Goal: Feedback & Contribution: Leave review/rating

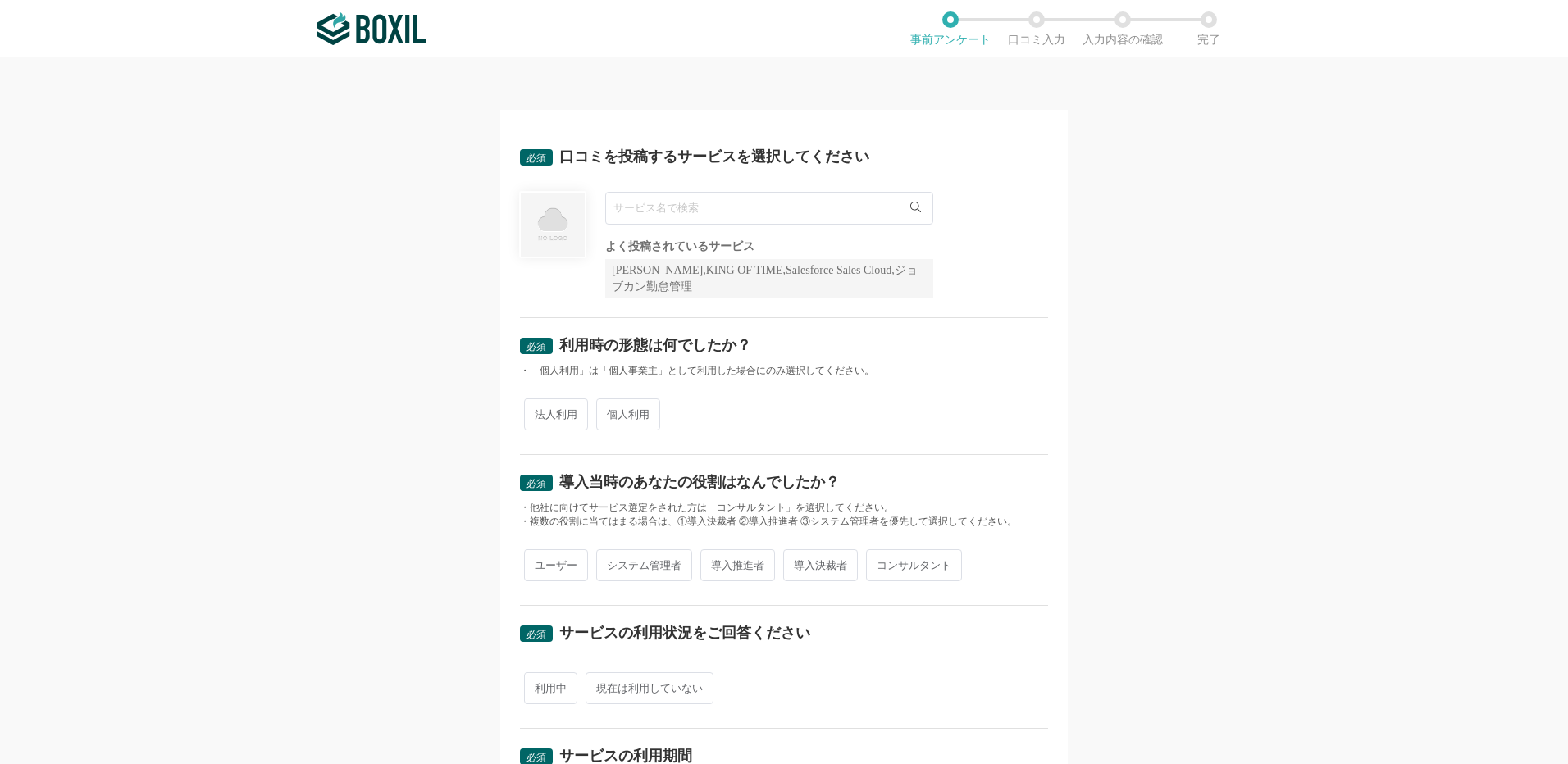
click at [787, 210] on input "text" at bounding box center [769, 208] width 328 height 33
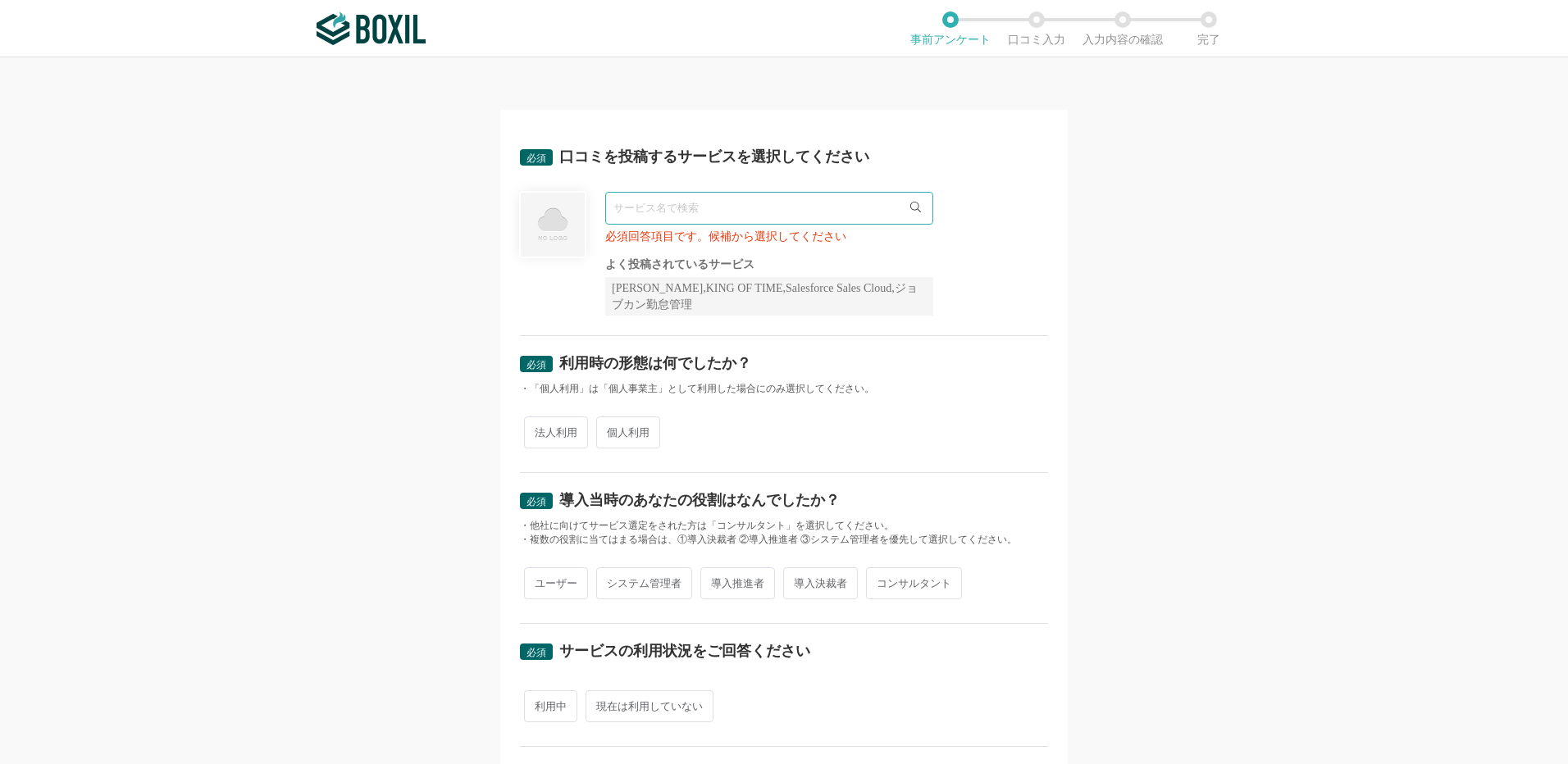
click at [652, 213] on input "text" at bounding box center [769, 208] width 328 height 33
paste input "WEBCAS"
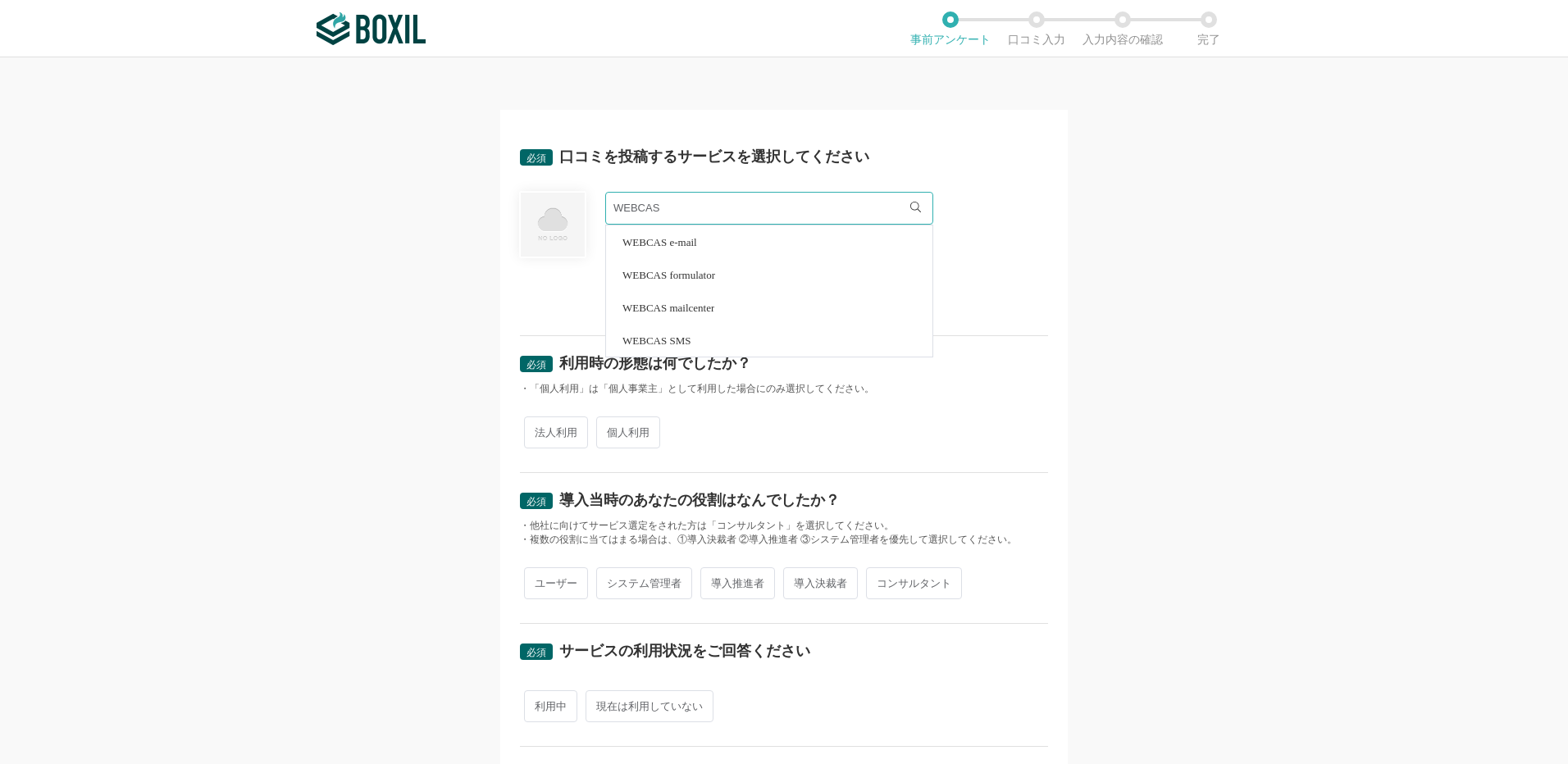
click at [700, 309] on span "WEBCAS mailcenter" at bounding box center [669, 308] width 92 height 11
type input "WEBCAS mailcenter"
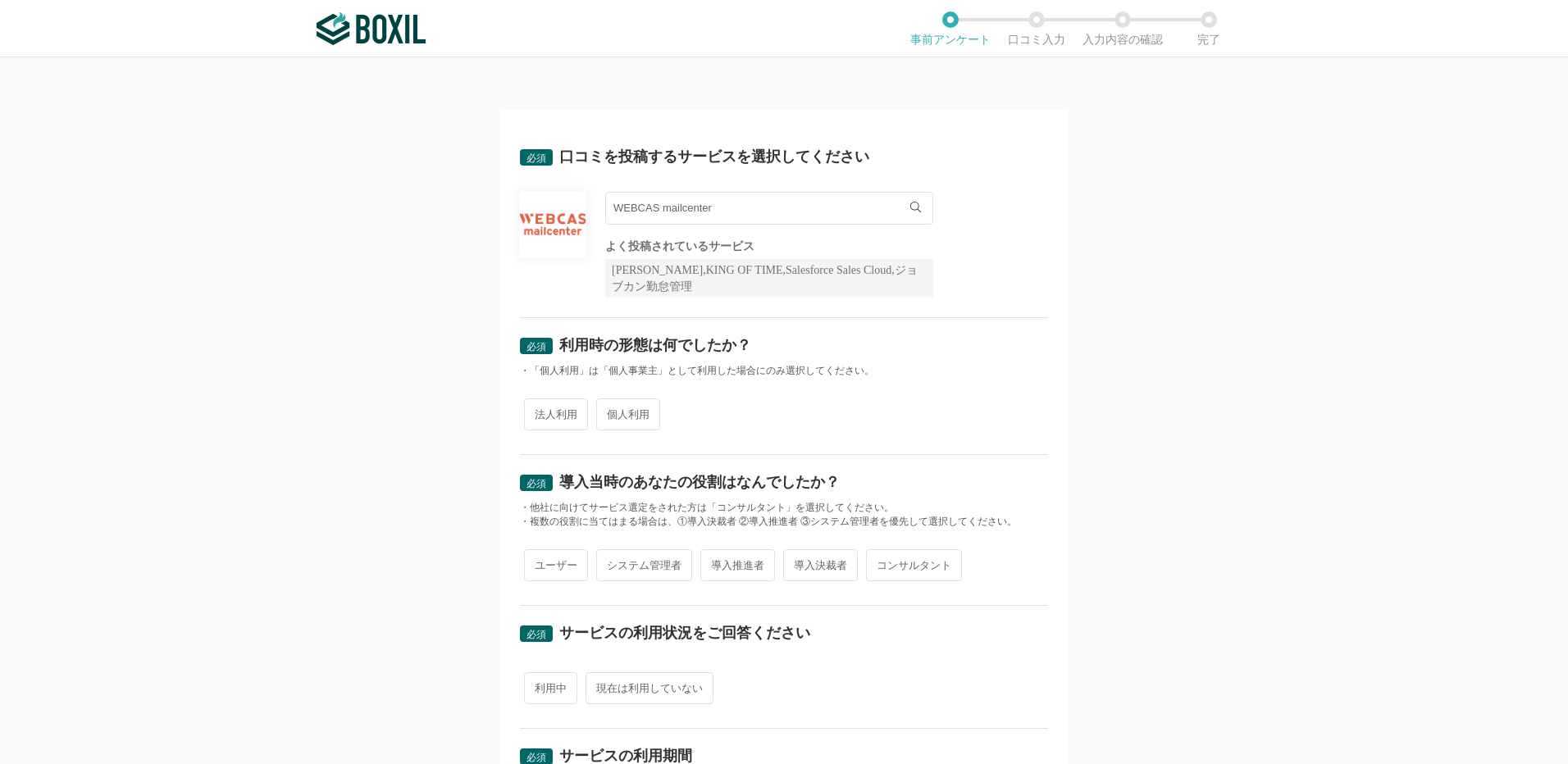
click at [565, 421] on span "法人利用" at bounding box center [555, 415] width 64 height 32
click at [539, 411] on input "法人利用" at bounding box center [533, 406] width 11 height 11
radio input "true"
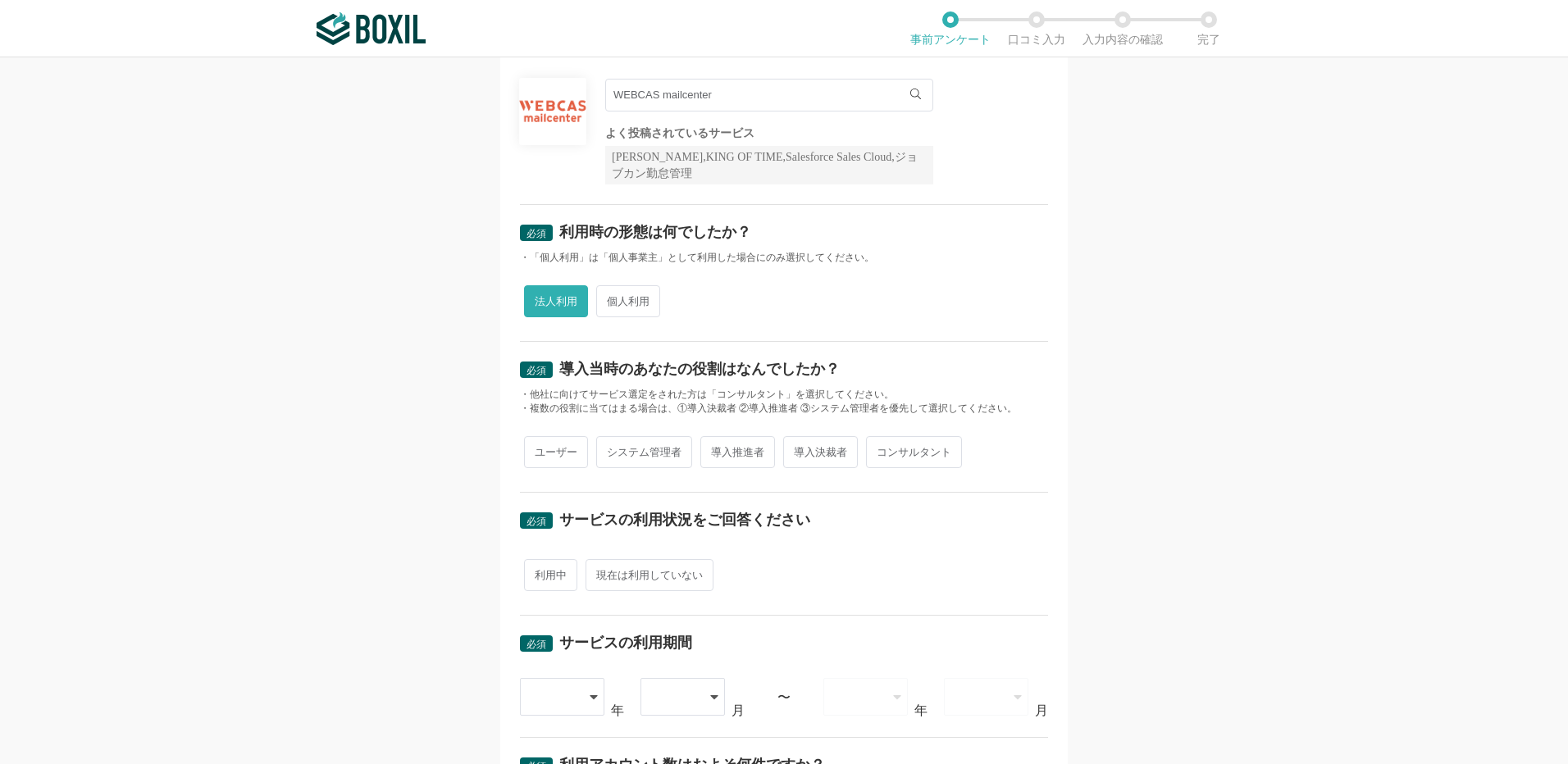
scroll to position [328, 0]
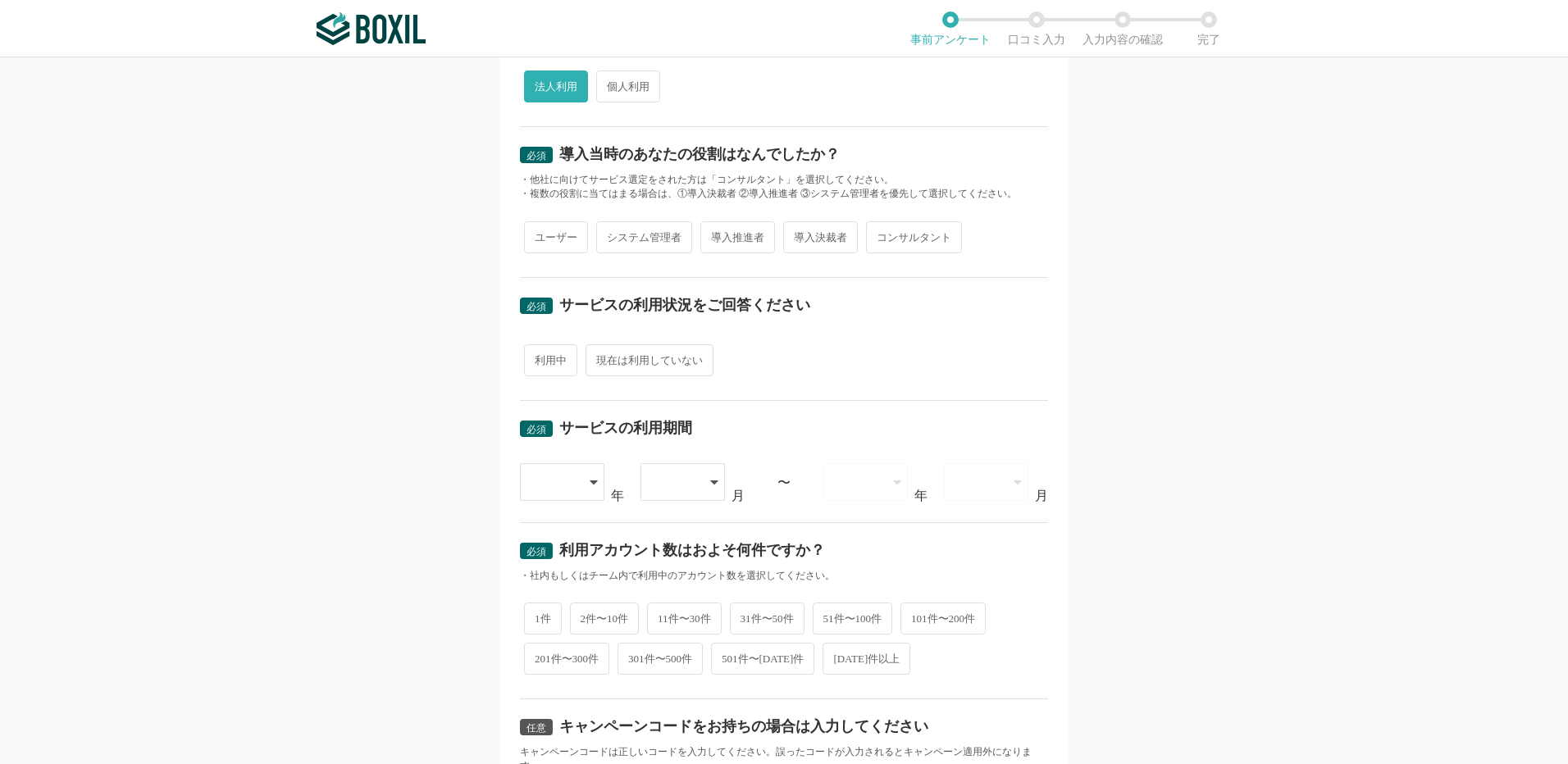
click at [738, 235] on span "導入推進者" at bounding box center [738, 237] width 74 height 32
click at [715, 234] on input "導入推進者" at bounding box center [709, 229] width 11 height 11
radio input "true"
click at [539, 360] on span "利用中" at bounding box center [550, 360] width 53 height 32
click at [539, 357] on input "利用中" at bounding box center [533, 352] width 11 height 11
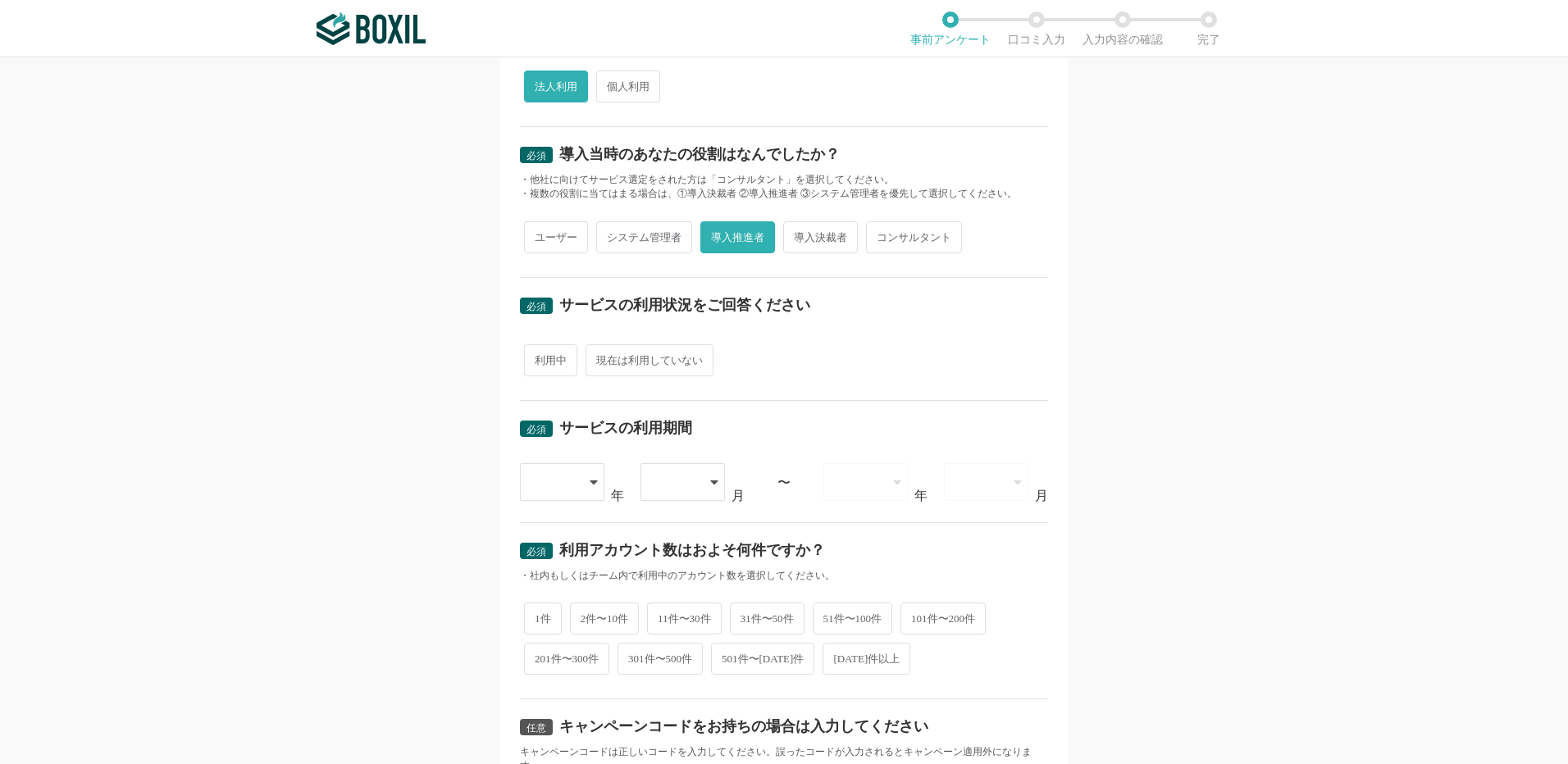
radio input "true"
click at [592, 483] on icon at bounding box center [595, 482] width 7 height 4
click at [534, 659] on span "[DATE]" at bounding box center [555, 659] width 42 height 13
click at [696, 478] on div at bounding box center [685, 482] width 86 height 38
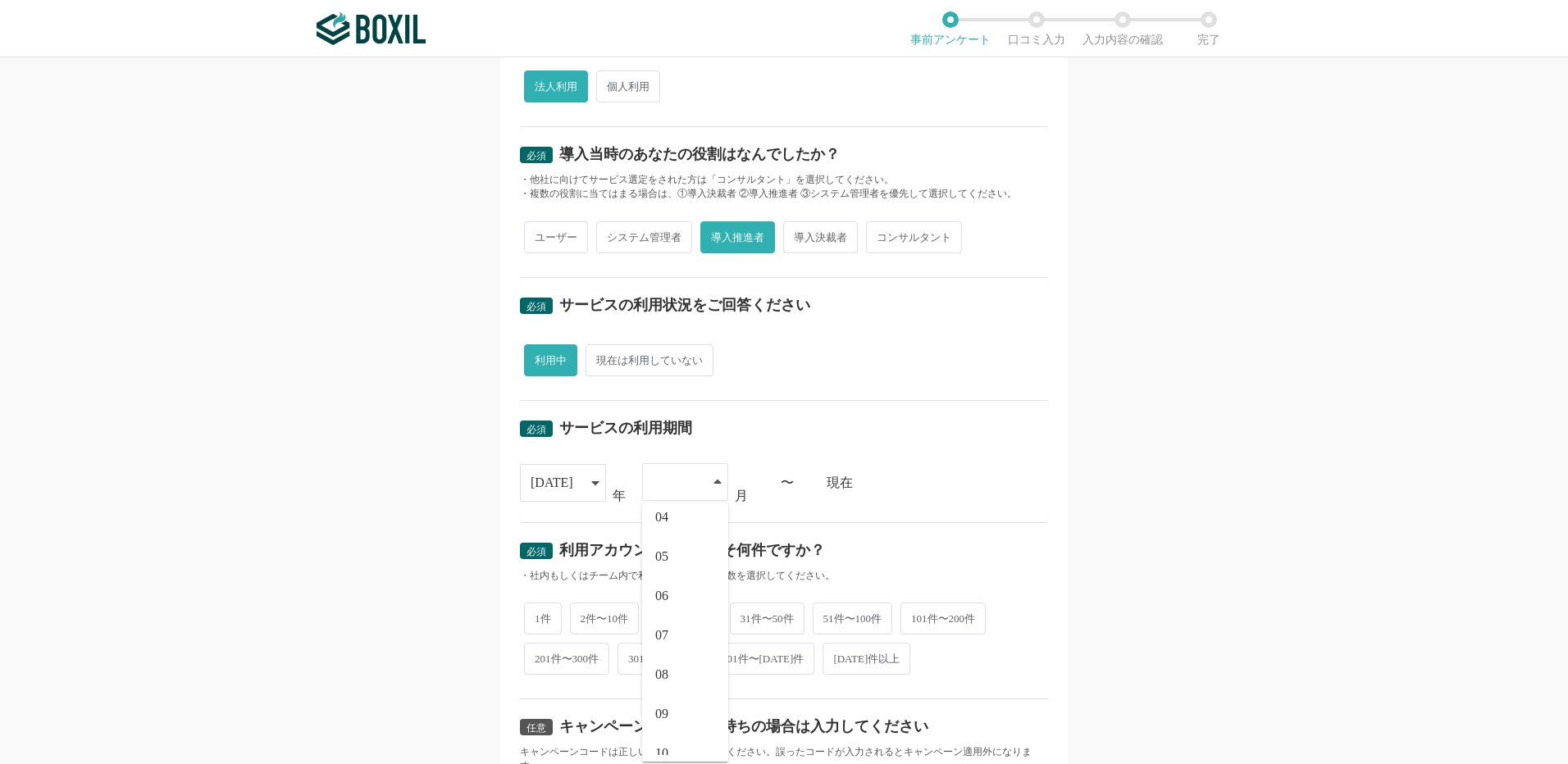
scroll to position [154, 0]
click at [699, 684] on li "09" at bounding box center [685, 690] width 86 height 40
click at [582, 621] on span "2件〜10件" at bounding box center [604, 617] width 70 height 32
click at [582, 614] on input "2件〜10件" at bounding box center [579, 608] width 11 height 11
radio input "true"
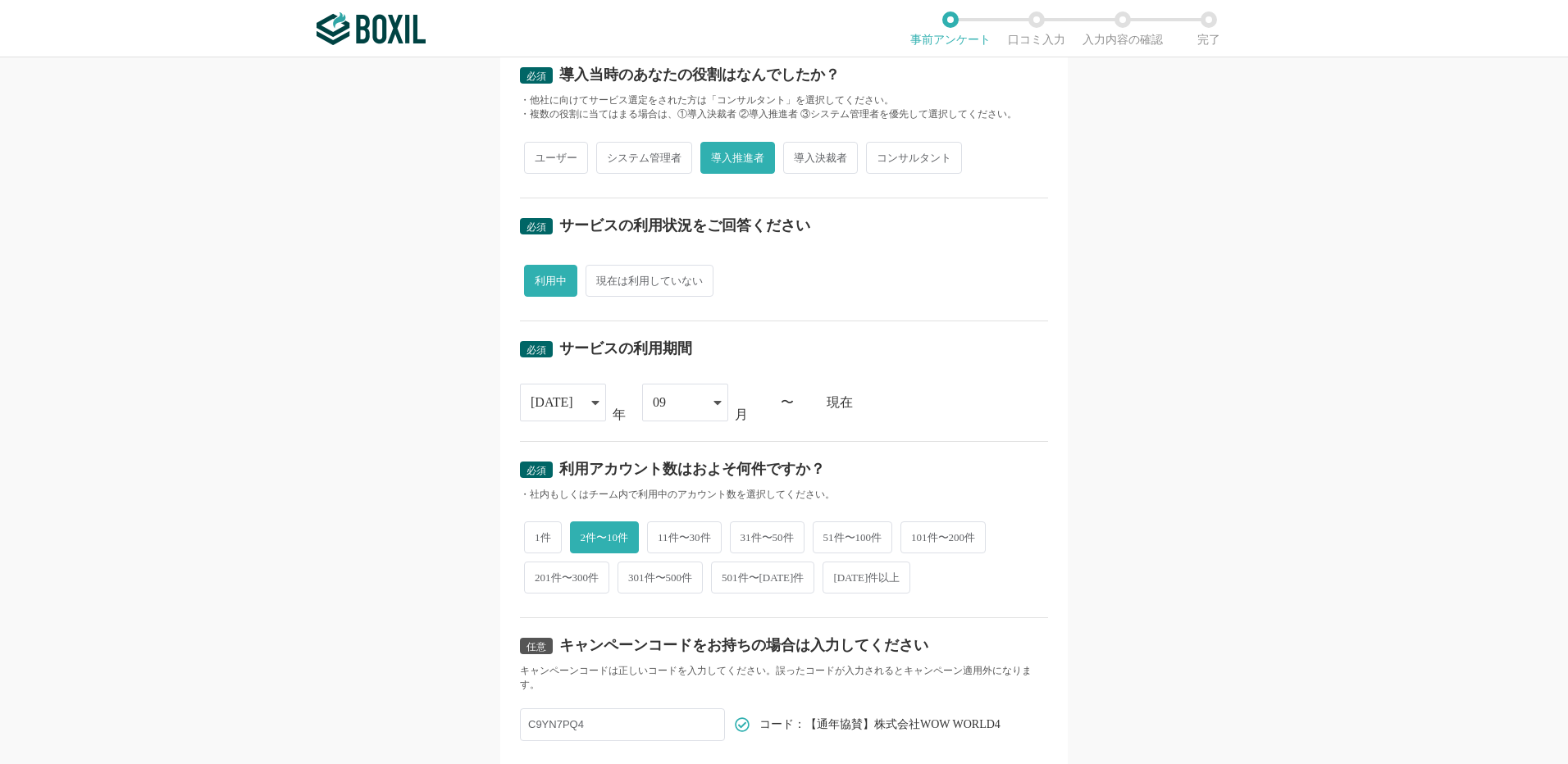
scroll to position [543, 0]
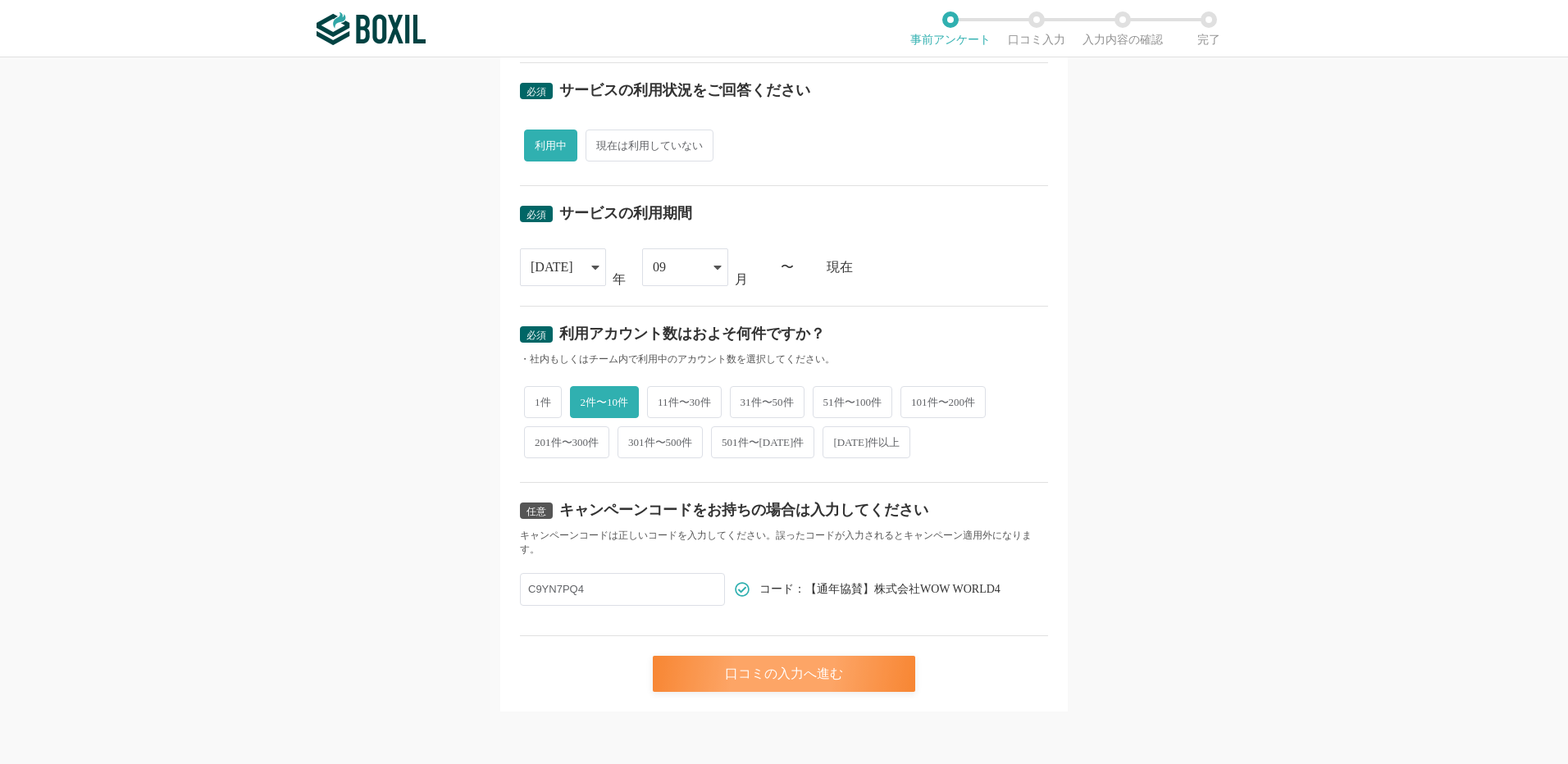
click at [731, 672] on div "口コミの入力へ進む" at bounding box center [784, 674] width 263 height 36
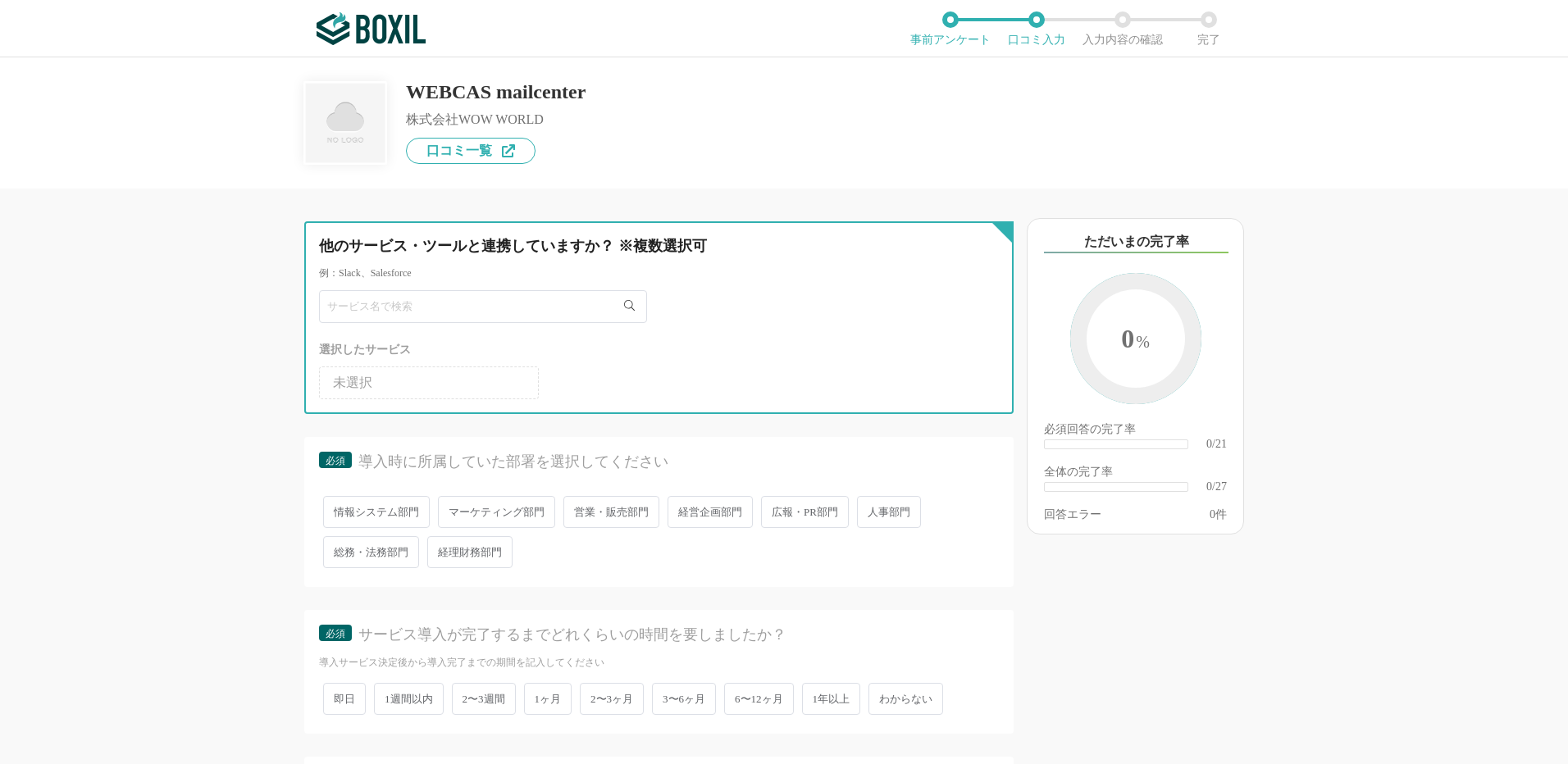
click at [394, 303] on input "text" at bounding box center [483, 306] width 328 height 33
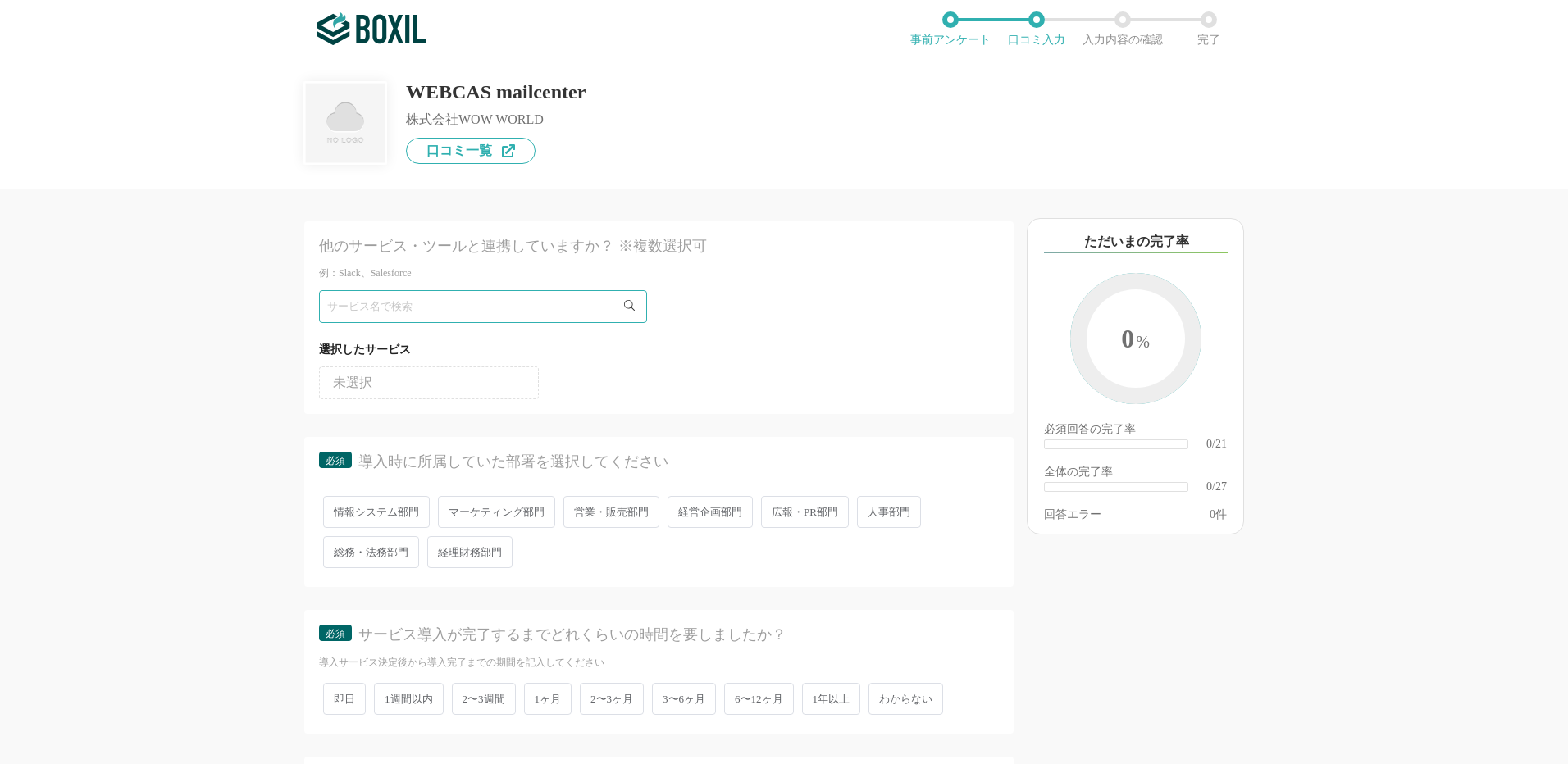
click at [147, 456] on div "他のサービス・ツールと連携していますか？ ※複数選択可 例：Slack、Salesforce 選択したサービス 未選択 必須 導入時に所属していた部署を選択し…" at bounding box center [784, 410] width 1568 height 707
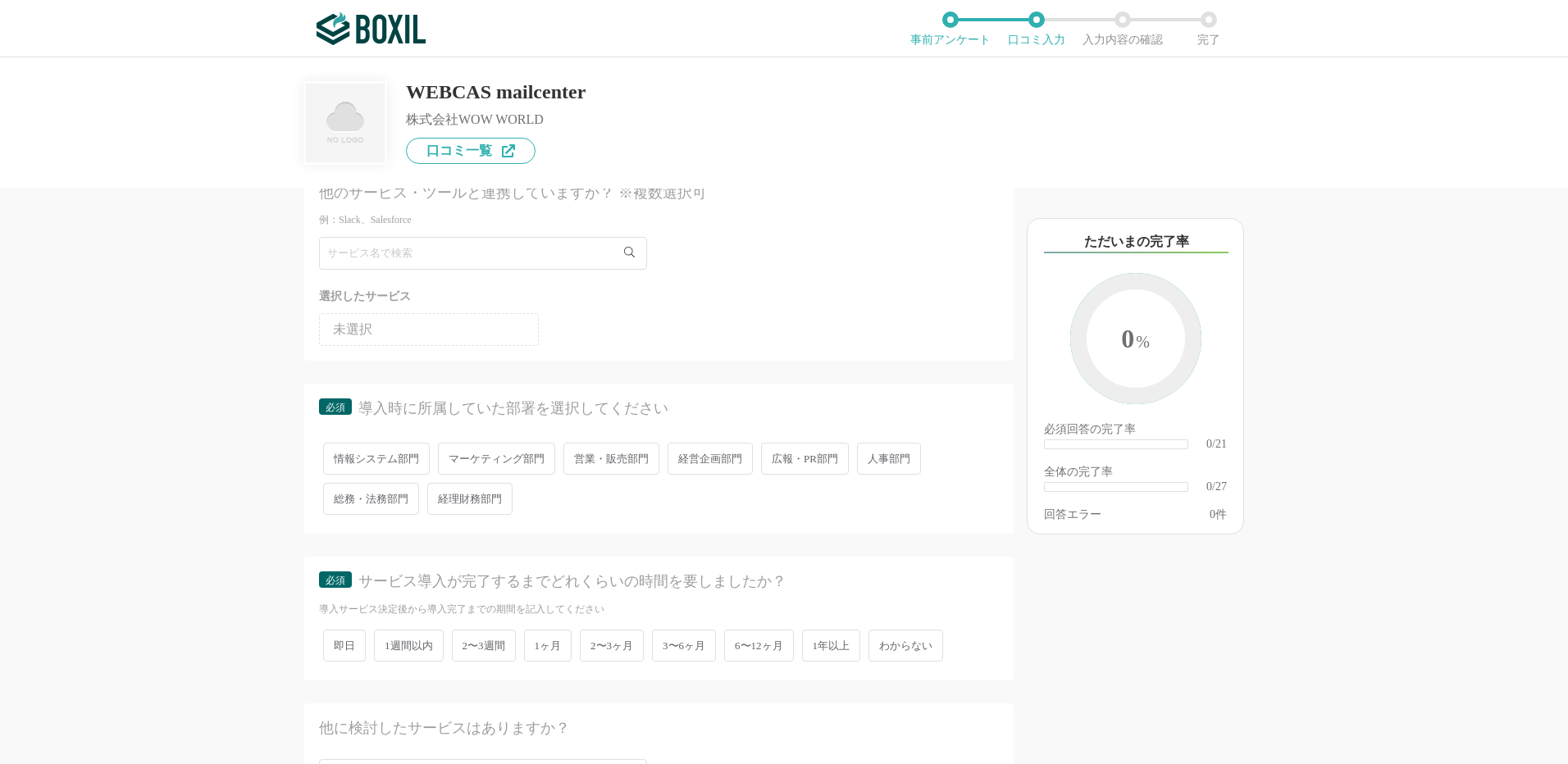
scroll to position [82, 0]
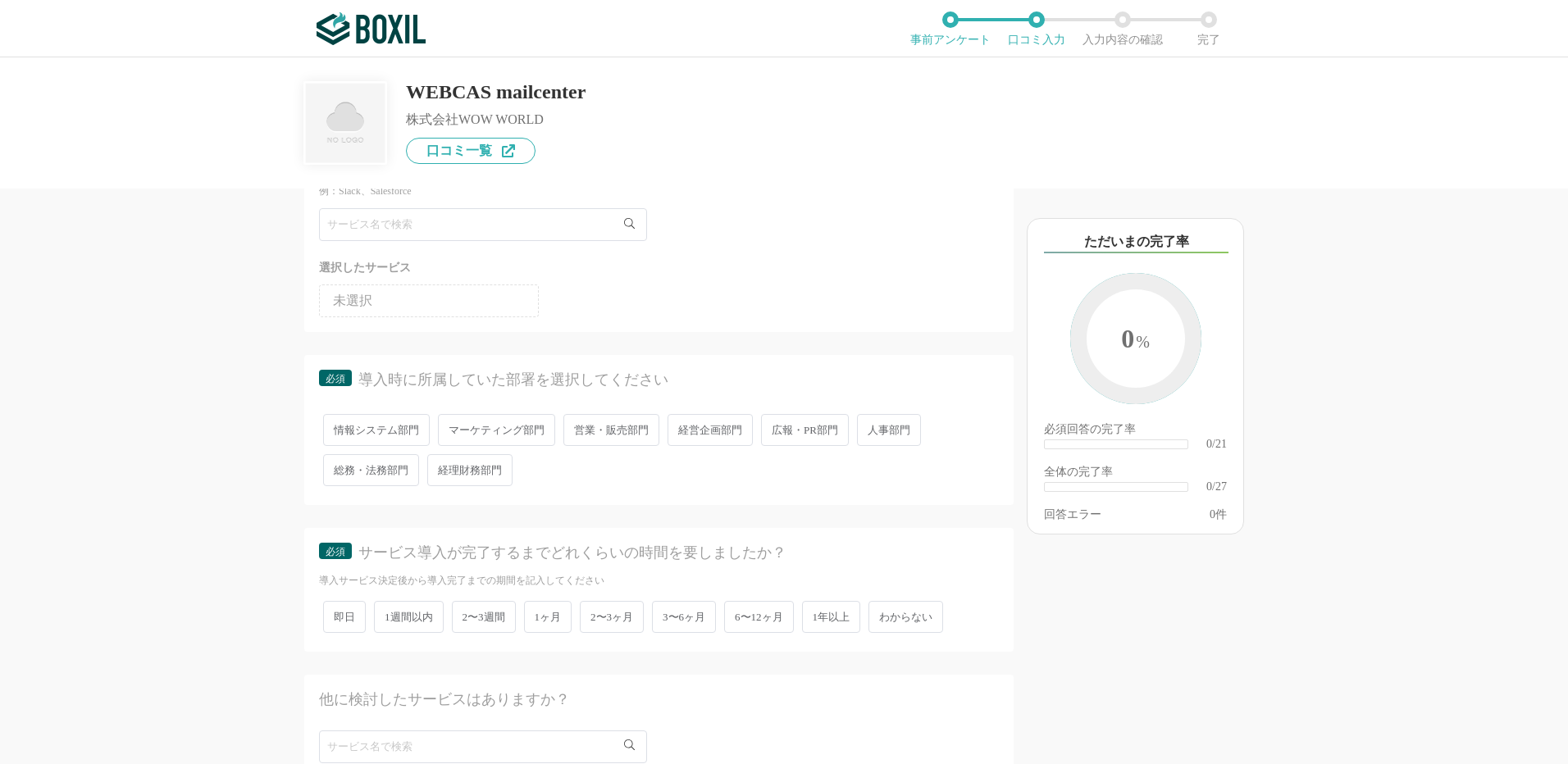
click at [612, 439] on span "営業・販売部門" at bounding box center [611, 430] width 96 height 32
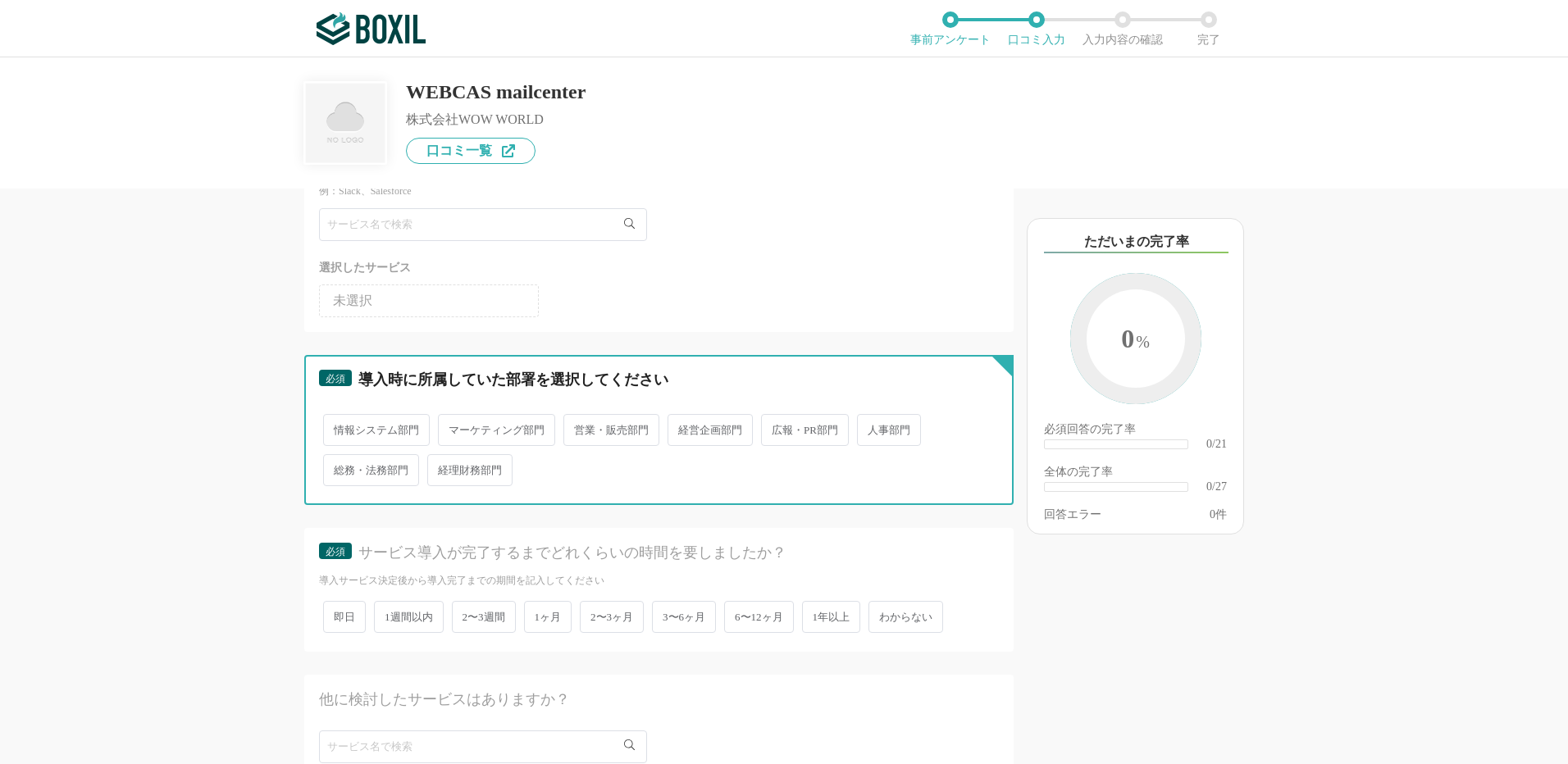
click at [578, 427] on input "営業・販売部門" at bounding box center [573, 422] width 11 height 11
radio input "true"
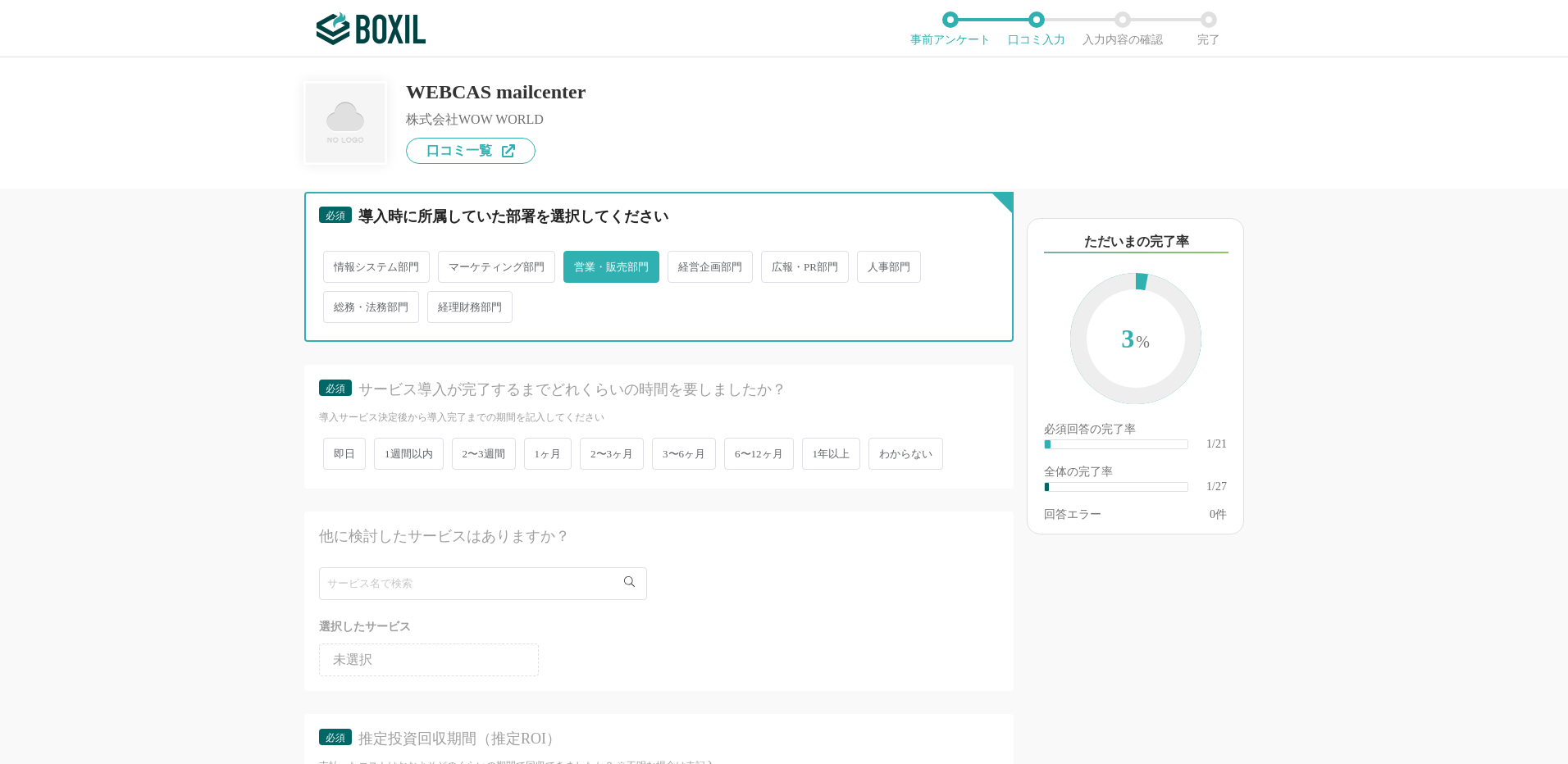
scroll to position [246, 0]
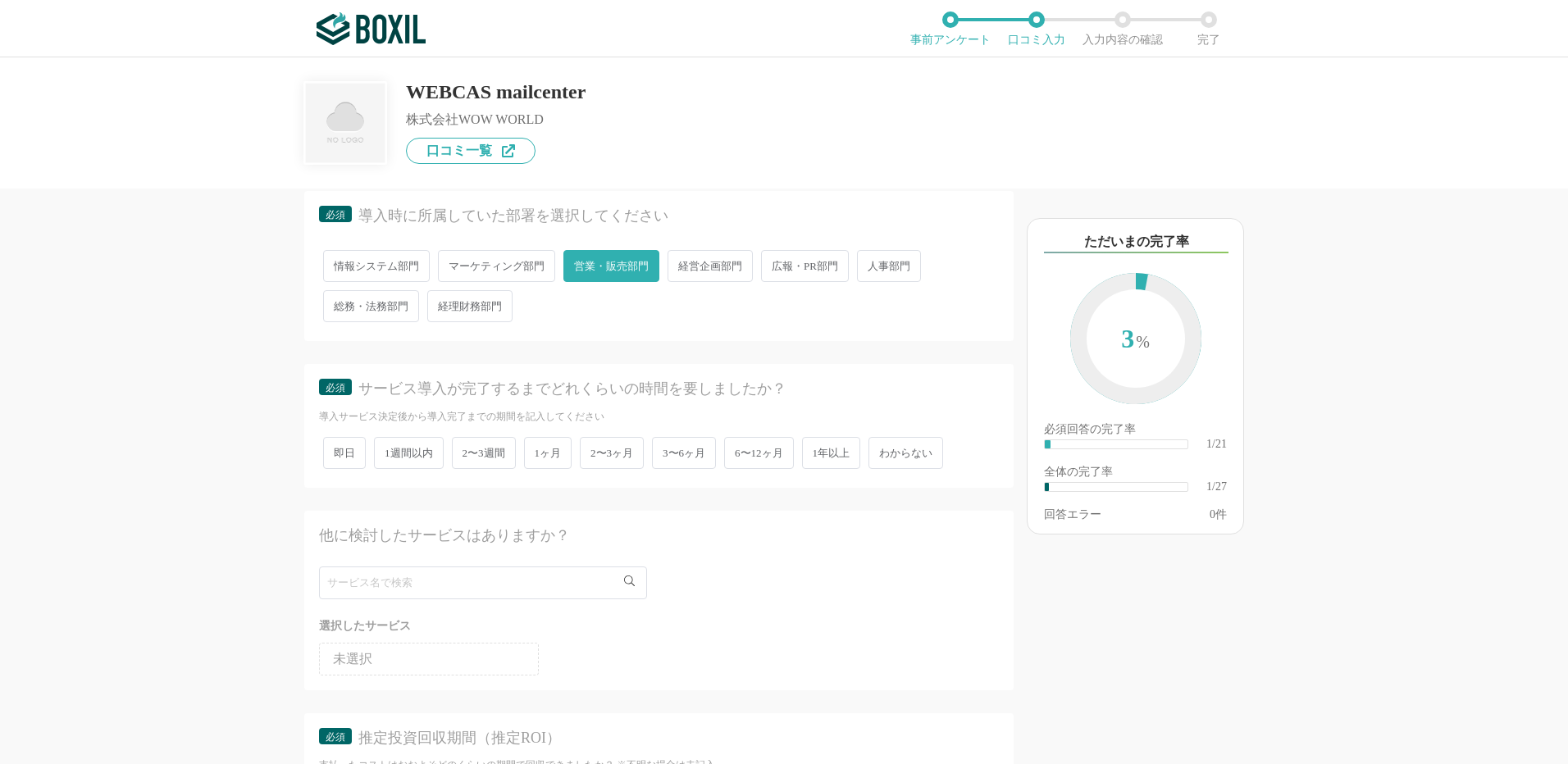
click at [394, 455] on span "1週間以内" at bounding box center [409, 453] width 70 height 32
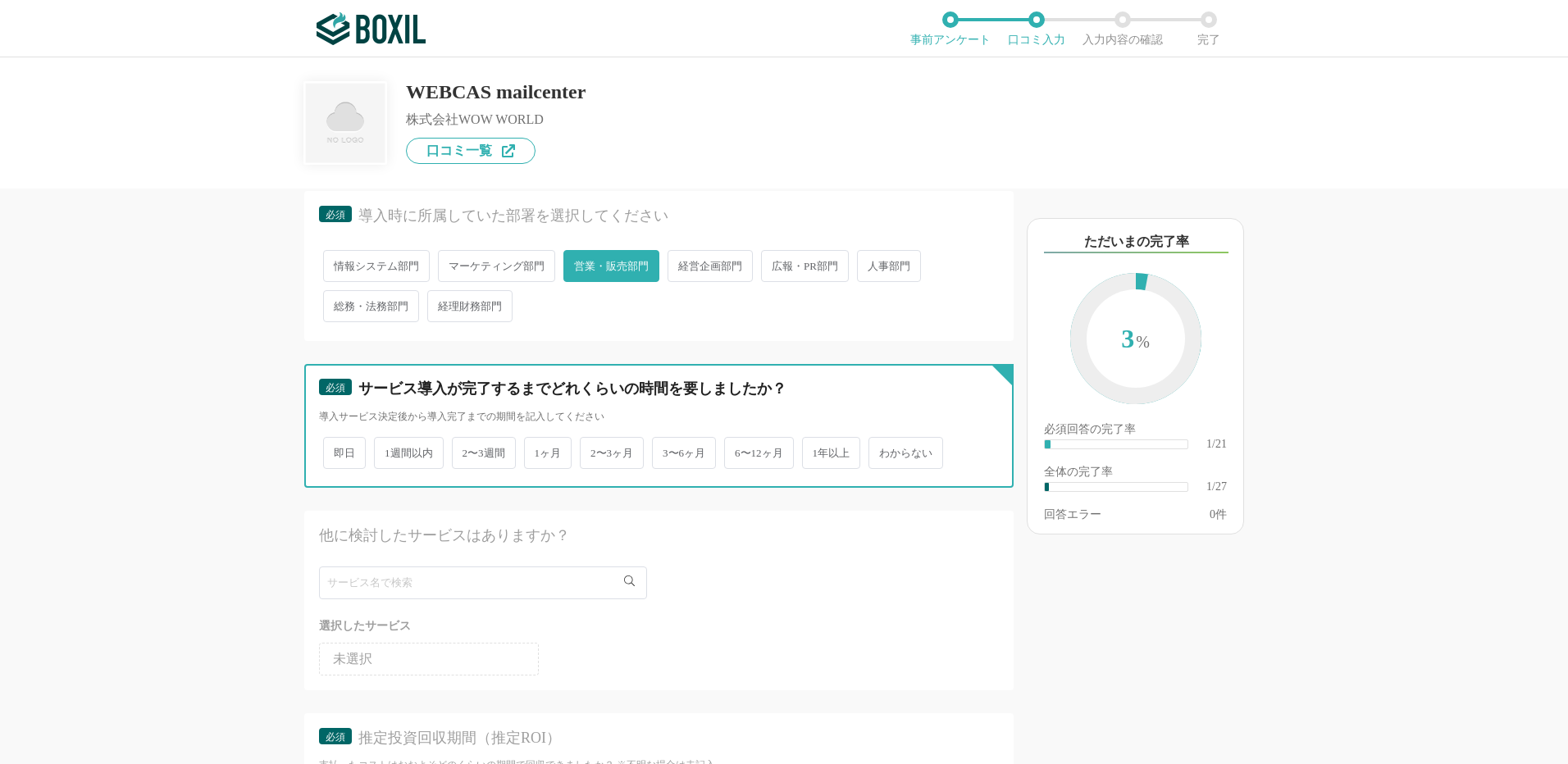
click at [389, 450] on input "1週間以内" at bounding box center [383, 445] width 11 height 11
radio input "true"
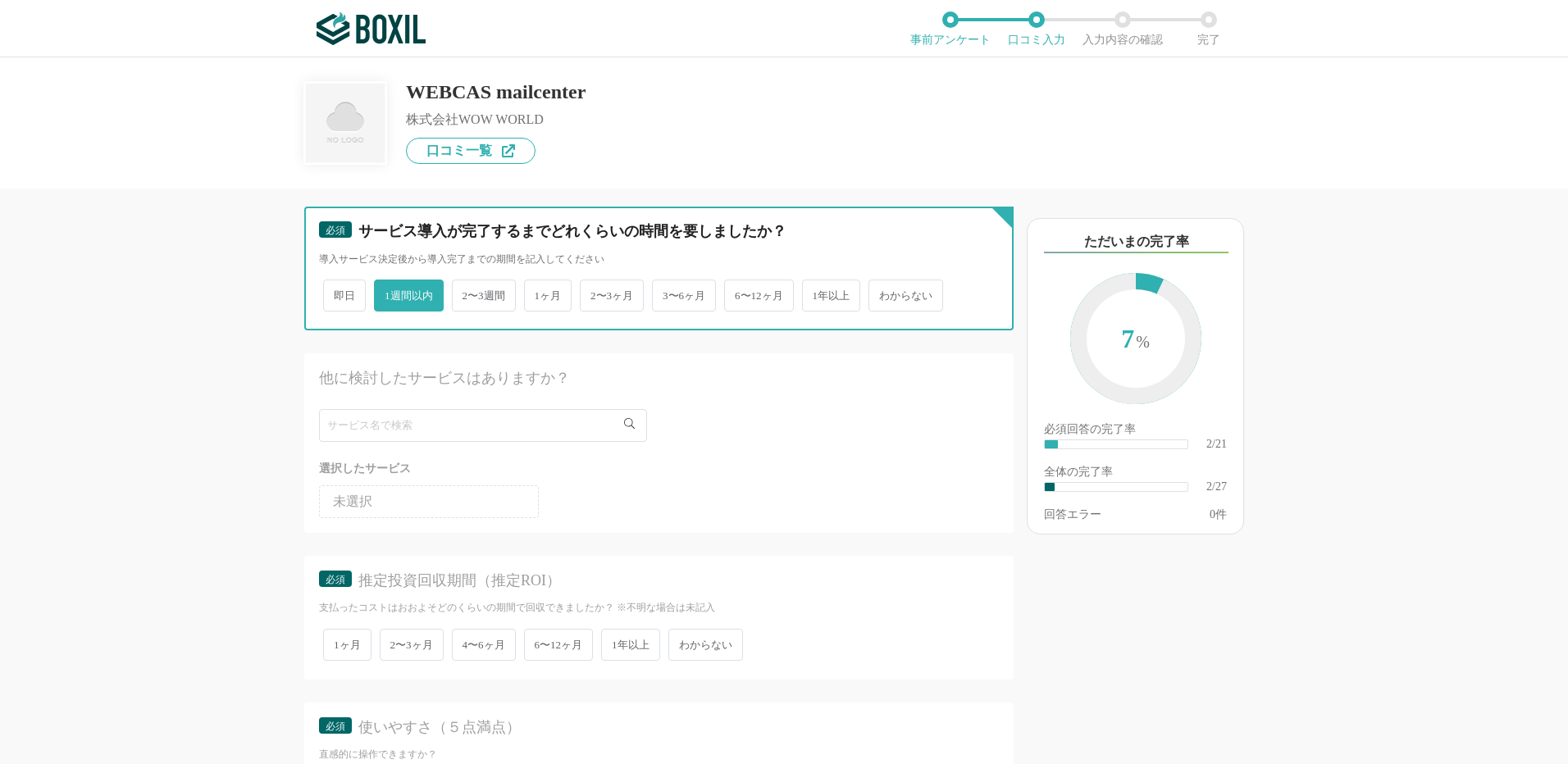
scroll to position [410, 0]
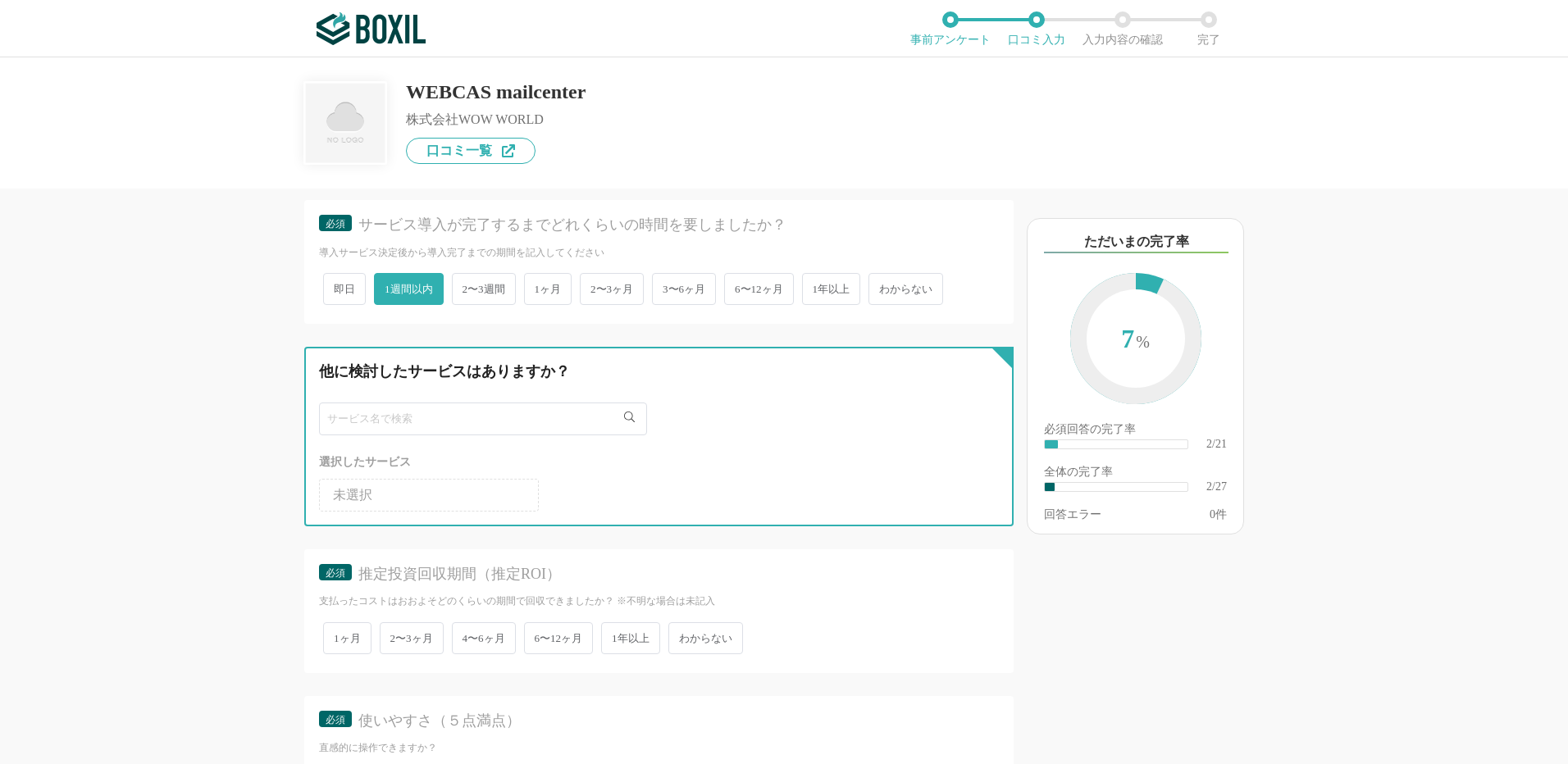
click at [353, 430] on input "text" at bounding box center [483, 418] width 328 height 33
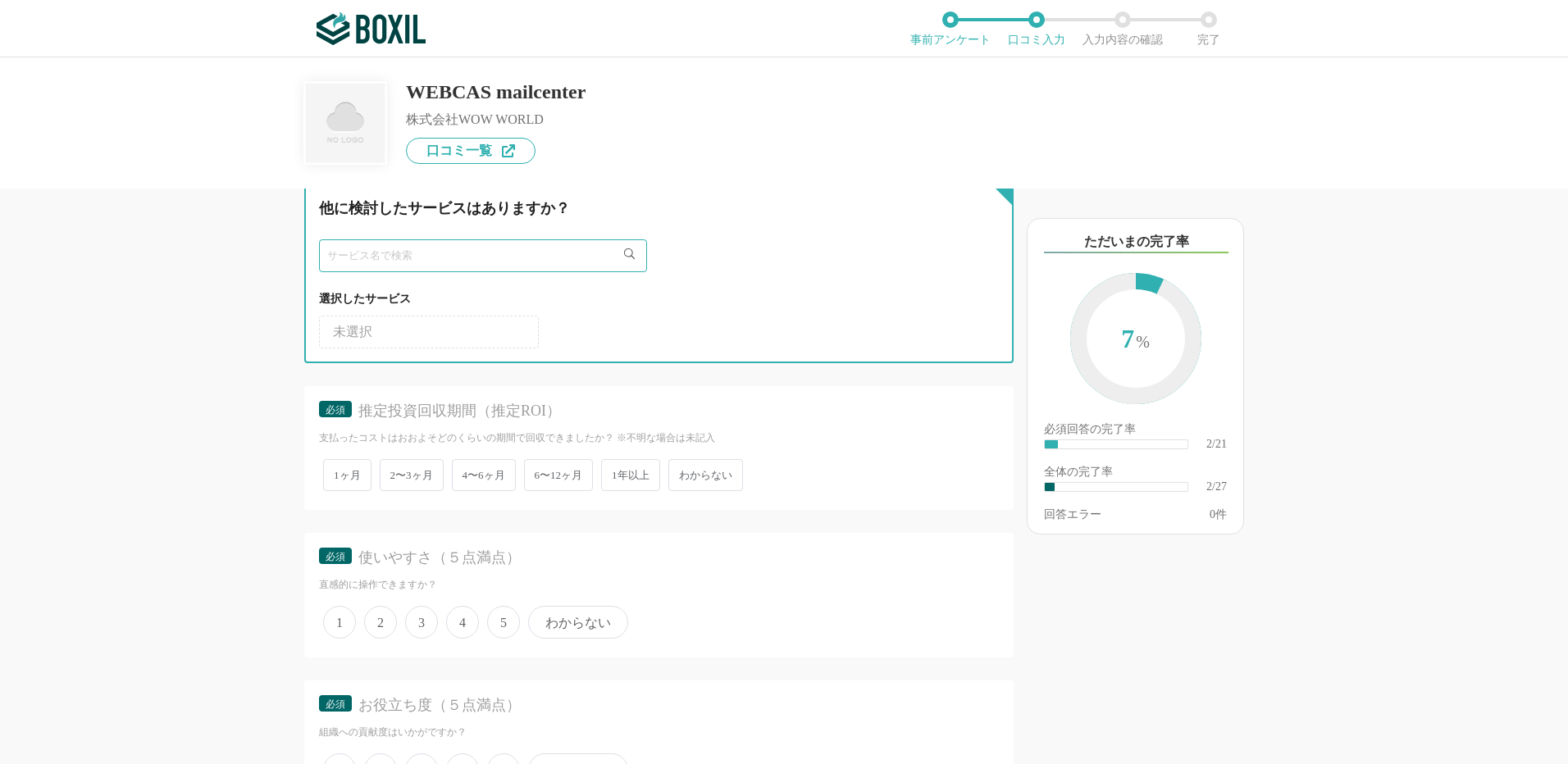
scroll to position [574, 0]
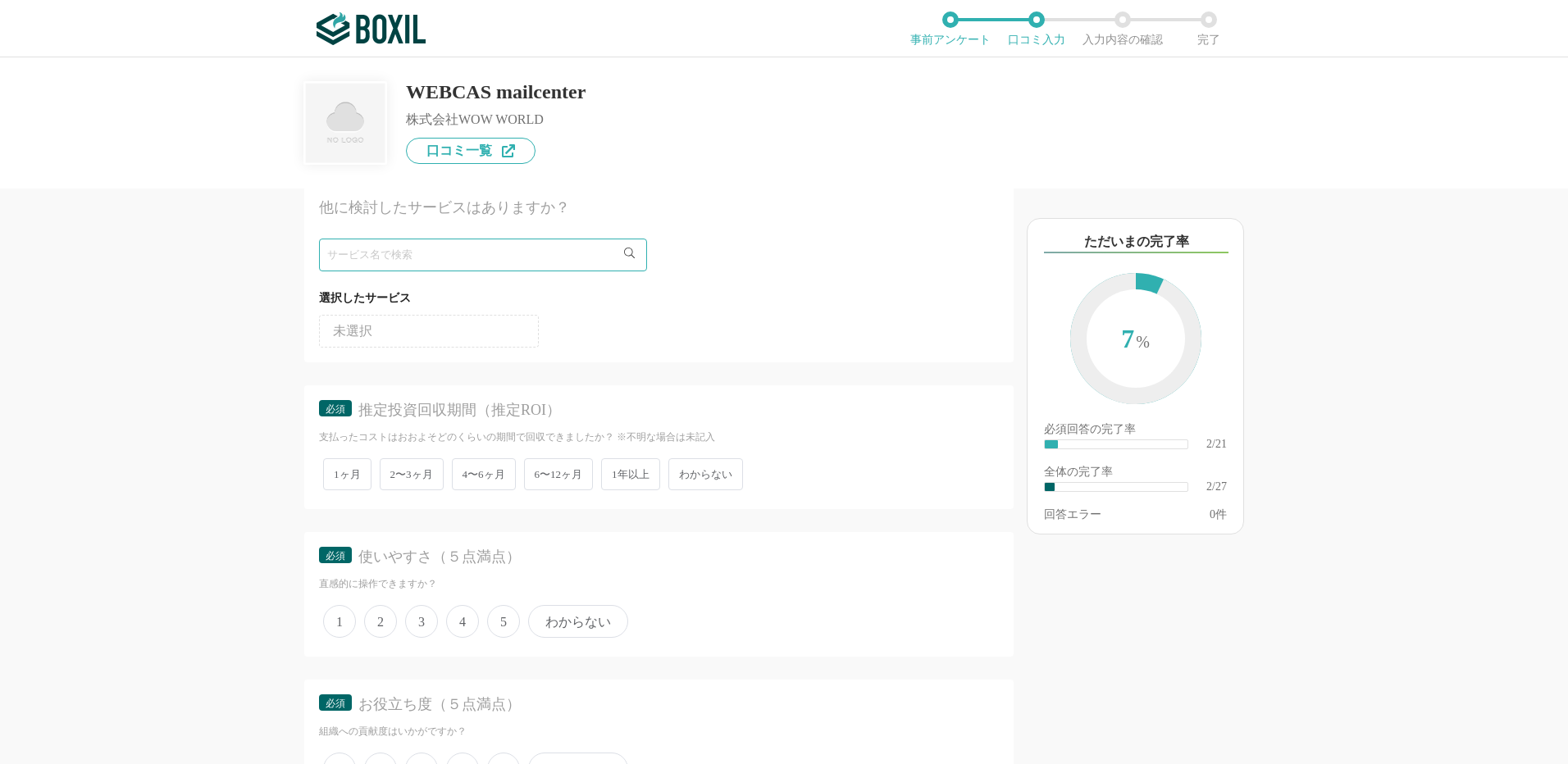
drag, startPoint x: 727, startPoint y: 475, endPoint x: 682, endPoint y: 479, distance: 45.2
click at [727, 474] on span "わからない" at bounding box center [706, 474] width 74 height 32
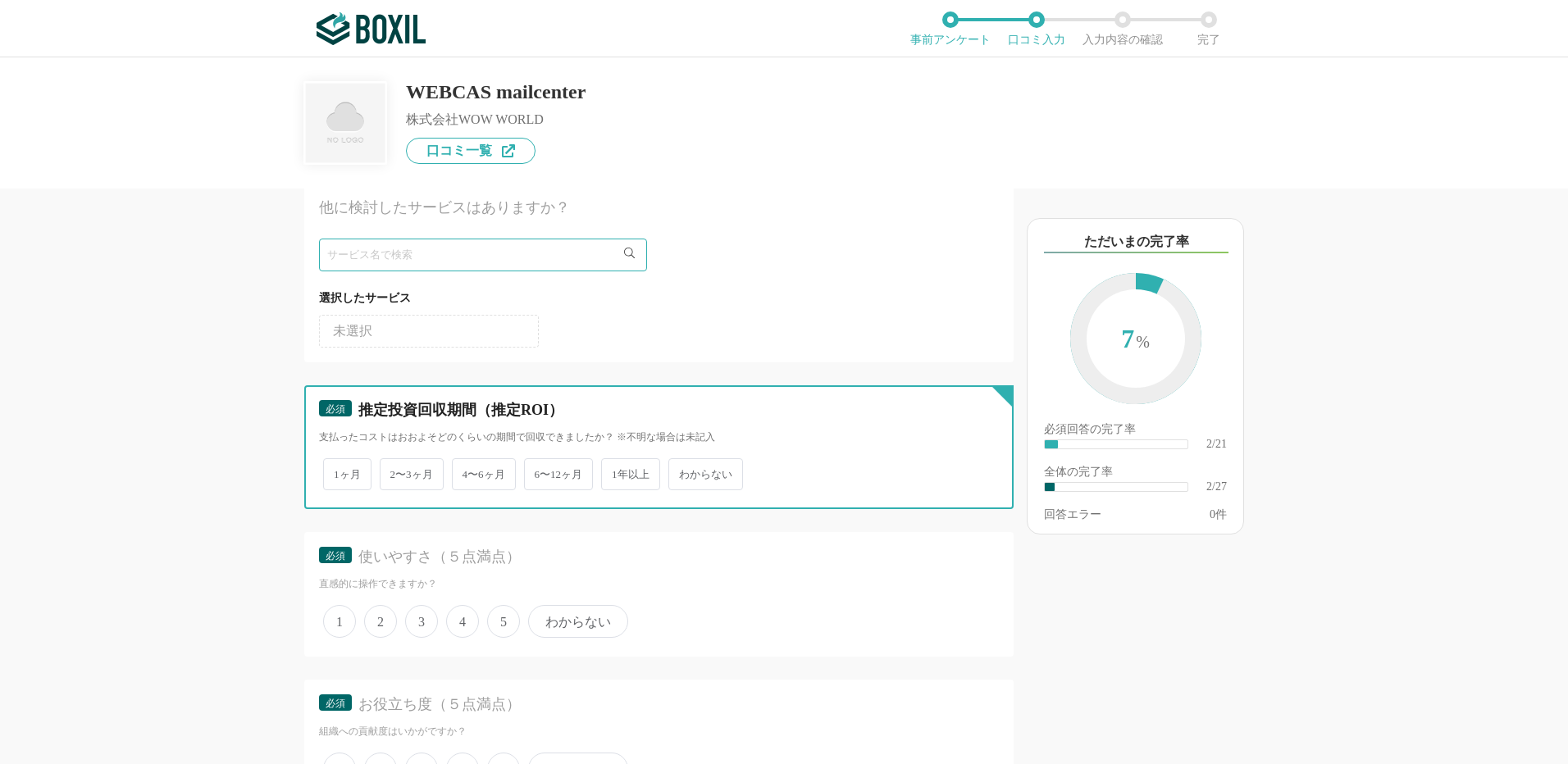
click at [683, 471] on input "わからない" at bounding box center [677, 466] width 11 height 11
radio input "true"
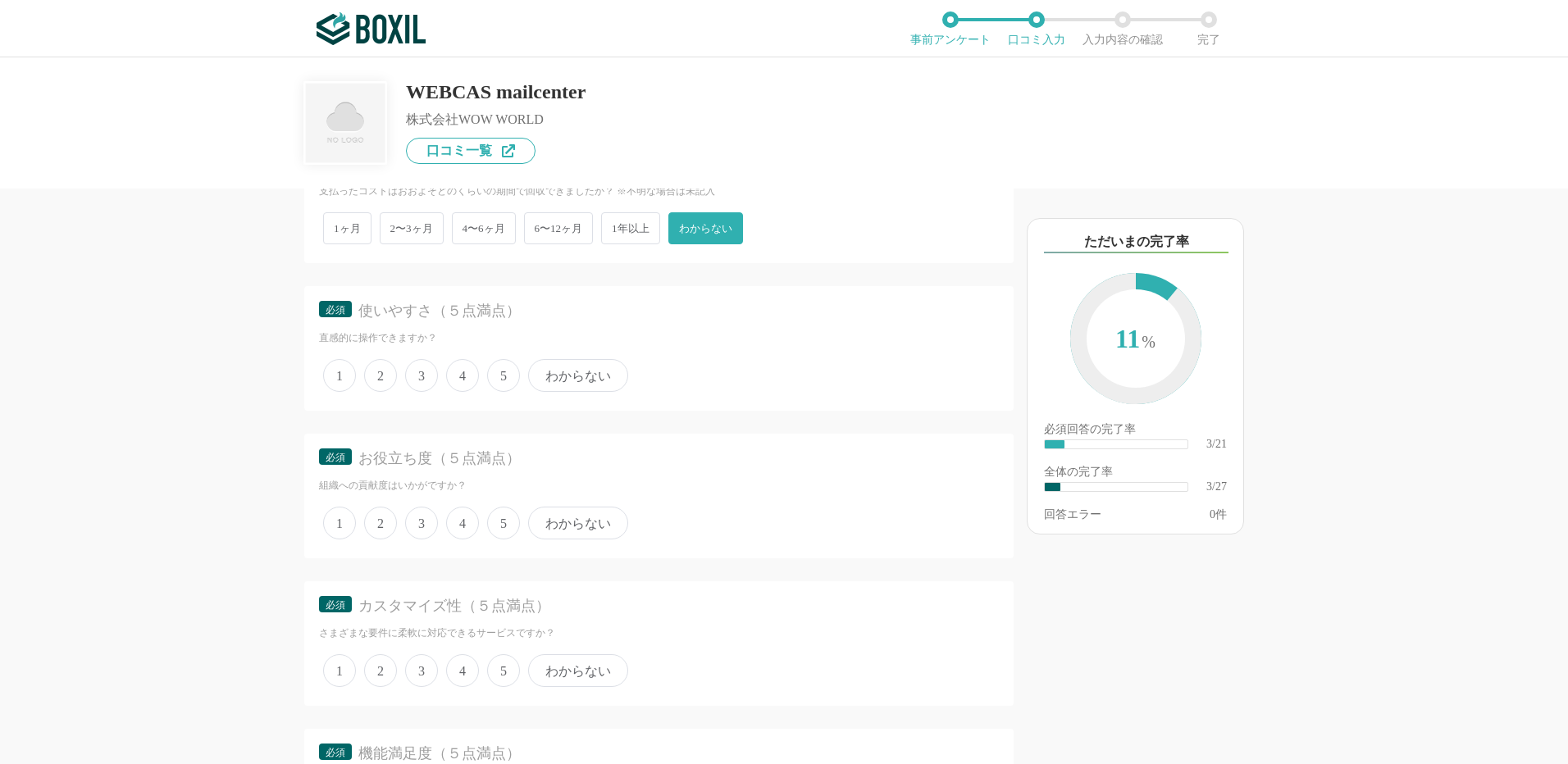
click at [424, 379] on span "3" at bounding box center [421, 375] width 33 height 33
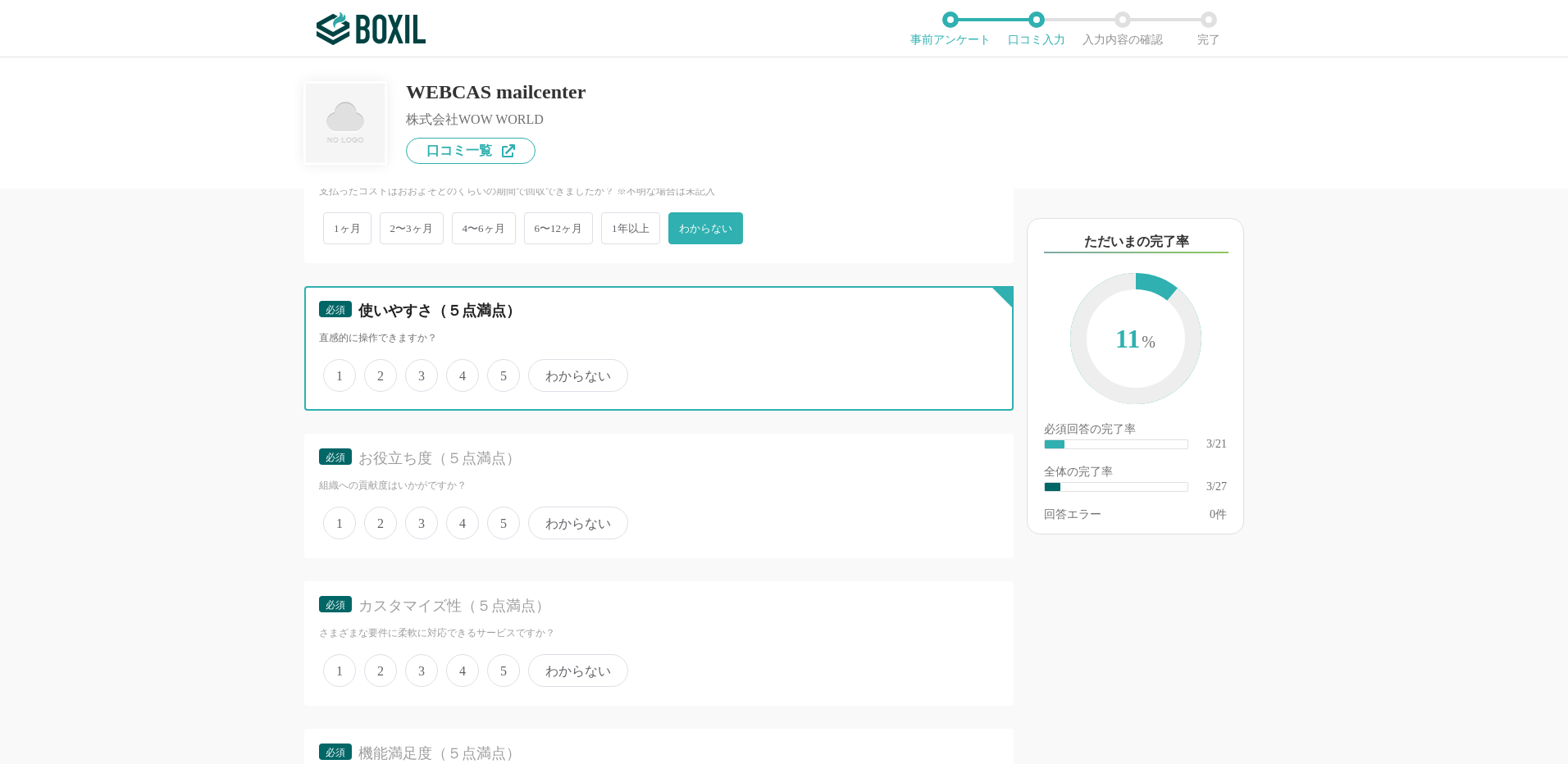
click at [420, 372] on input "3" at bounding box center [415, 367] width 11 height 11
radio input "true"
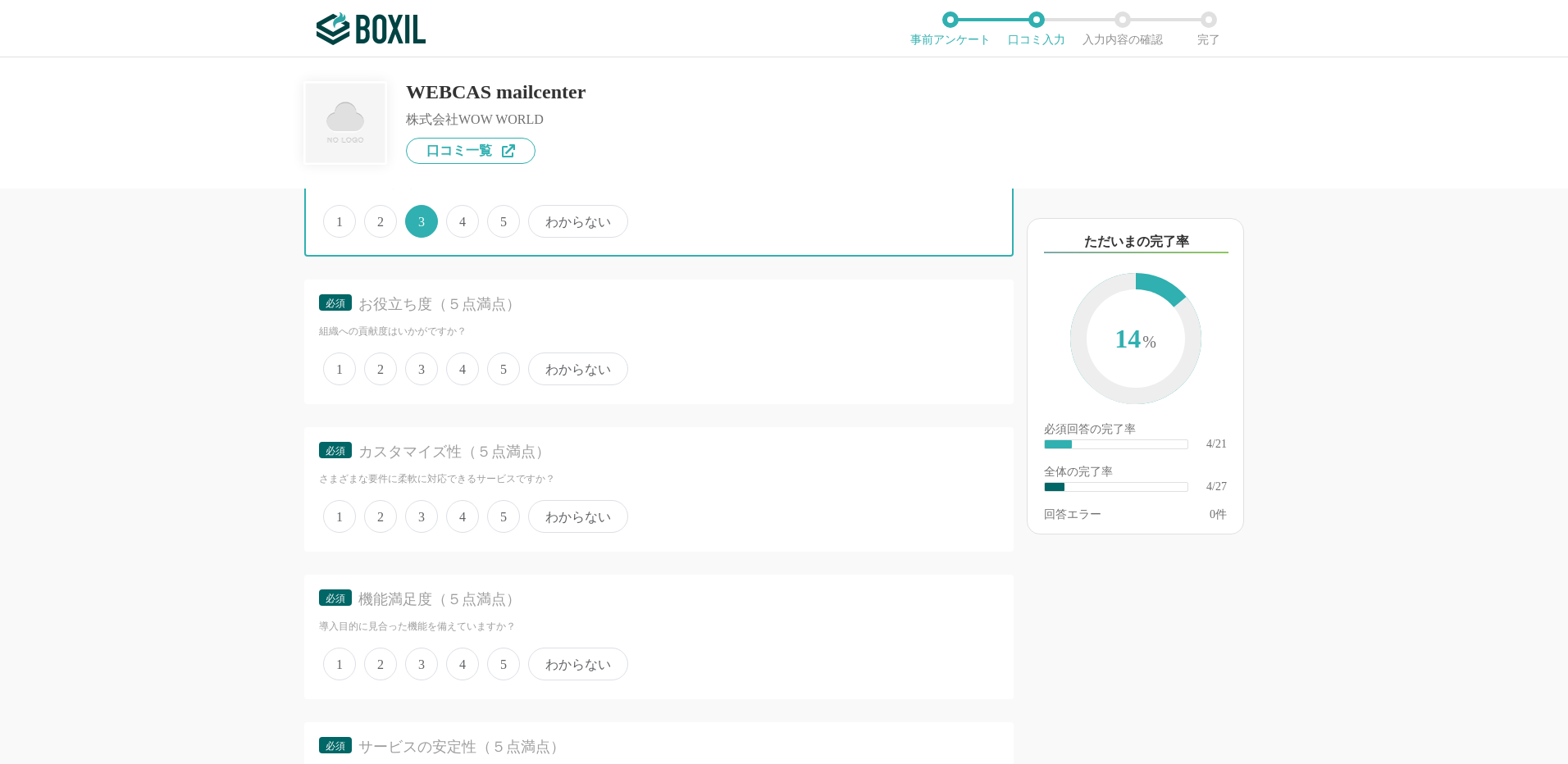
scroll to position [984, 0]
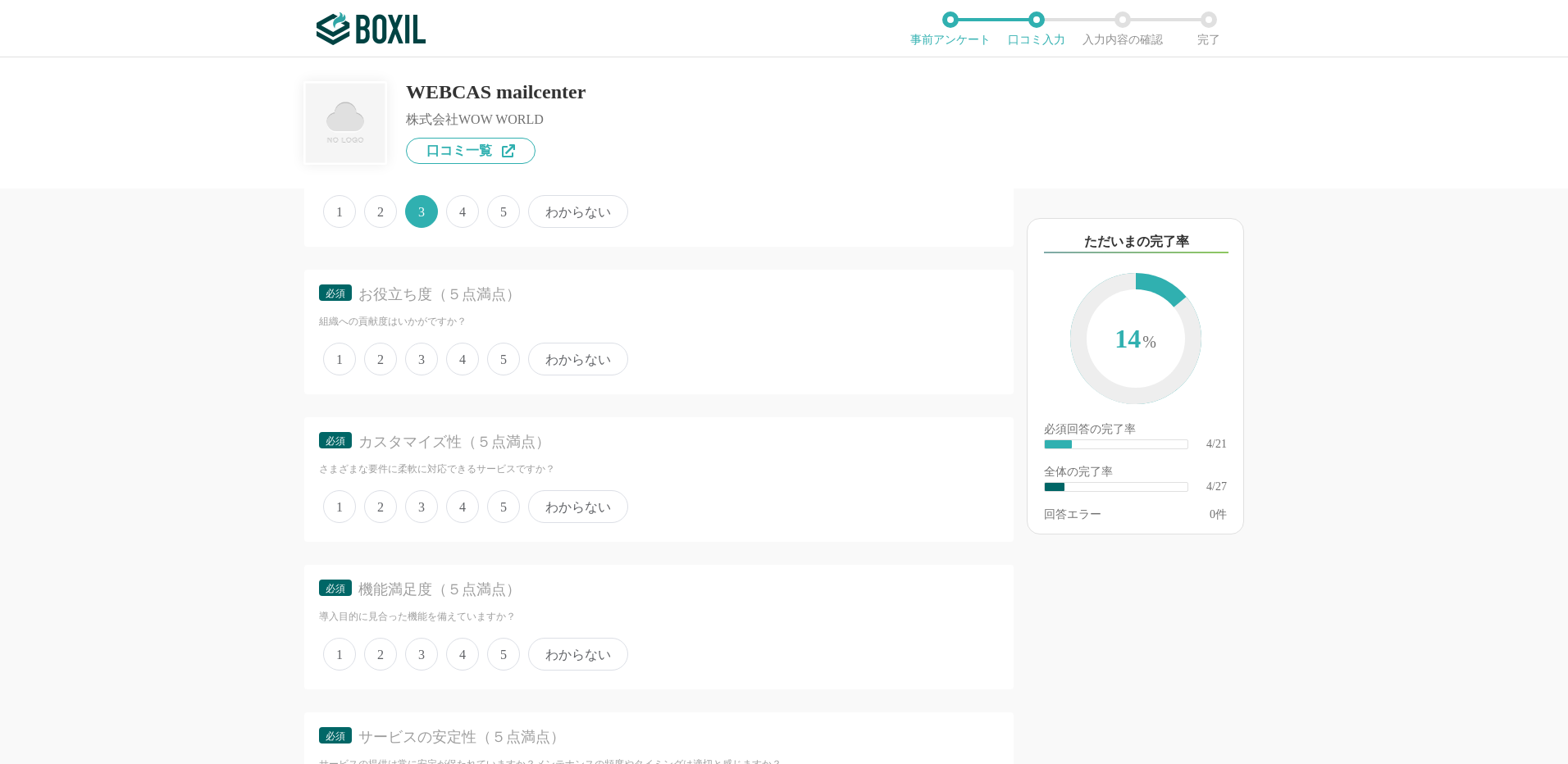
click at [503, 360] on span "5" at bounding box center [503, 359] width 33 height 33
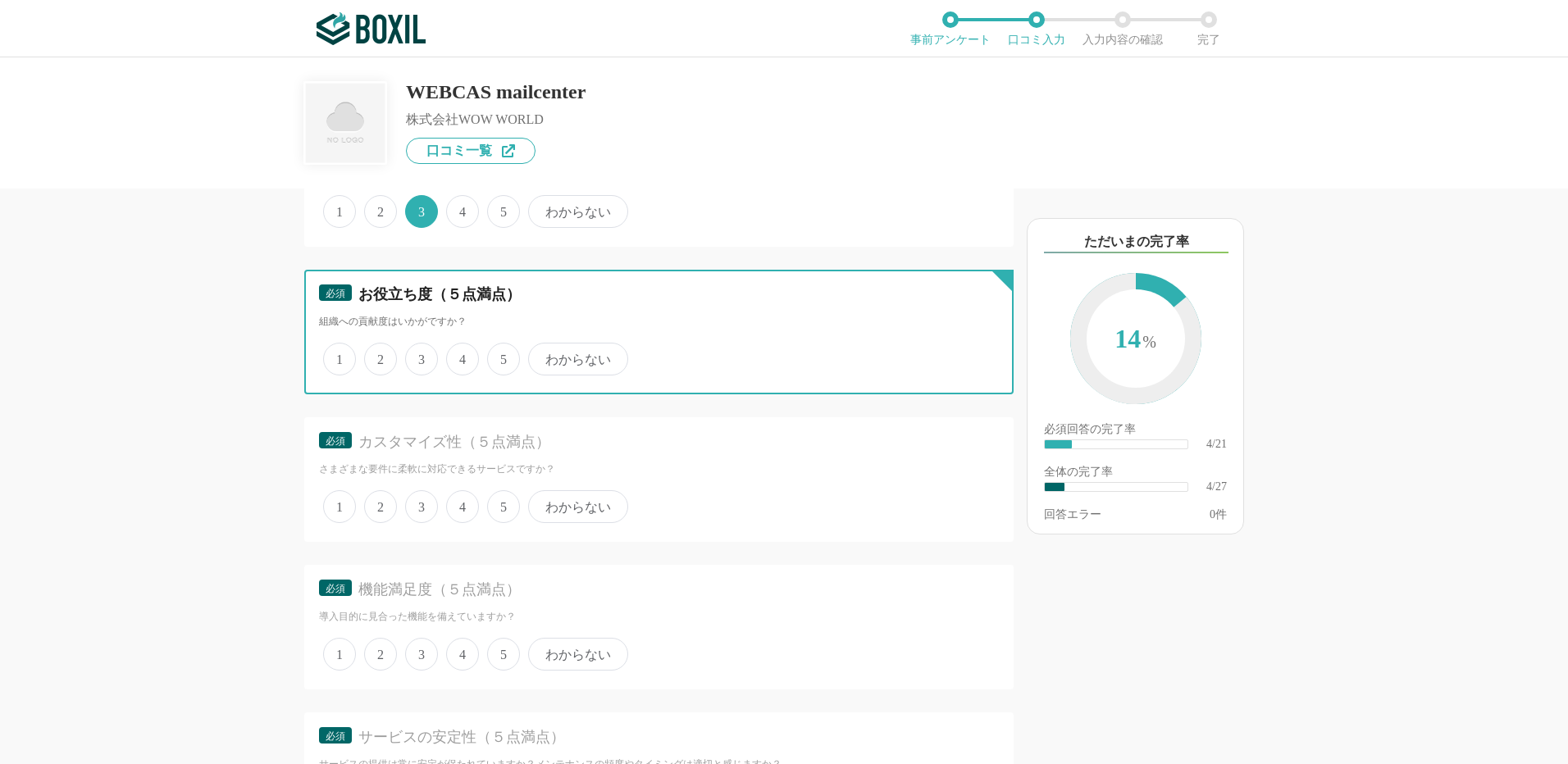
click at [501, 355] on input "5" at bounding box center [496, 350] width 11 height 11
radio input "true"
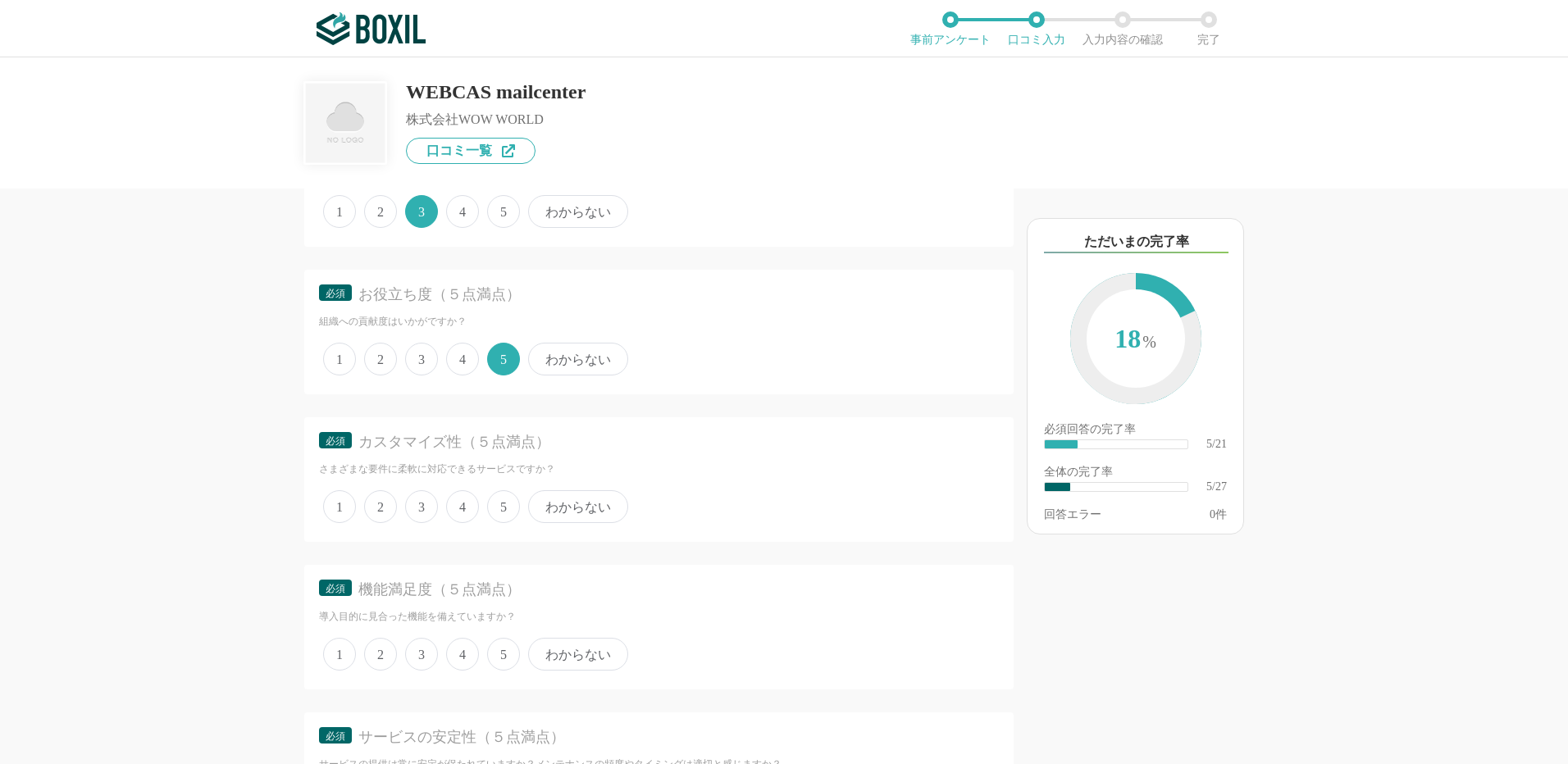
click at [467, 513] on span "4" at bounding box center [462, 506] width 33 height 33
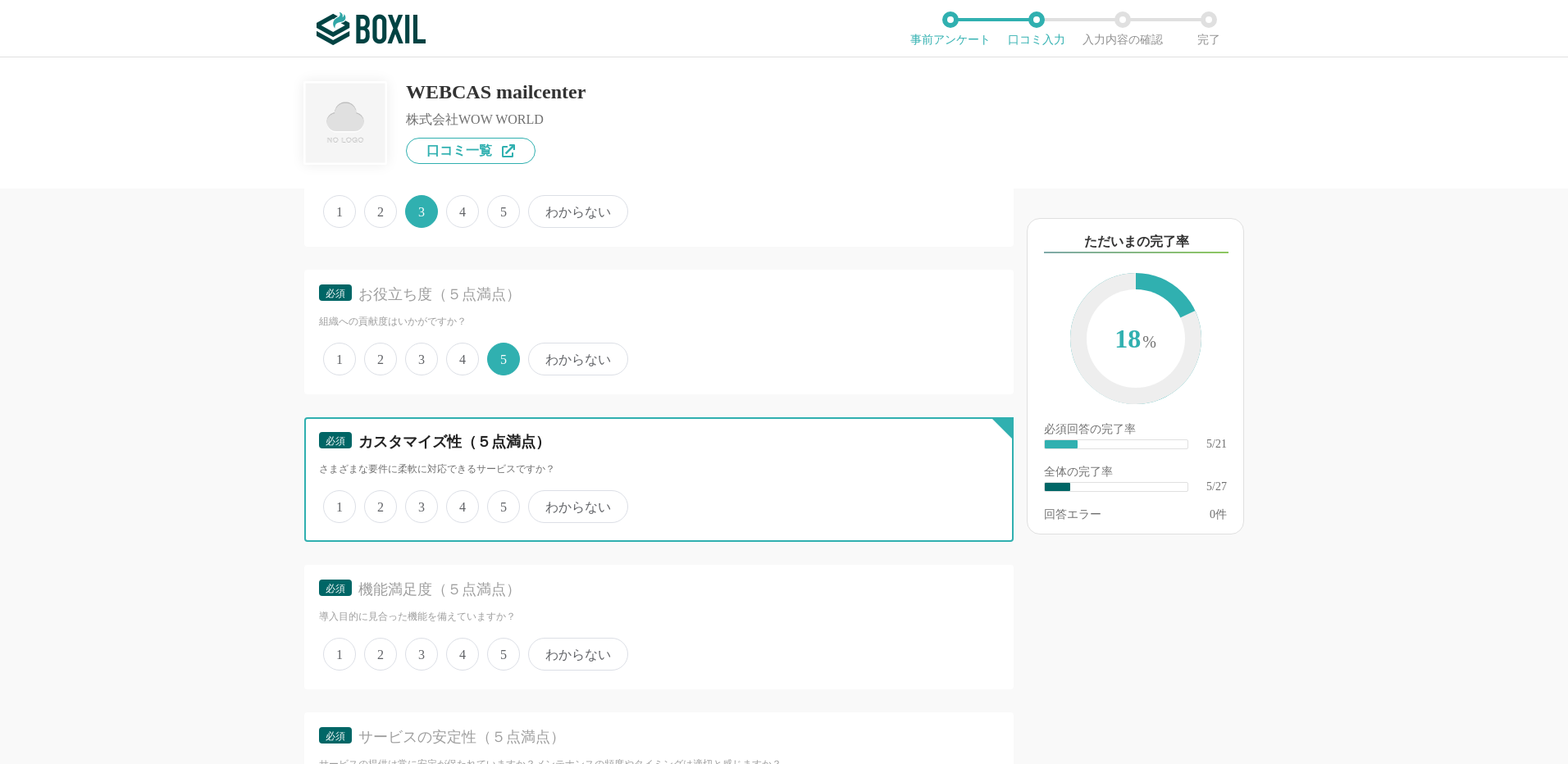
click at [461, 503] on input "4" at bounding box center [455, 498] width 11 height 11
radio input "true"
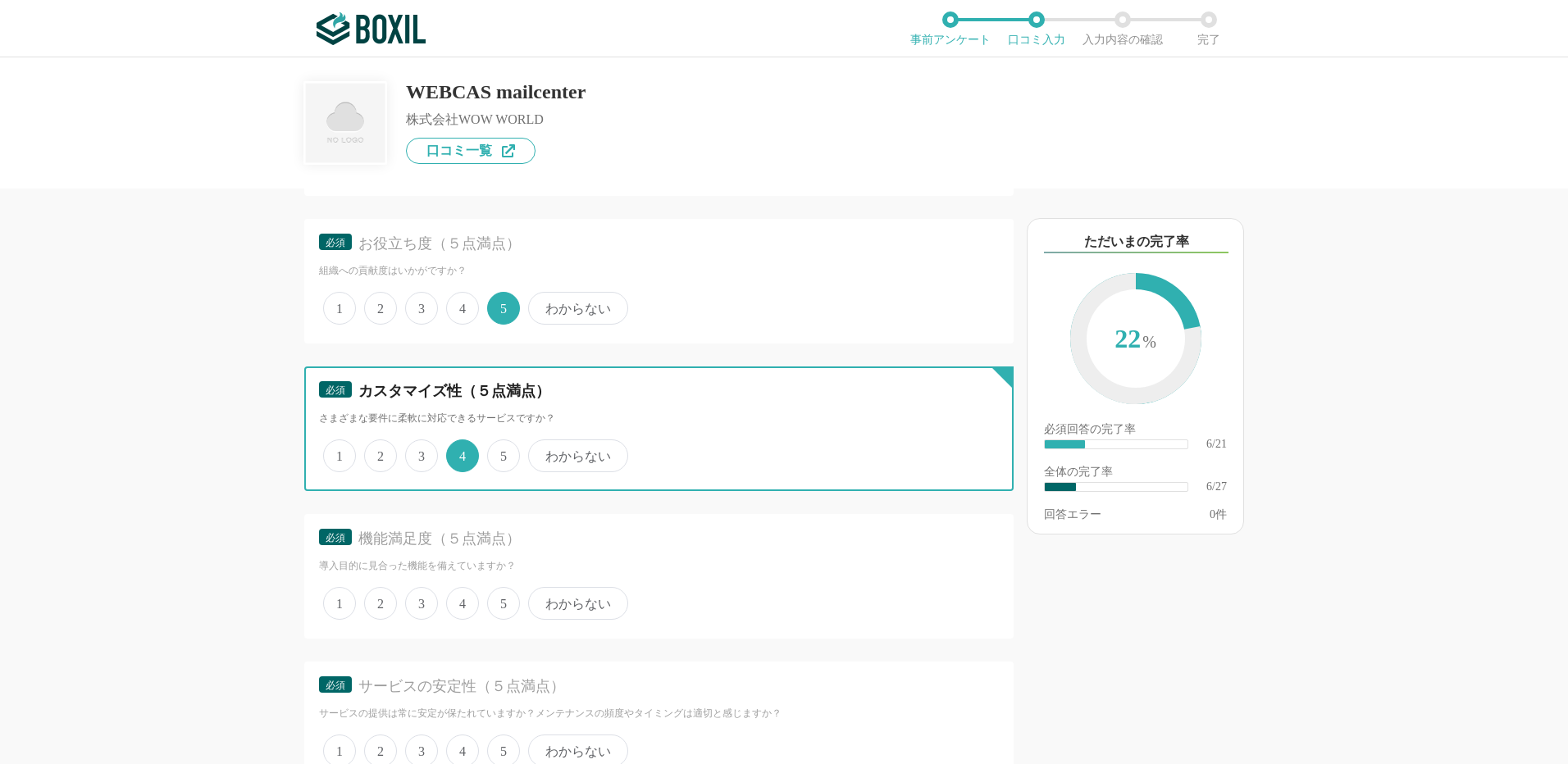
scroll to position [1230, 0]
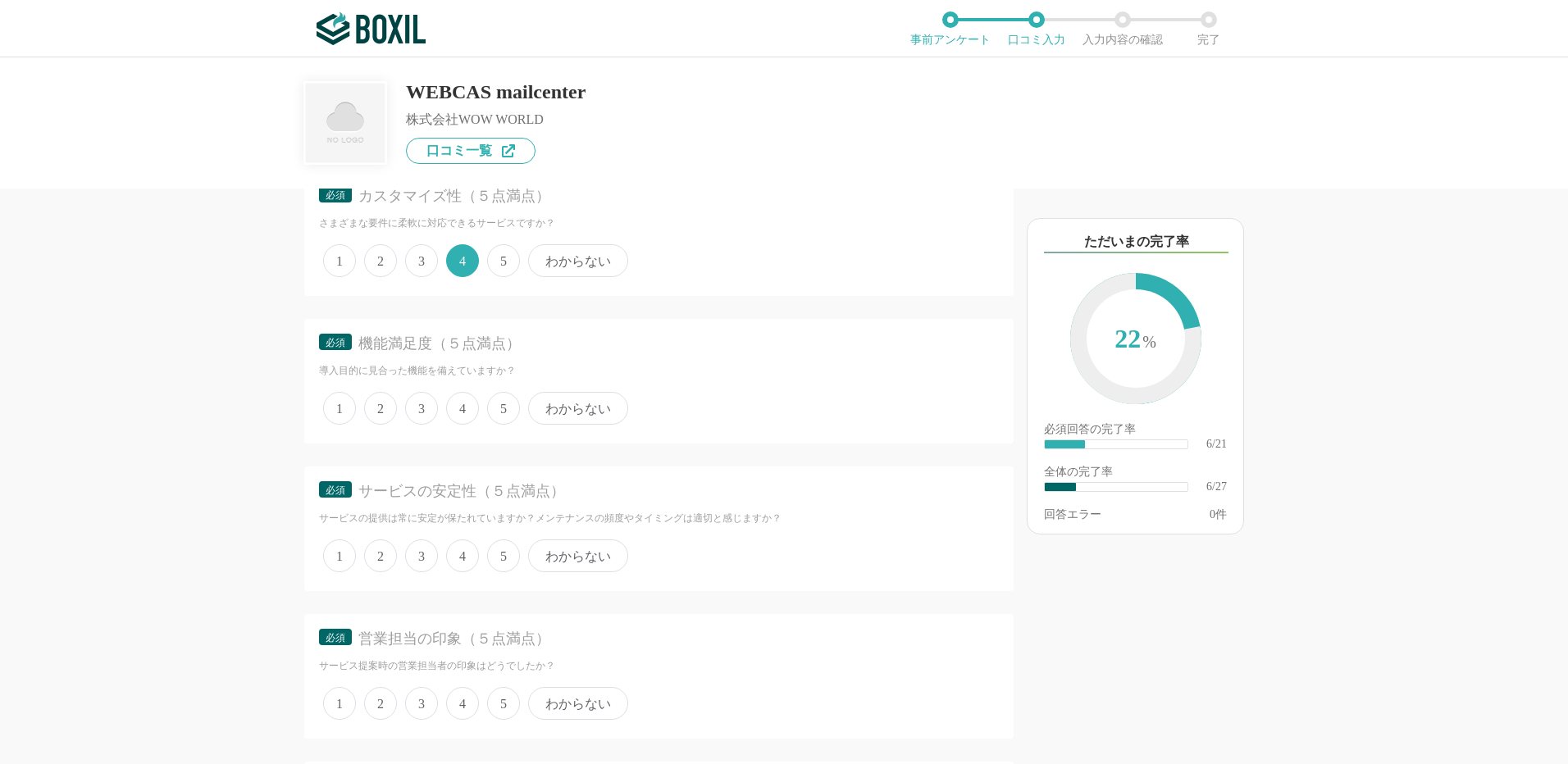
click at [456, 411] on span "4" at bounding box center [462, 408] width 33 height 33
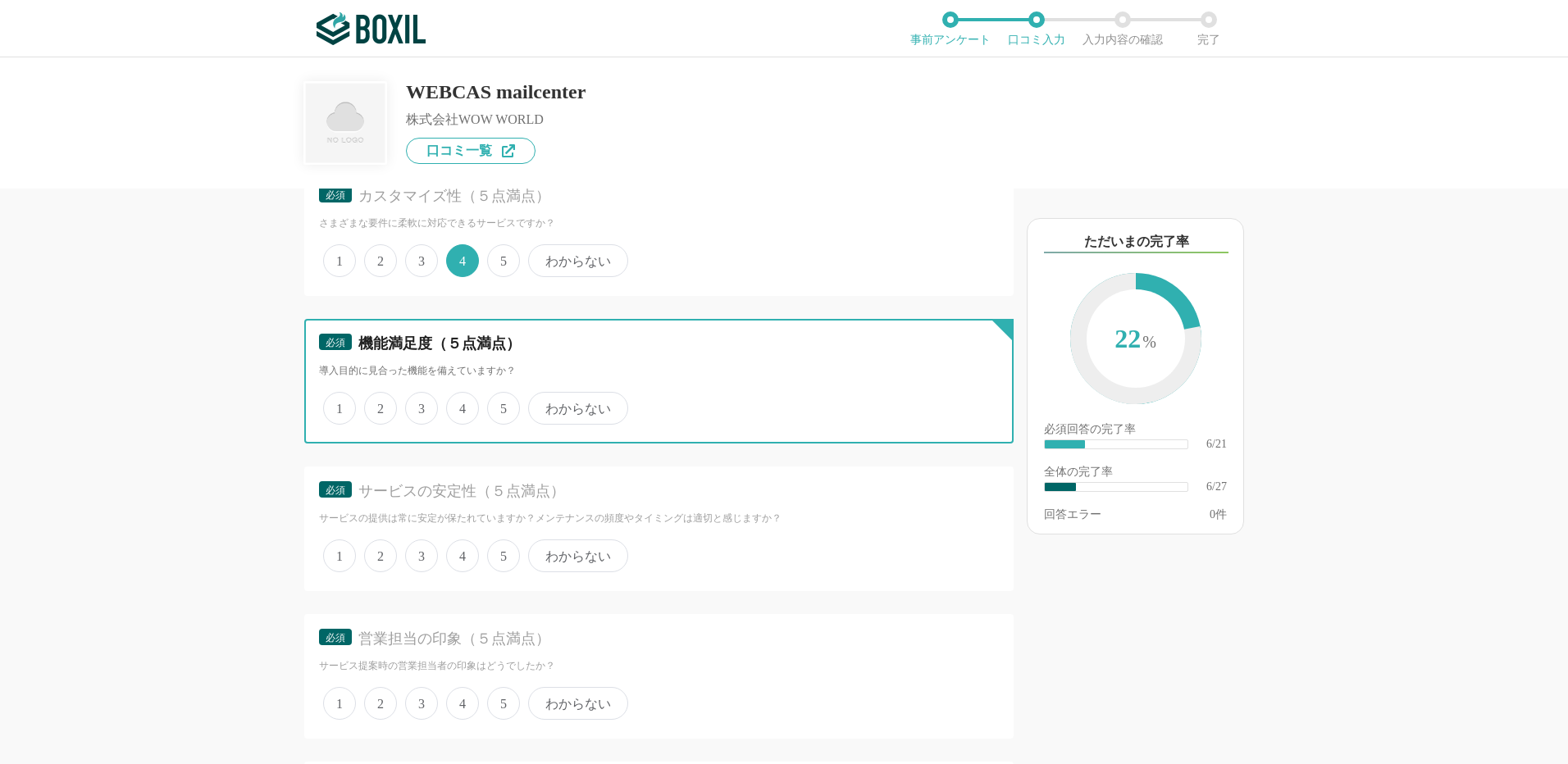
click at [456, 405] on input "4" at bounding box center [455, 400] width 11 height 11
radio input "true"
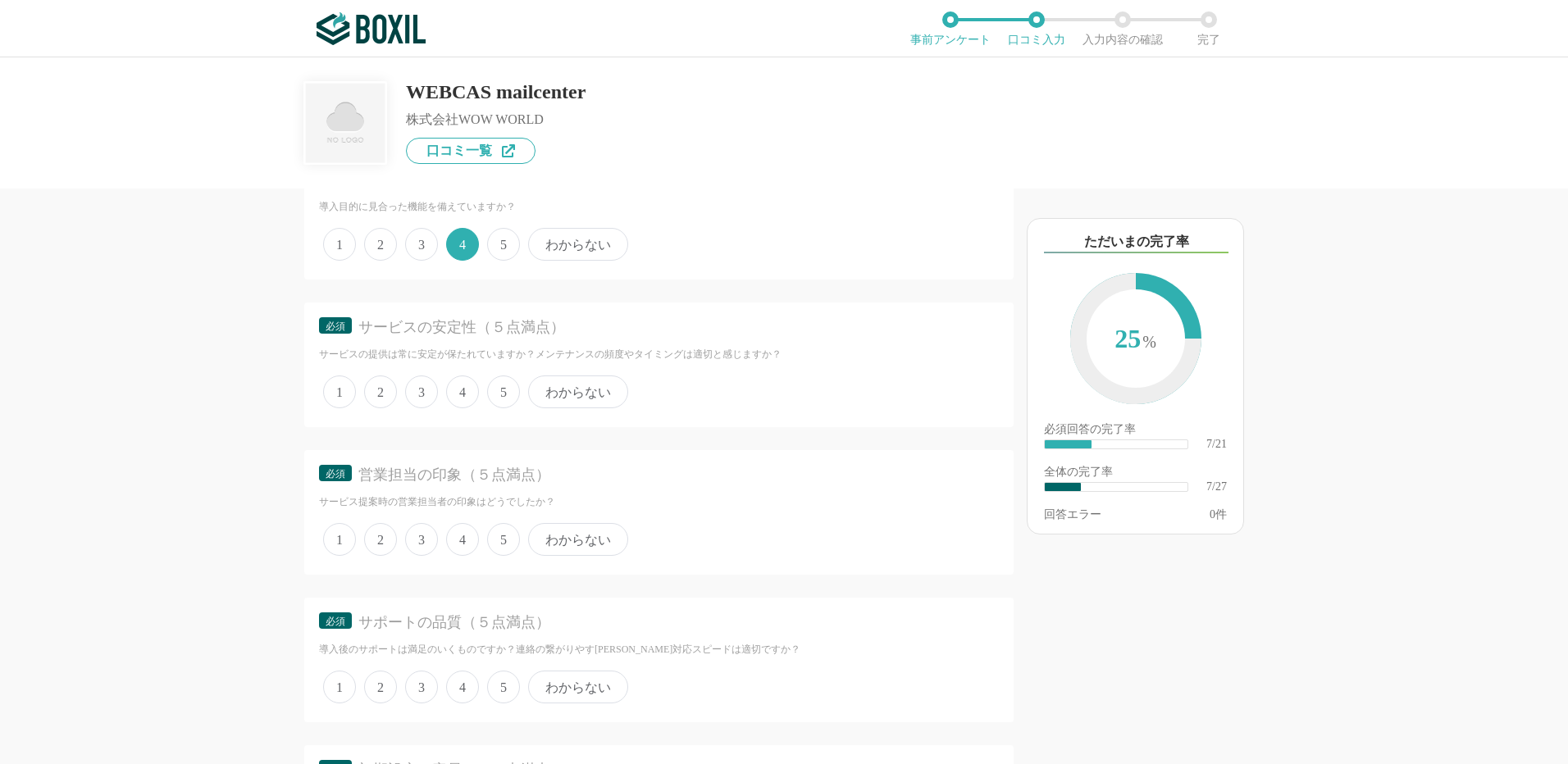
click at [470, 390] on span "4" at bounding box center [462, 392] width 33 height 33
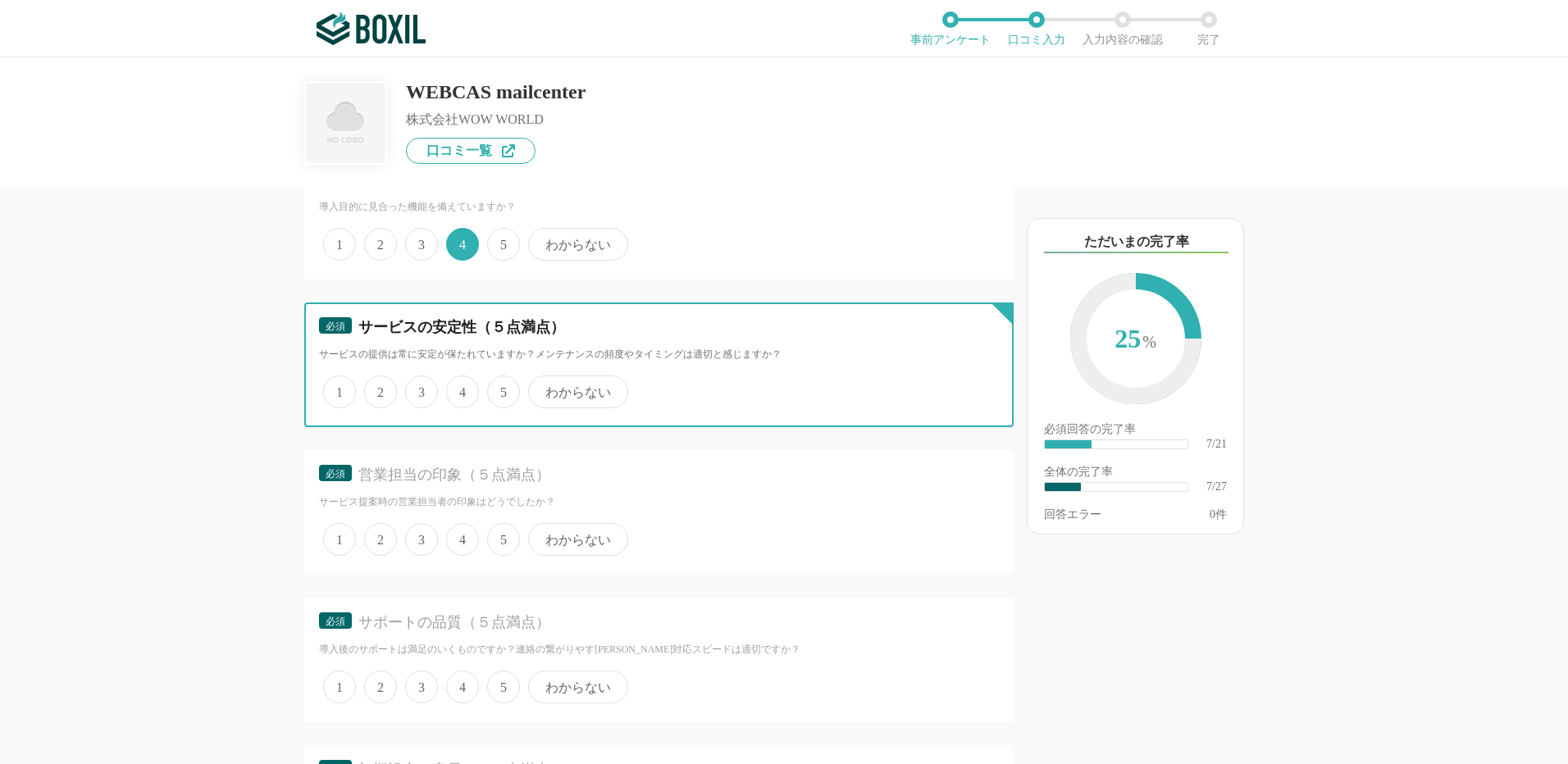
click at [461, 389] on input "4" at bounding box center [455, 383] width 11 height 11
radio input "true"
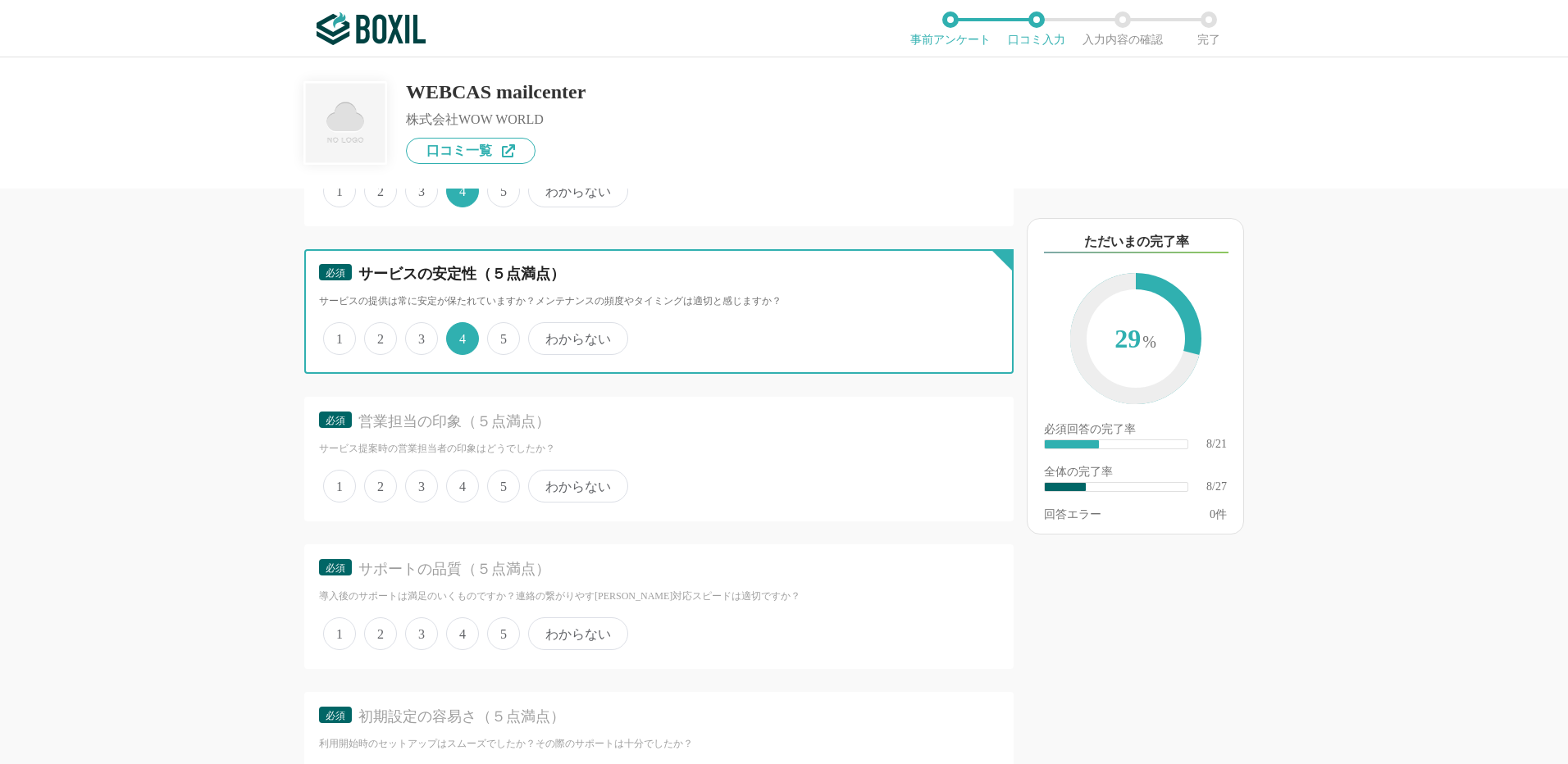
scroll to position [1476, 0]
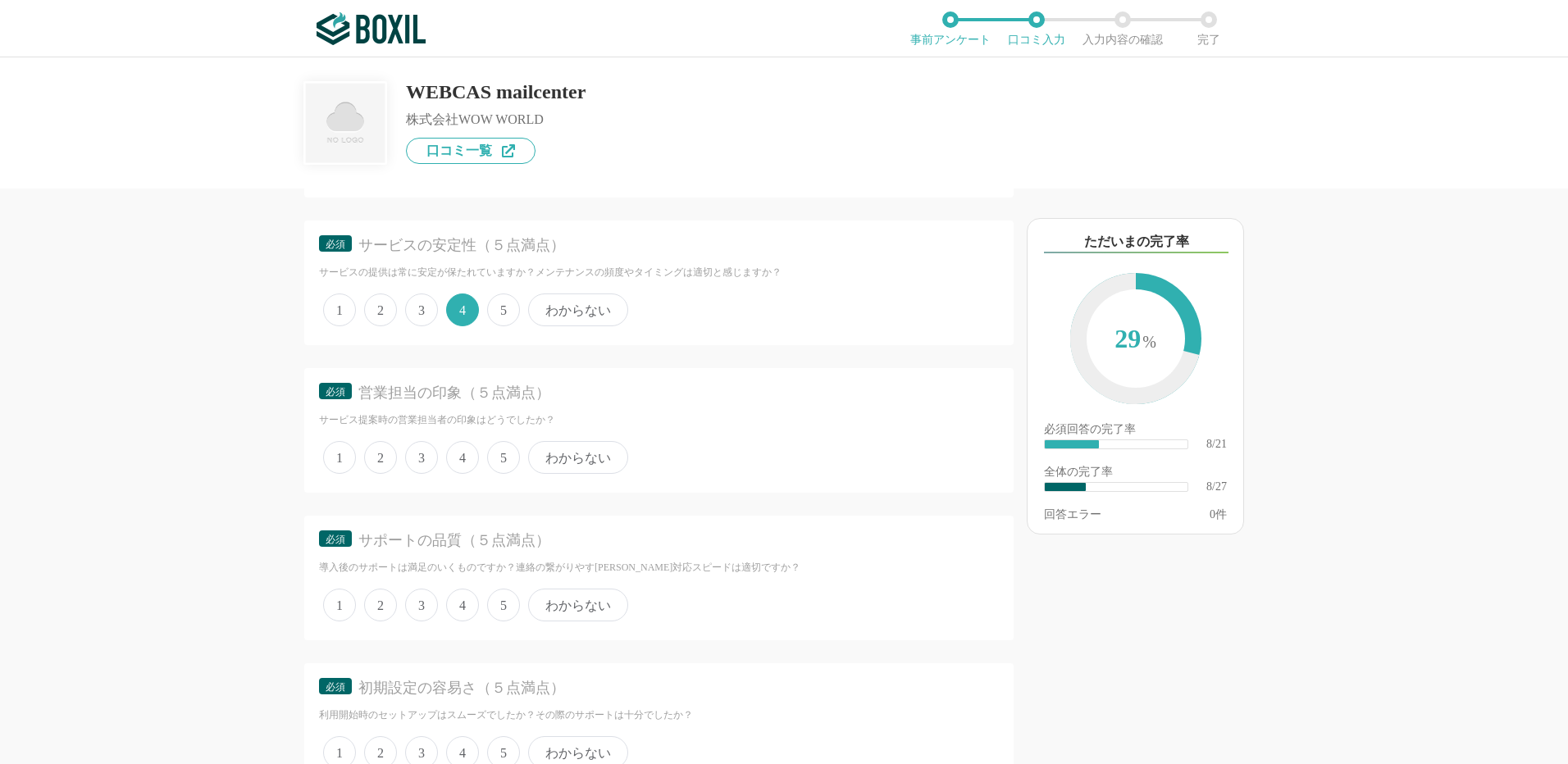
click at [505, 456] on span "5" at bounding box center [503, 457] width 33 height 33
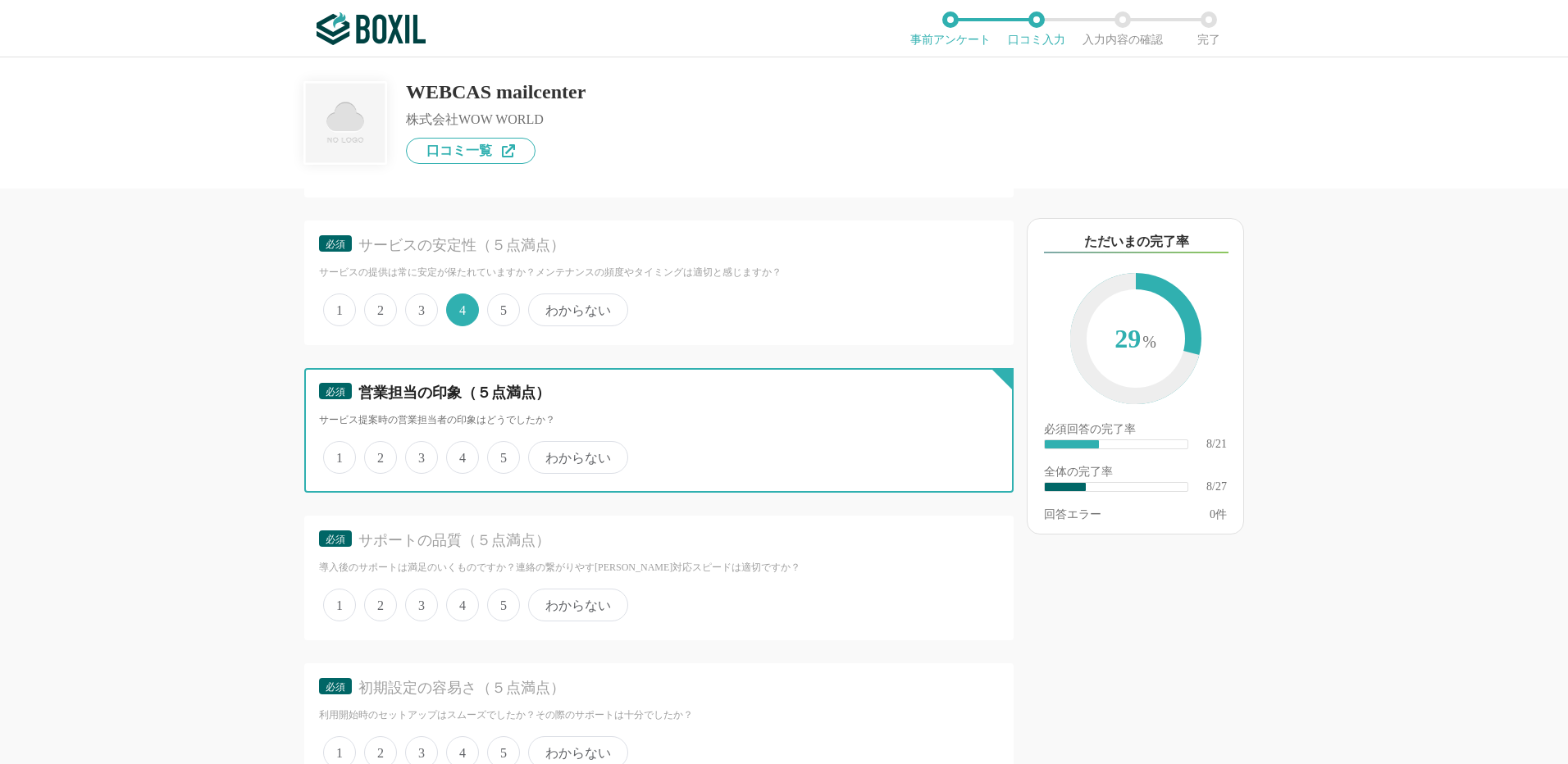
click at [501, 455] on input "5" at bounding box center [496, 449] width 11 height 11
radio input "true"
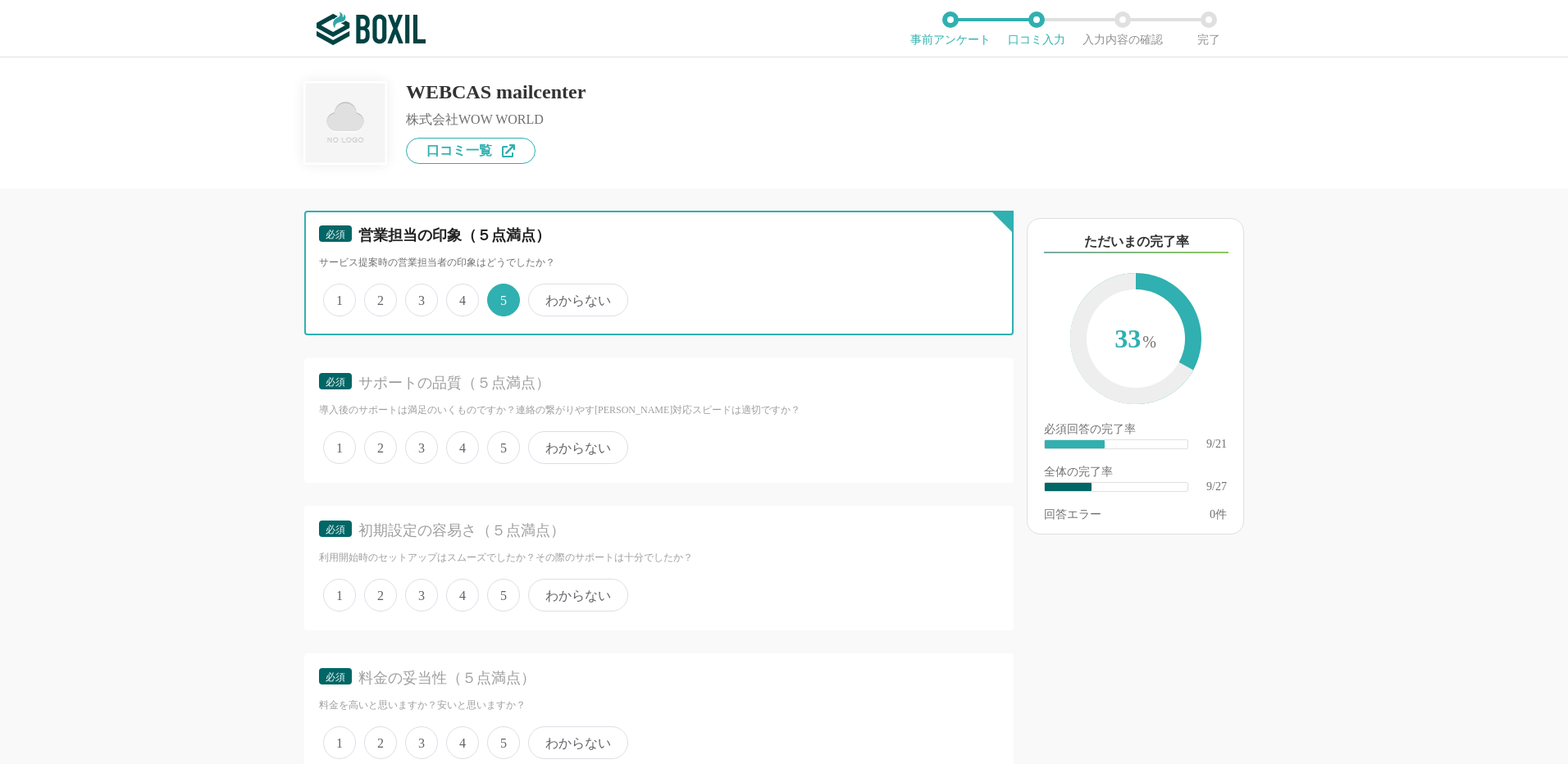
scroll to position [1639, 0]
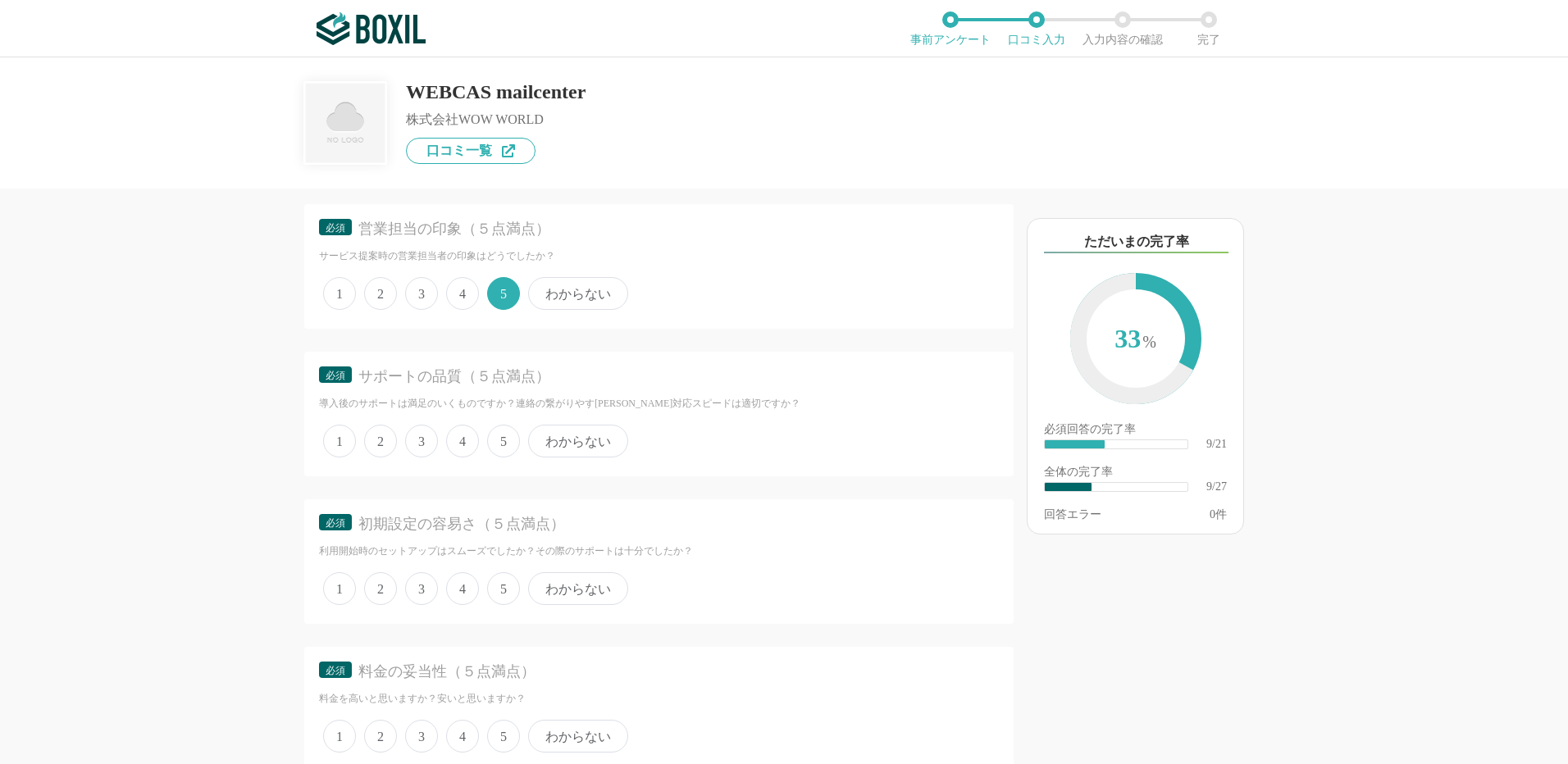
click at [465, 447] on span "4" at bounding box center [462, 440] width 33 height 33
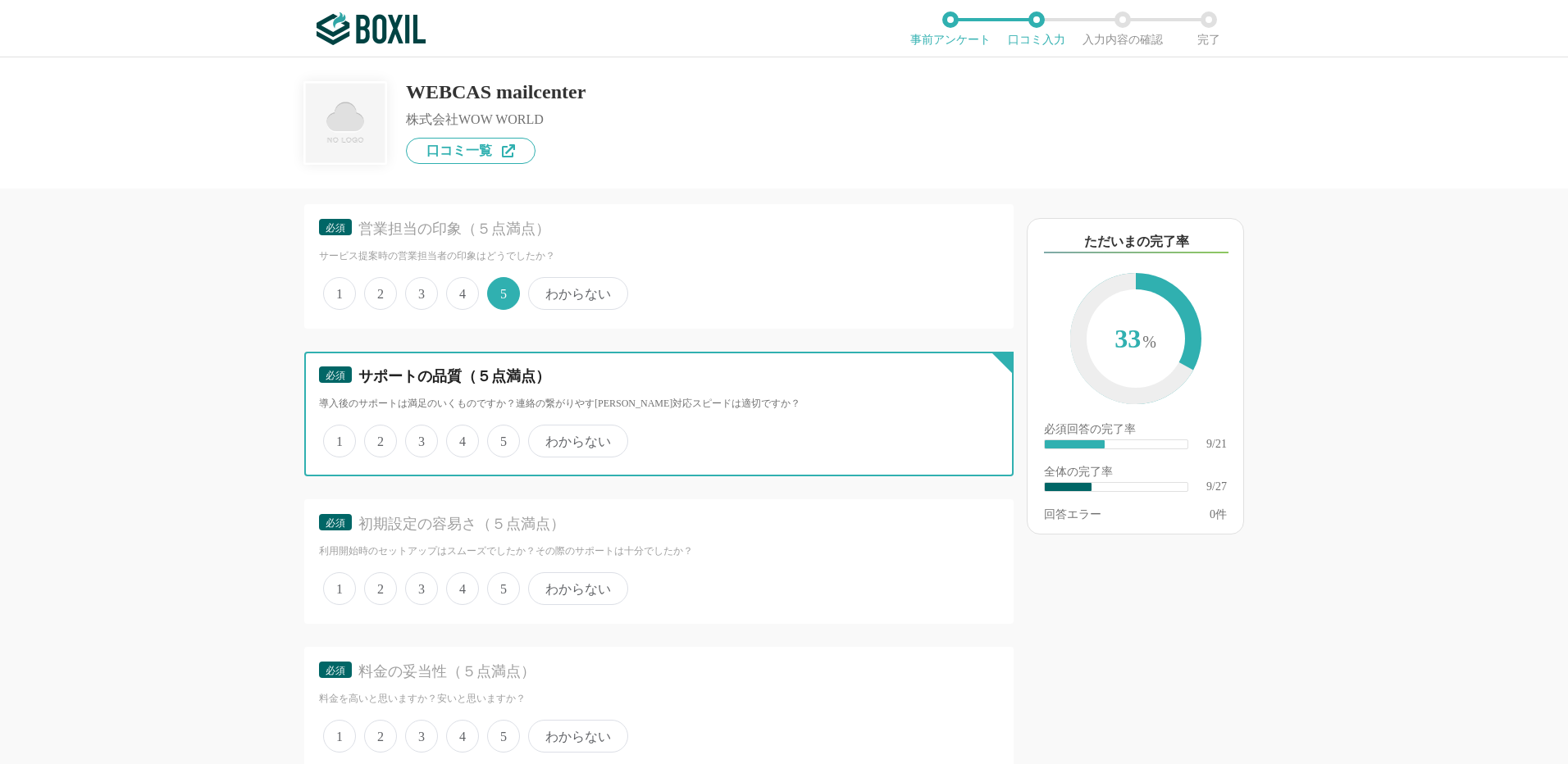
click at [461, 438] on input "4" at bounding box center [455, 432] width 11 height 11
radio input "true"
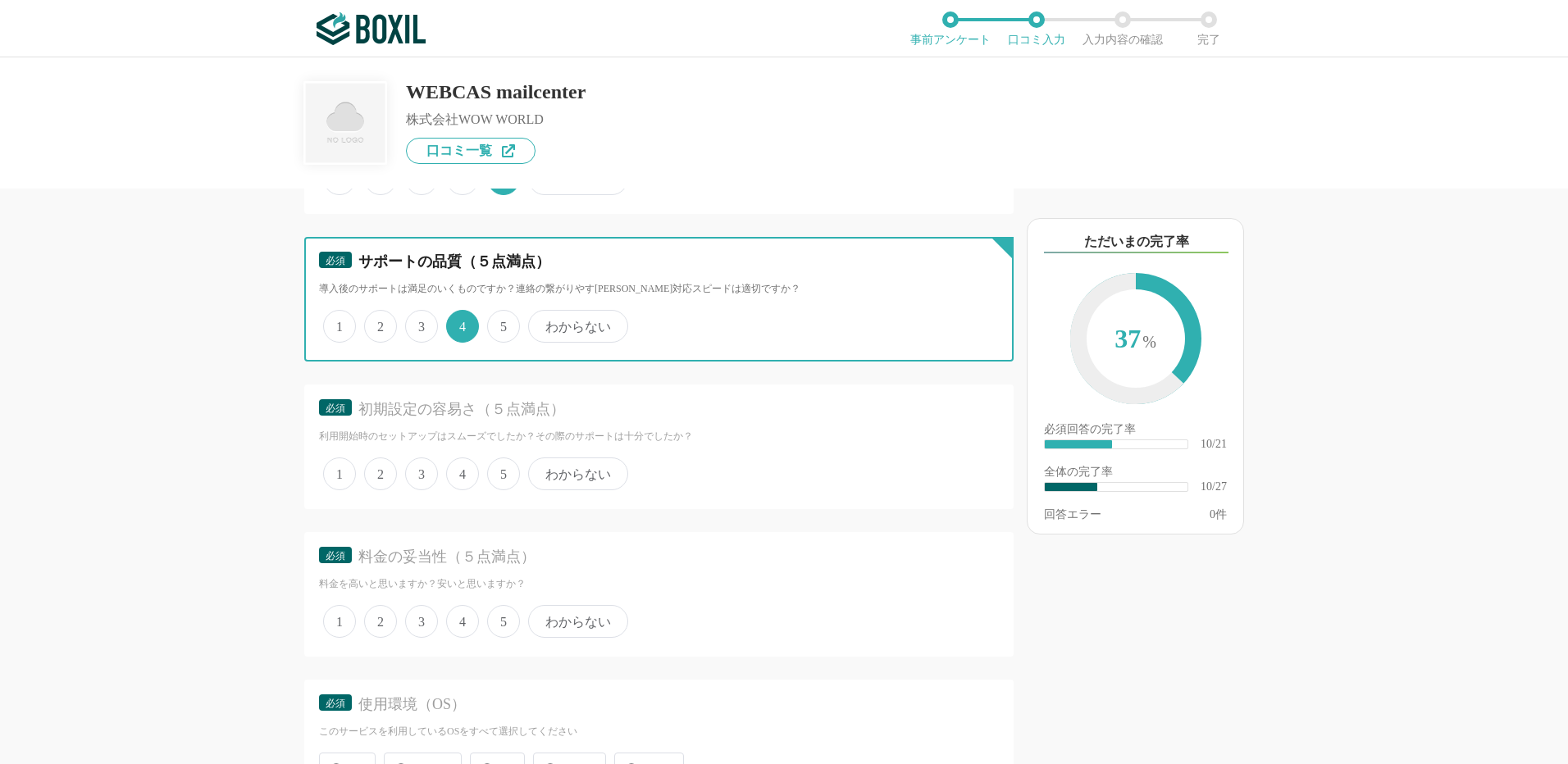
scroll to position [1804, 0]
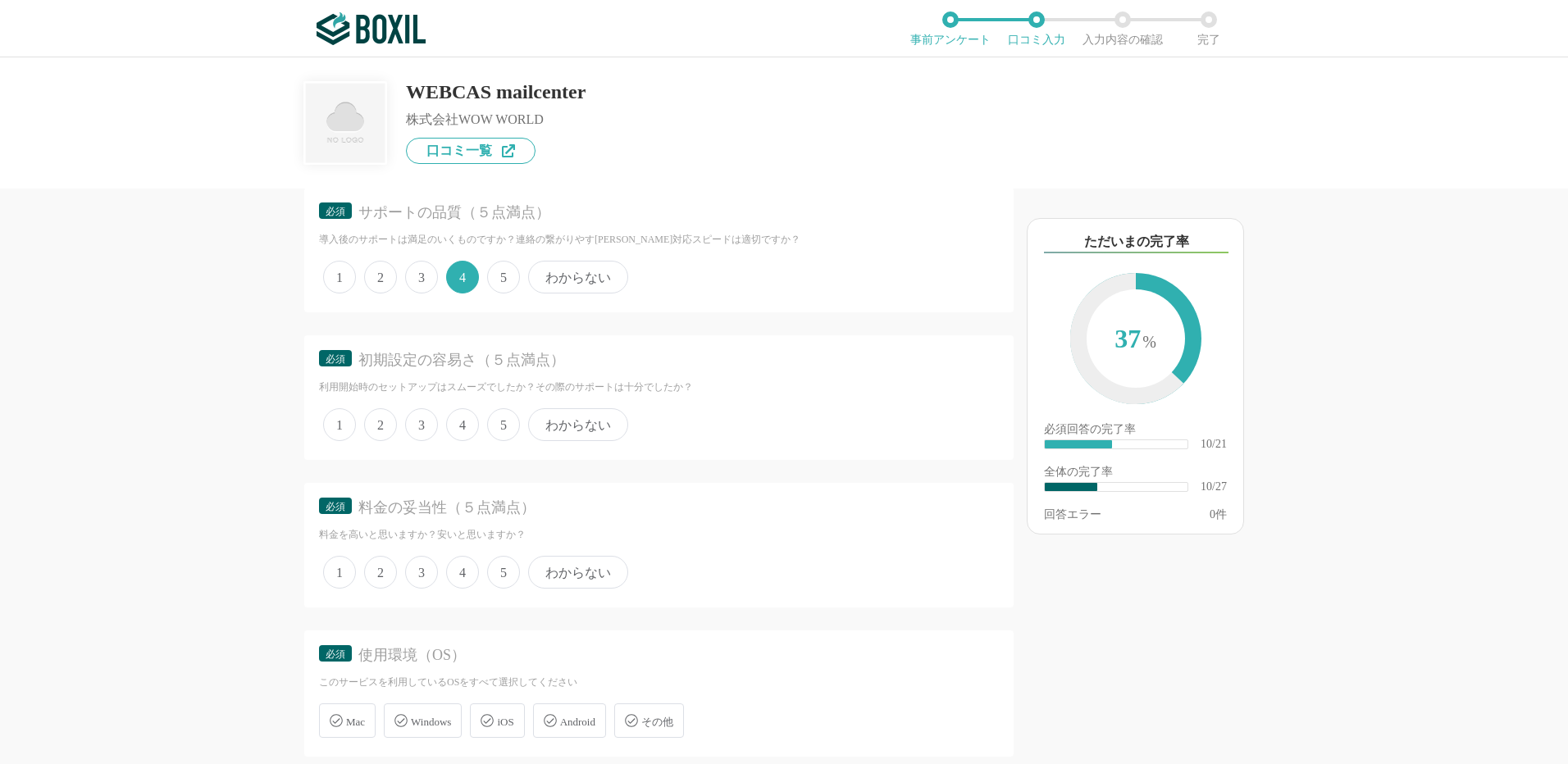
click at [463, 422] on span "4" at bounding box center [462, 424] width 33 height 33
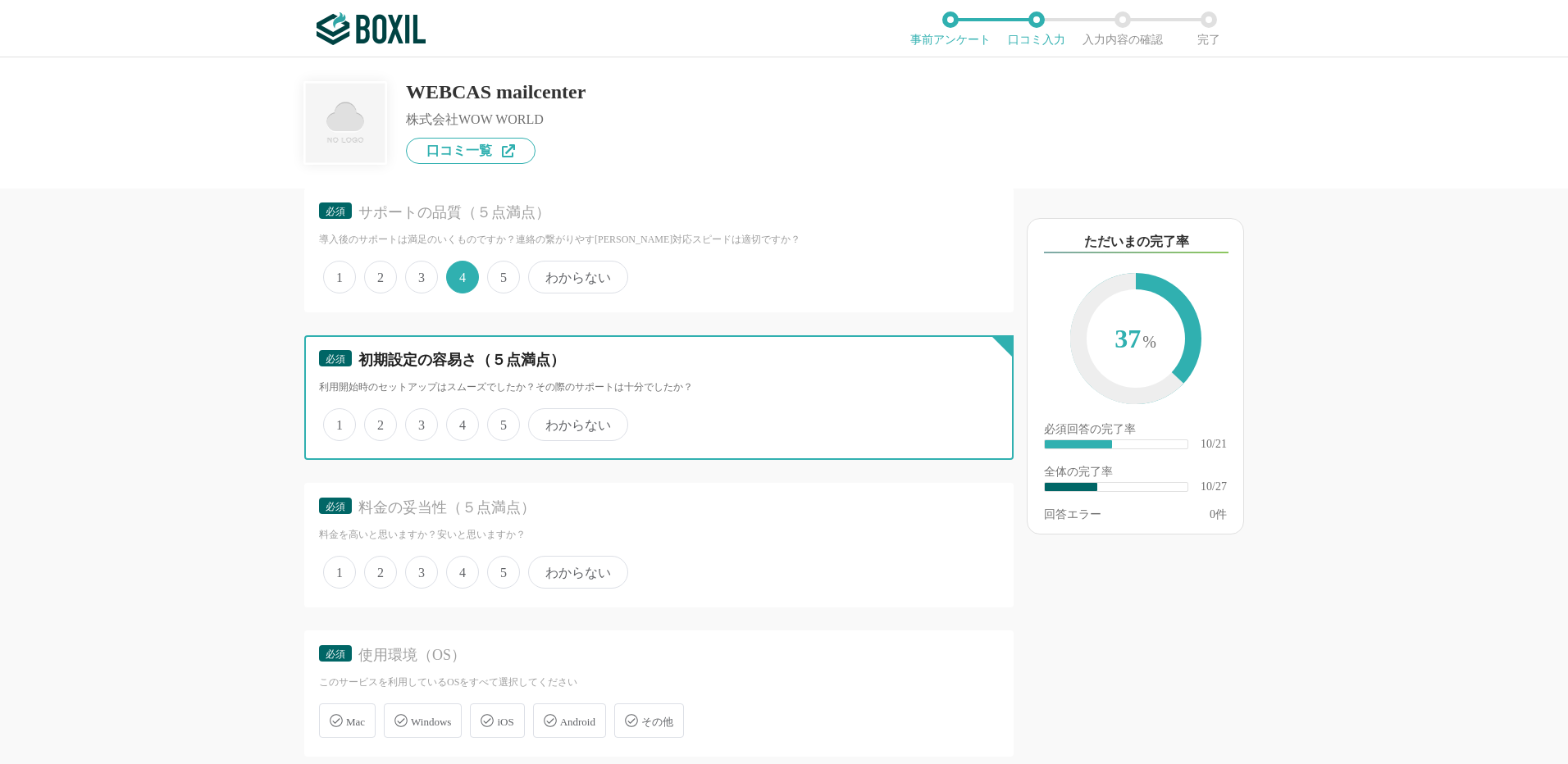
click at [461, 422] on input "4" at bounding box center [455, 416] width 11 height 11
radio input "true"
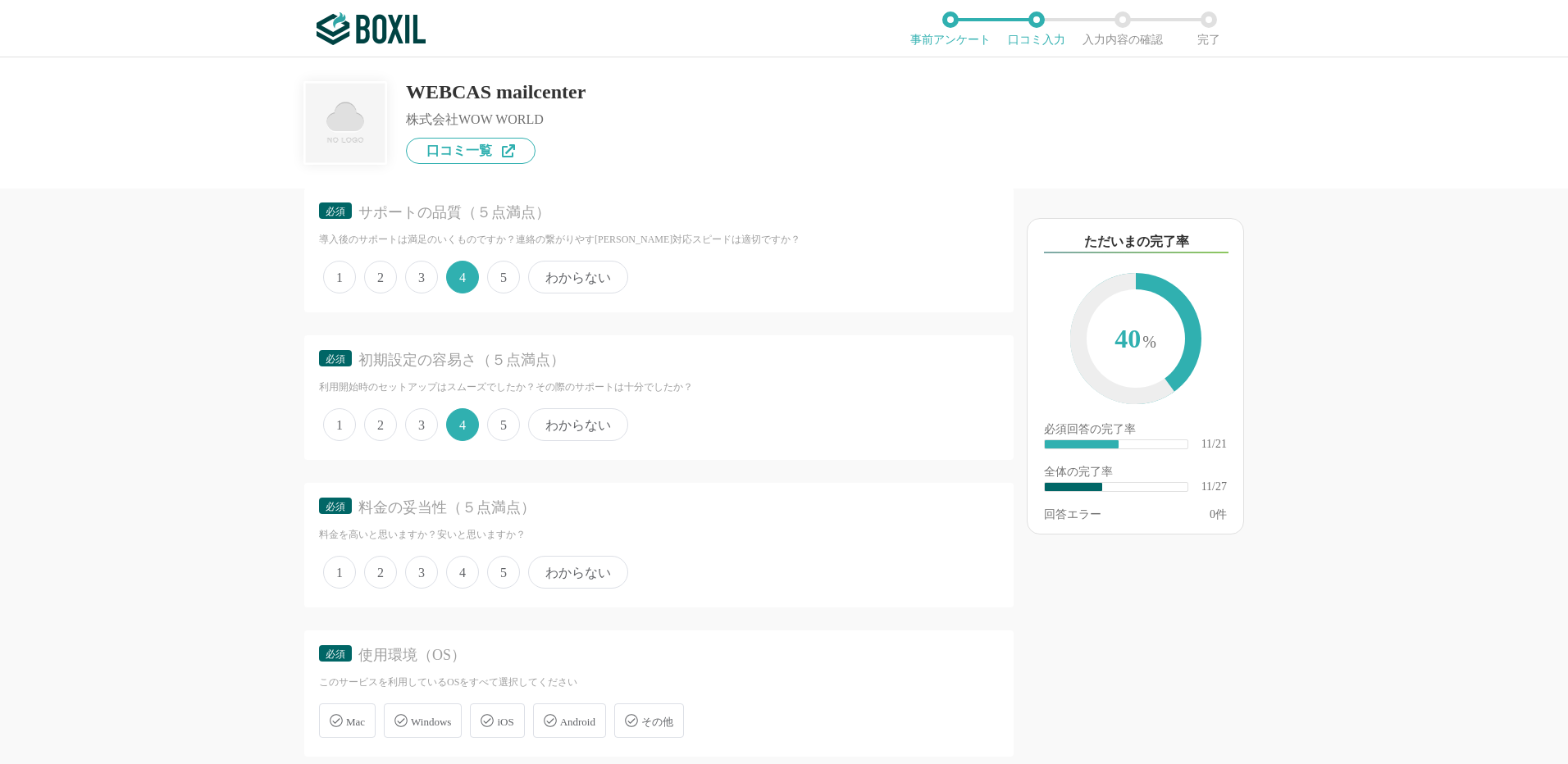
drag, startPoint x: 507, startPoint y: 569, endPoint x: 474, endPoint y: 569, distance: 33.0
click at [506, 569] on span "5" at bounding box center [503, 572] width 33 height 33
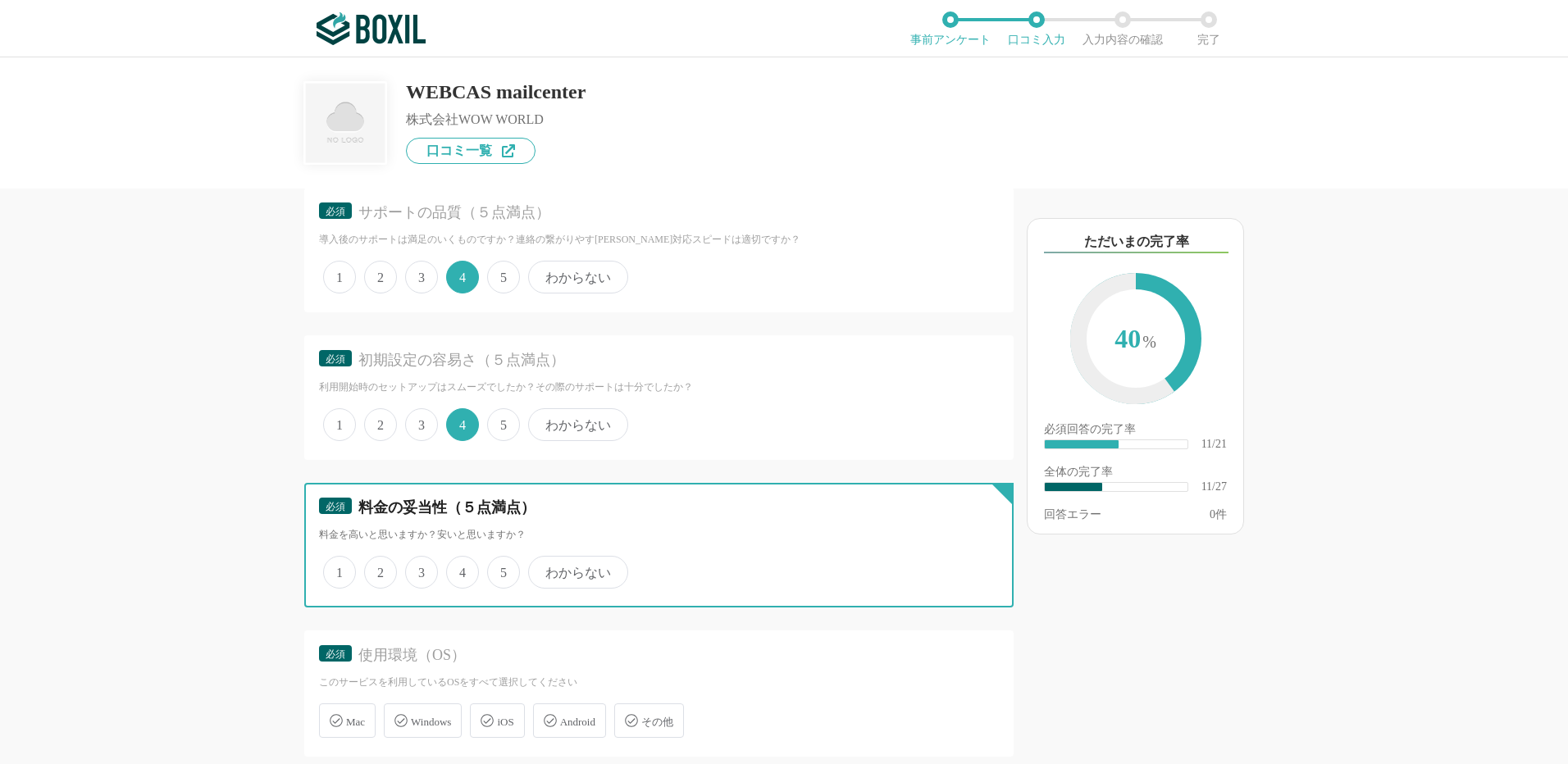
click at [501, 569] on input "5" at bounding box center [496, 563] width 11 height 11
radio input "true"
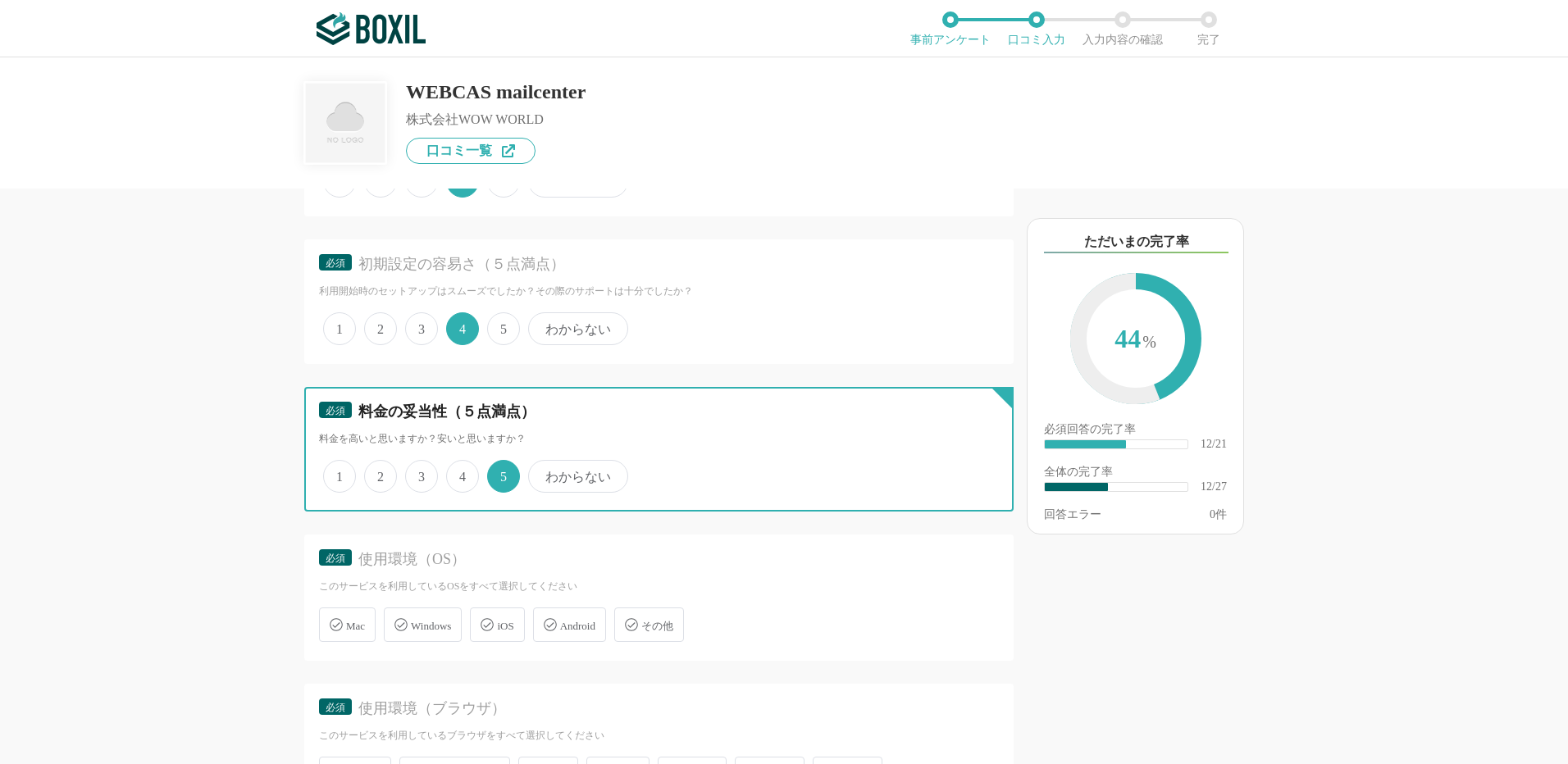
scroll to position [2050, 0]
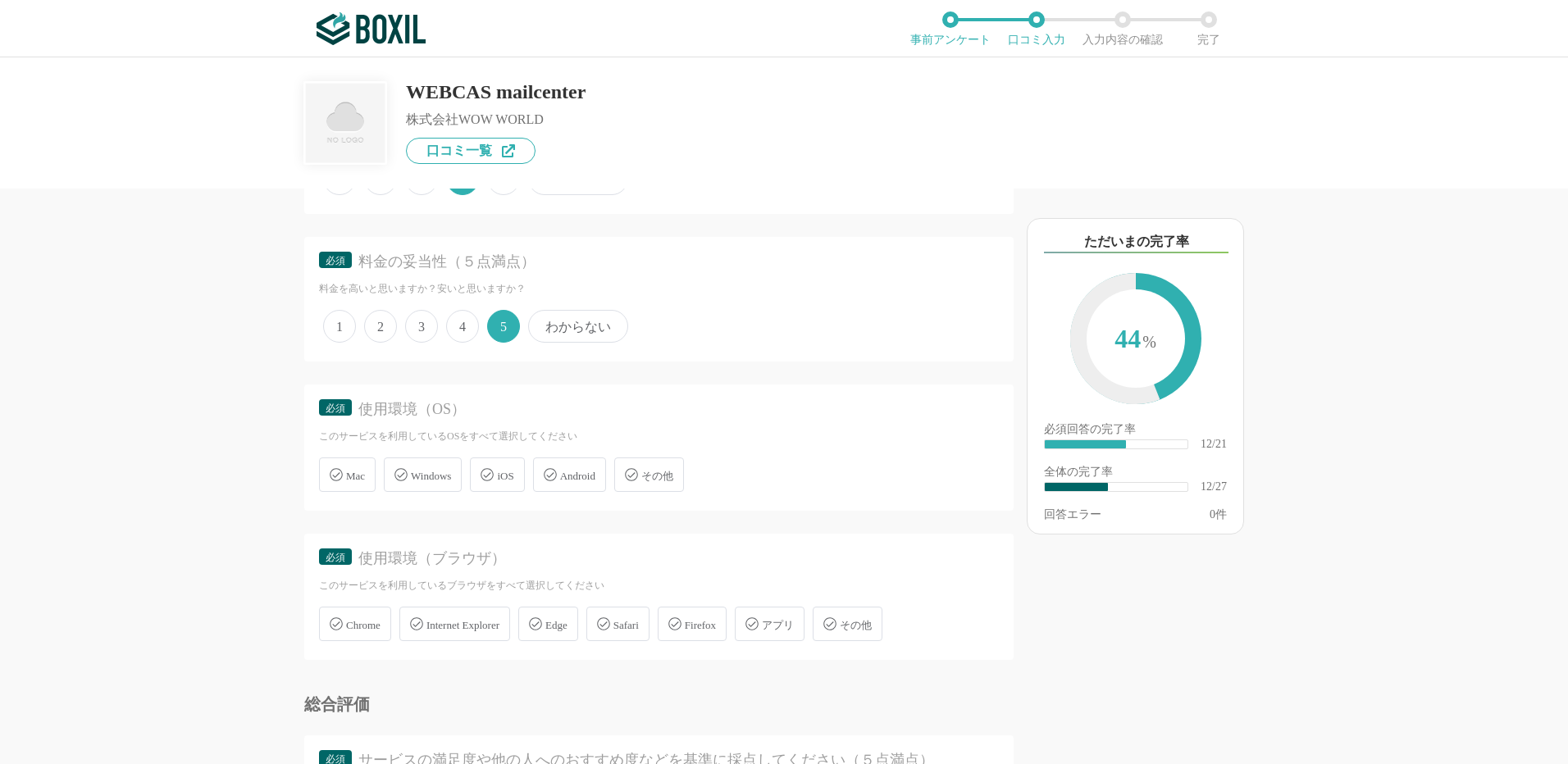
drag, startPoint x: 419, startPoint y: 478, endPoint x: 391, endPoint y: 484, distance: 28.6
click at [420, 478] on span "Windows" at bounding box center [431, 476] width 40 height 12
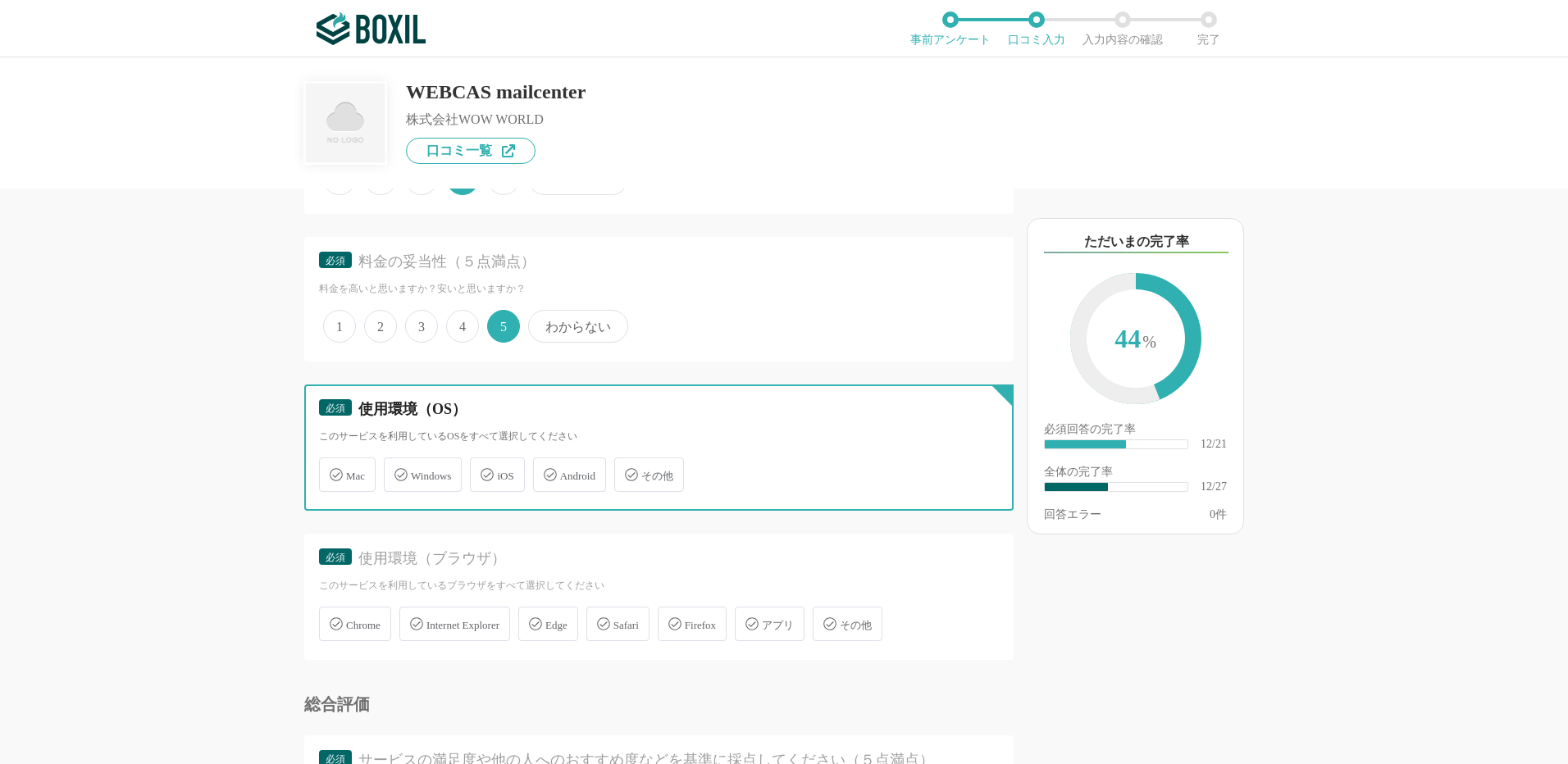
click at [398, 470] on input "Windows" at bounding box center [393, 465] width 11 height 11
checkbox input "true"
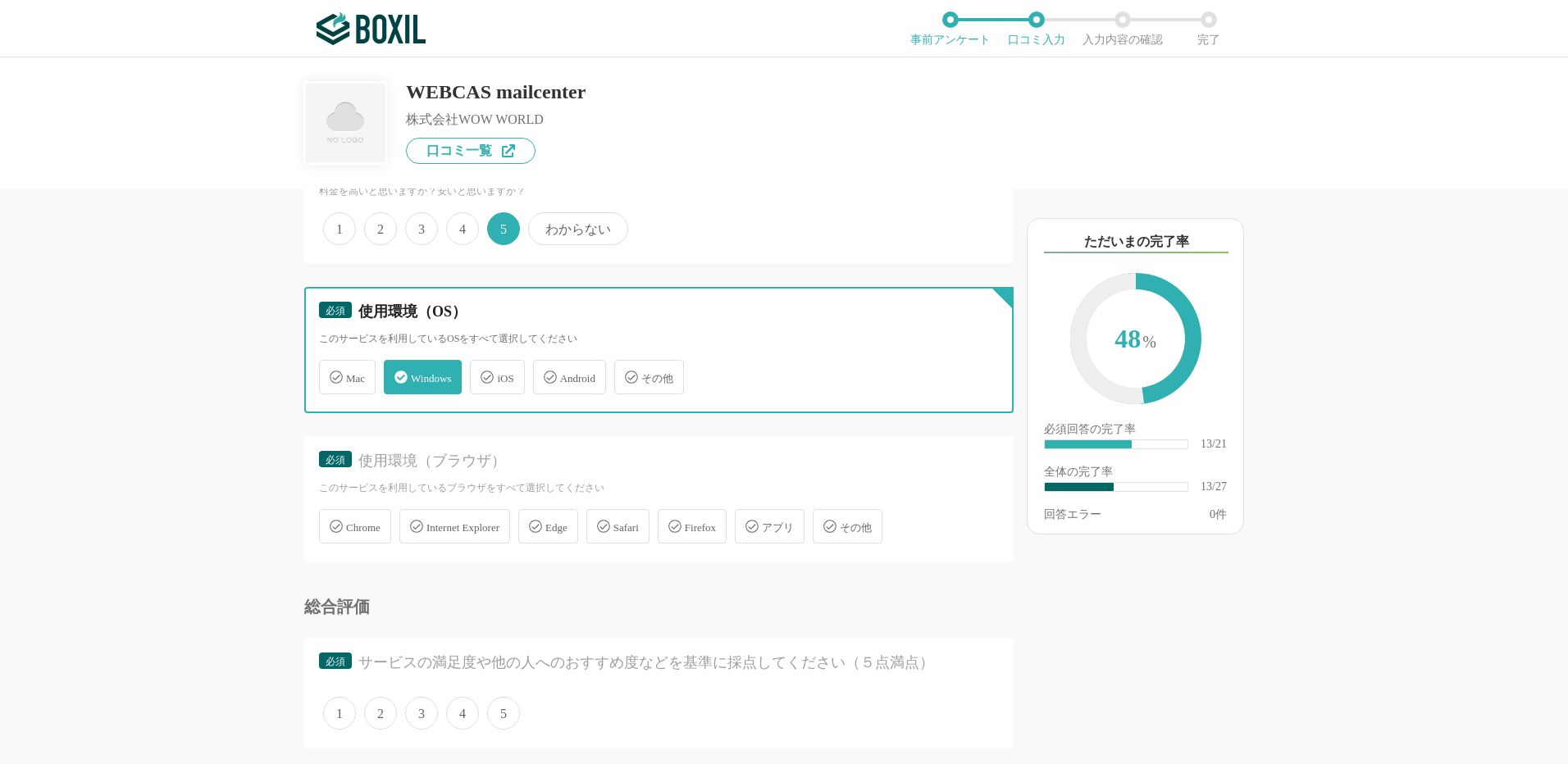
scroll to position [2296, 0]
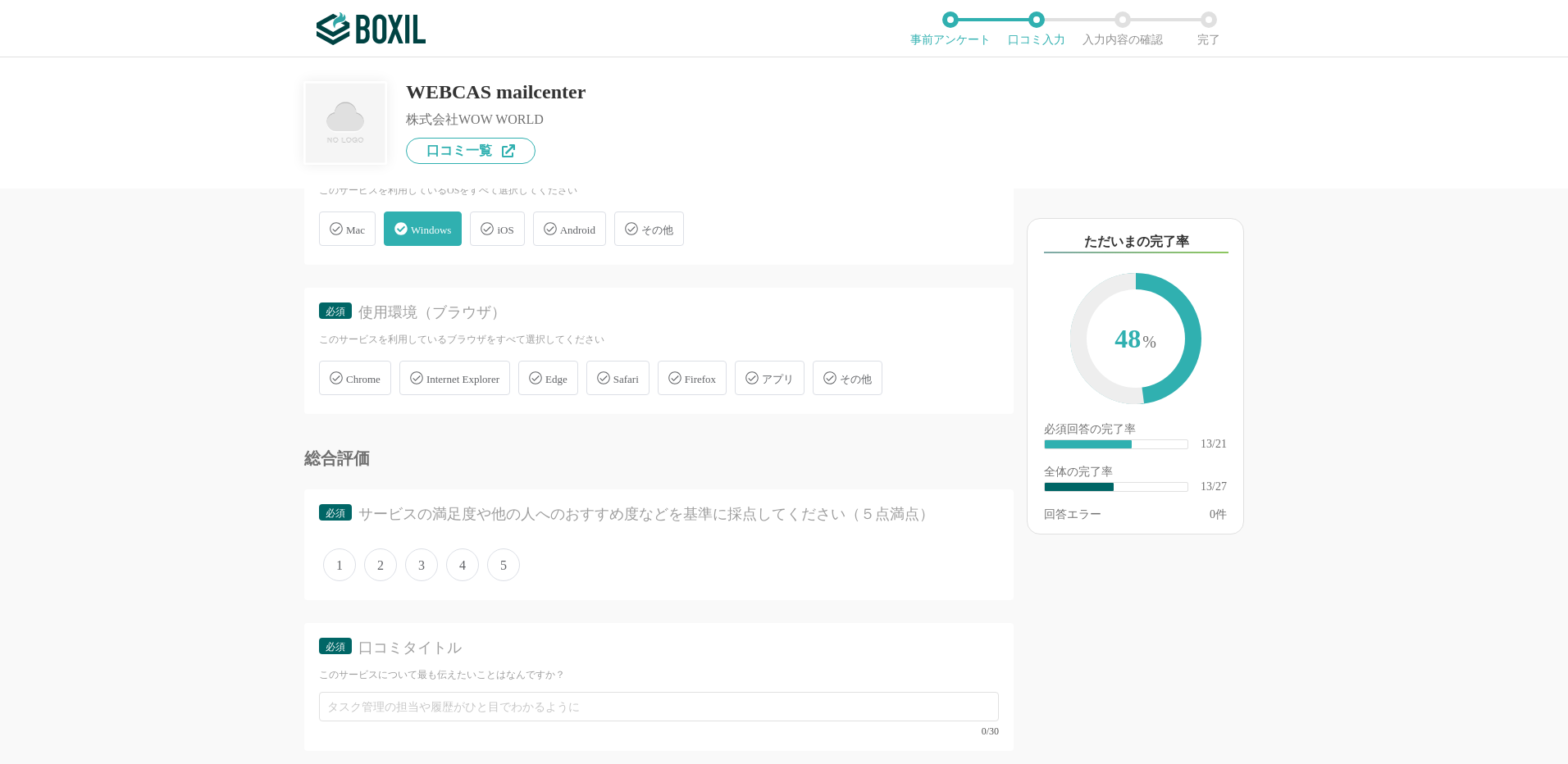
click at [542, 378] on icon at bounding box center [535, 378] width 13 height 13
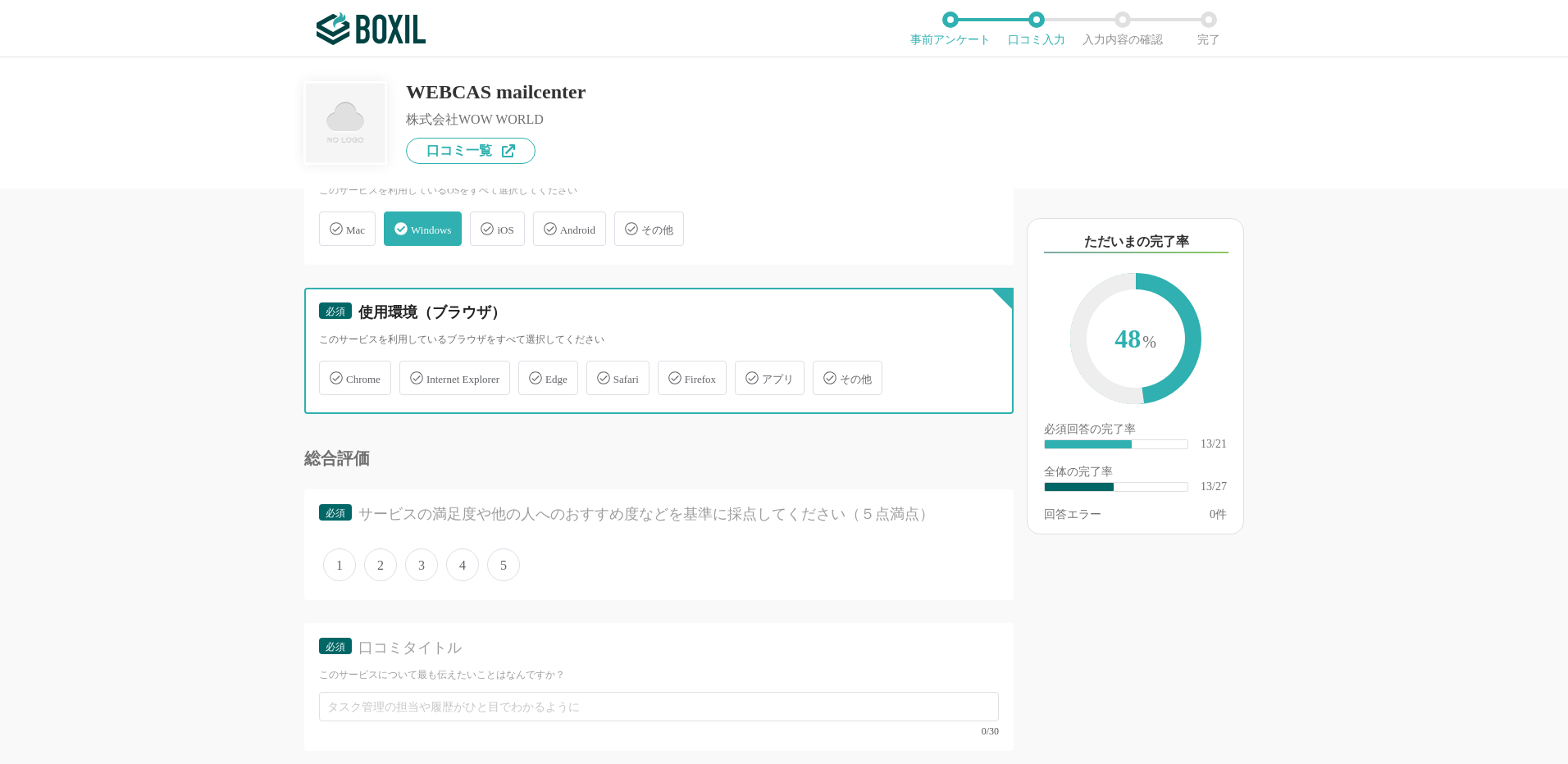
click at [532, 374] on input "Edge" at bounding box center [527, 369] width 11 height 11
checkbox input "true"
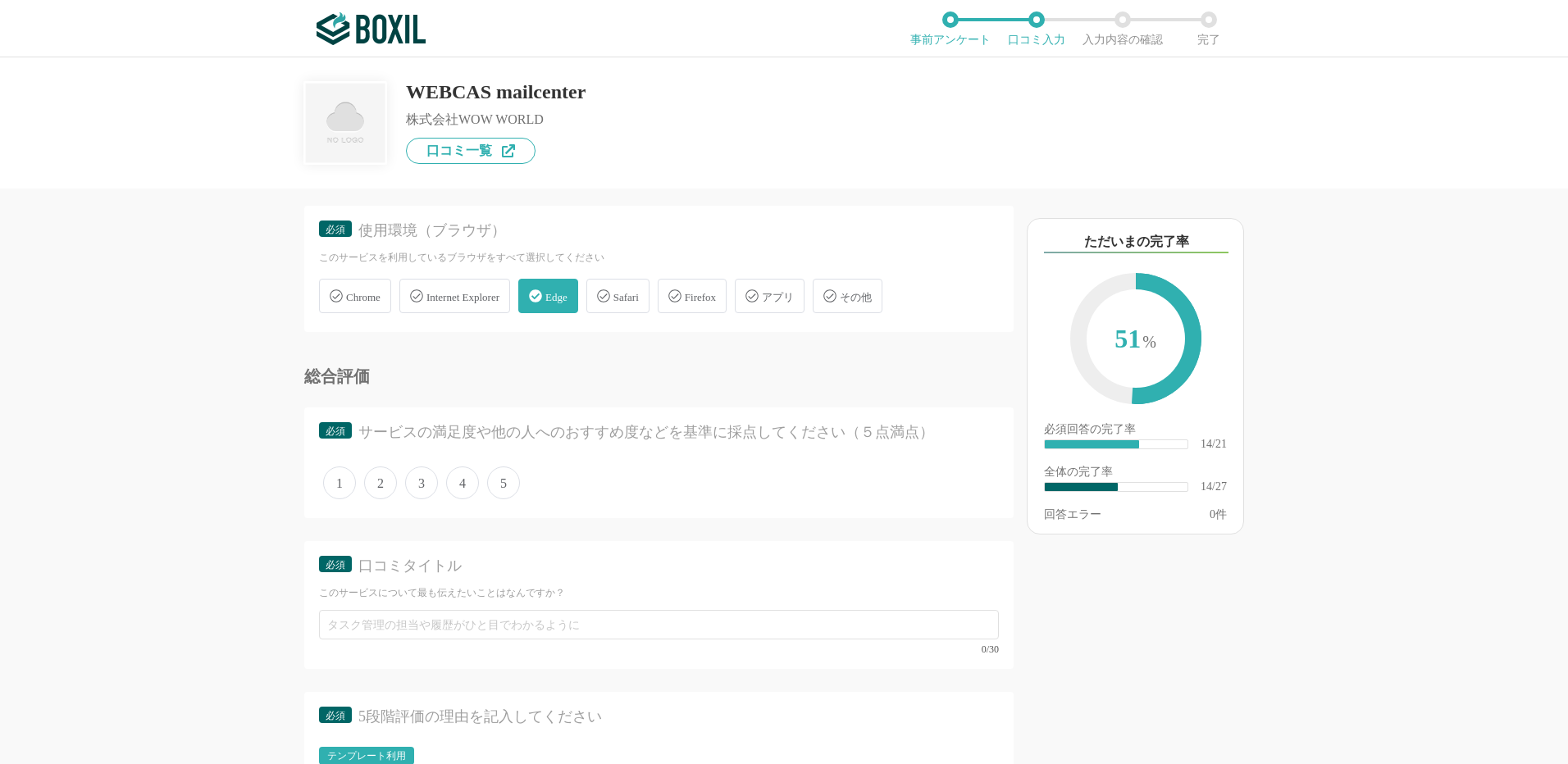
click at [512, 479] on span "5" at bounding box center [503, 483] width 33 height 33
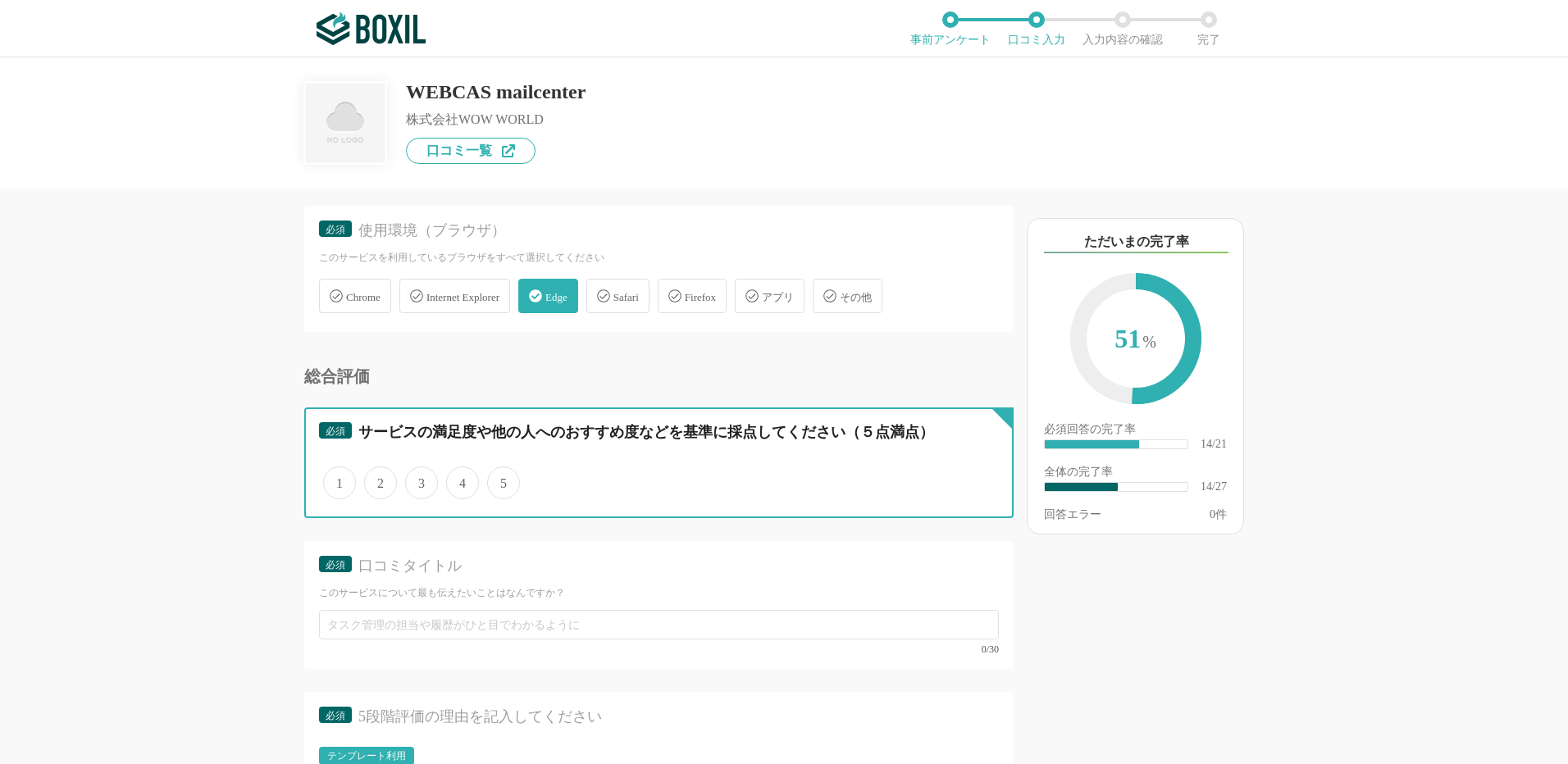
click at [501, 479] on input "5" at bounding box center [496, 474] width 11 height 11
radio input "true"
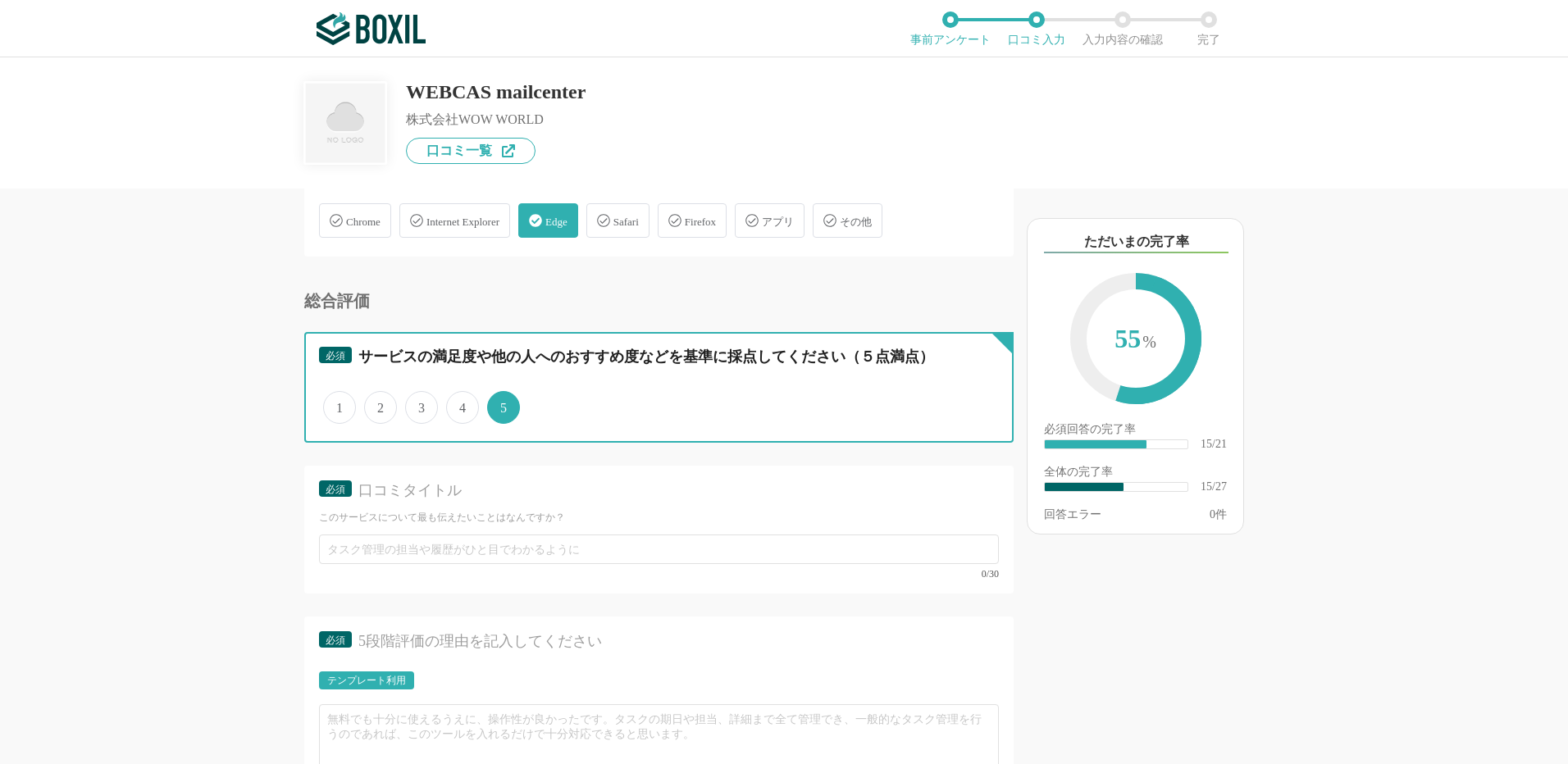
scroll to position [2541, 0]
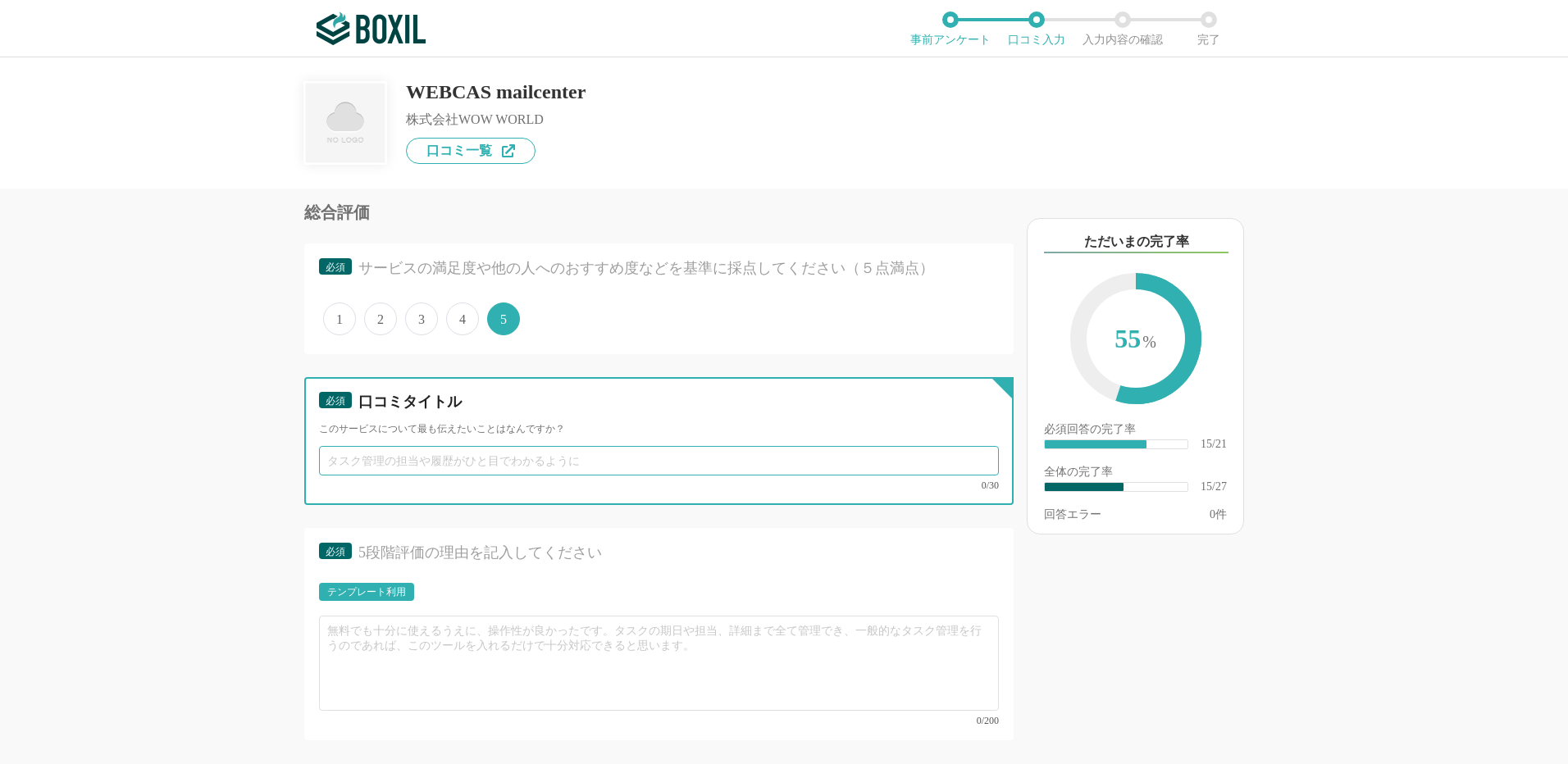
click at [367, 468] on input "text" at bounding box center [659, 460] width 680 height 29
type input "ｋ"
type input "コスト削減、メールお問い合わせ対応業務に適している"
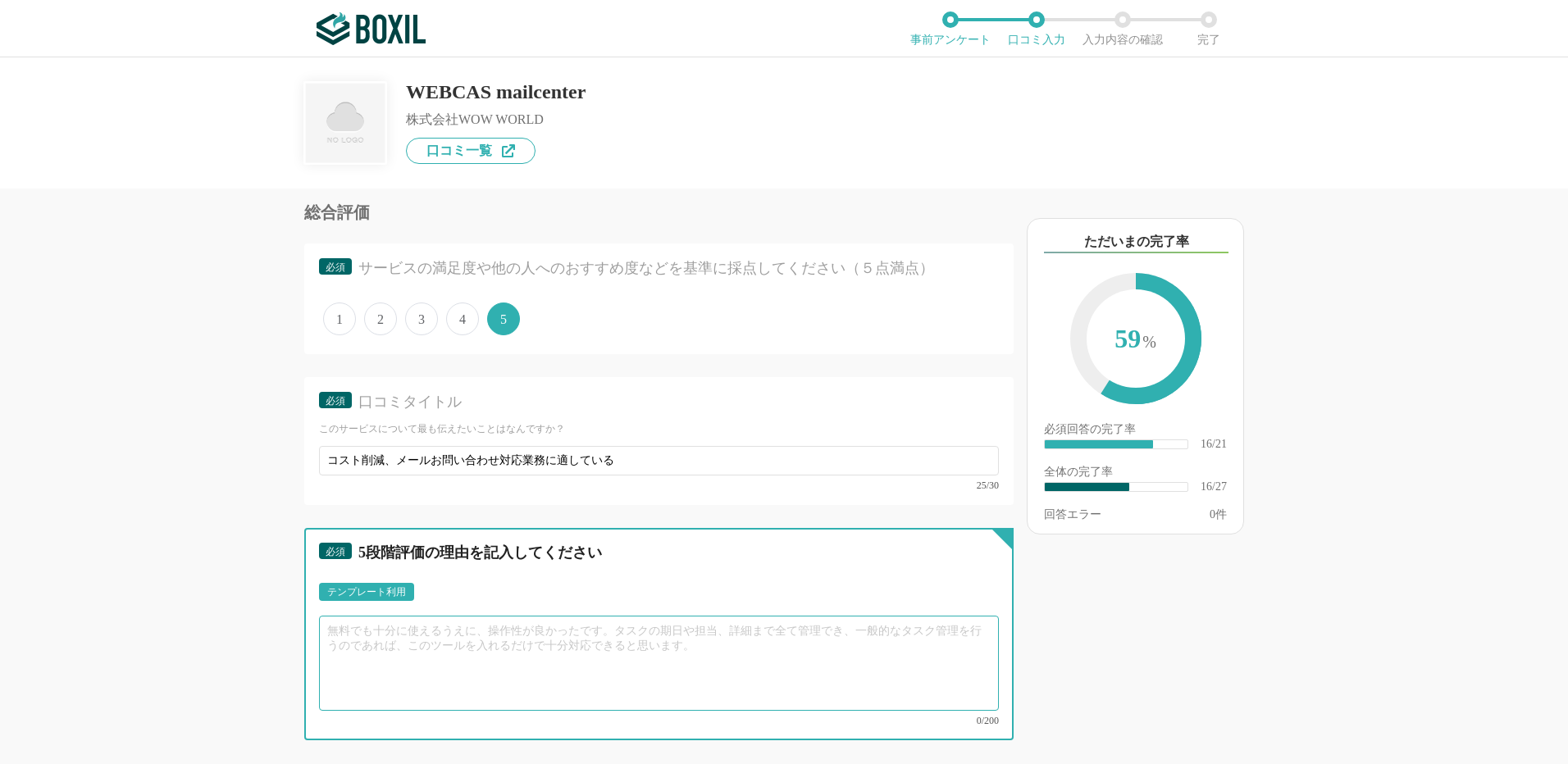
click at [495, 654] on textarea at bounding box center [659, 663] width 680 height 96
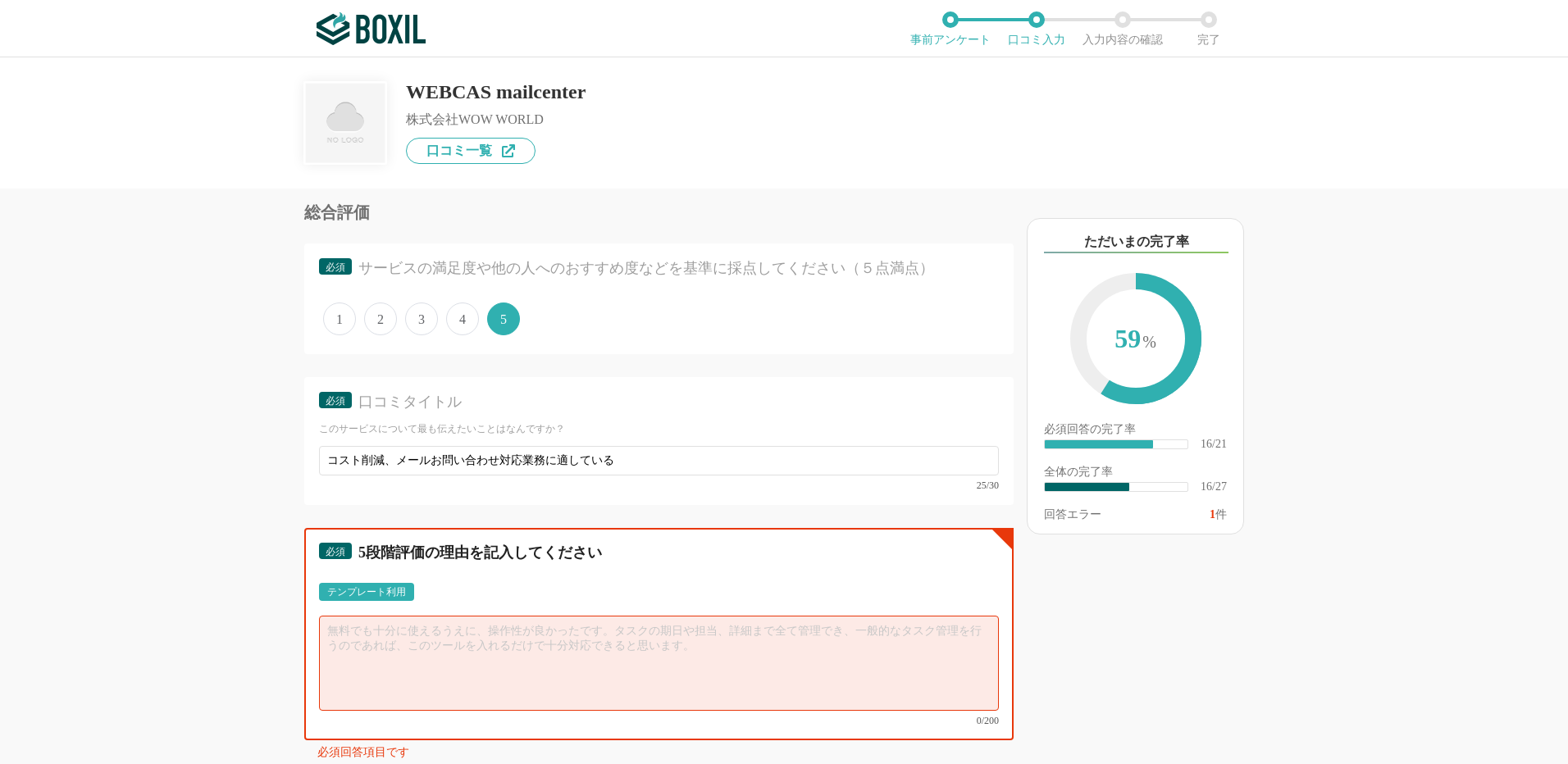
click at [351, 638] on textarea at bounding box center [659, 663] width 680 height 96
paste textarea "ステータス管理機能により未対応・編集中・完了などの状況がフォルダ別に自動整理され、対応漏れや二重返信が激減した"
click at [344, 653] on textarea "・ステータス管理機能により未対応・編集中・完了などの状況がフォルダ別に自動整理され、対応漏れや二重返信が激減した。 ・" at bounding box center [659, 663] width 680 height 96
paste textarea "テンプレート機能により、新人・パートスタッフでも統一された品質で対応できるようにな"
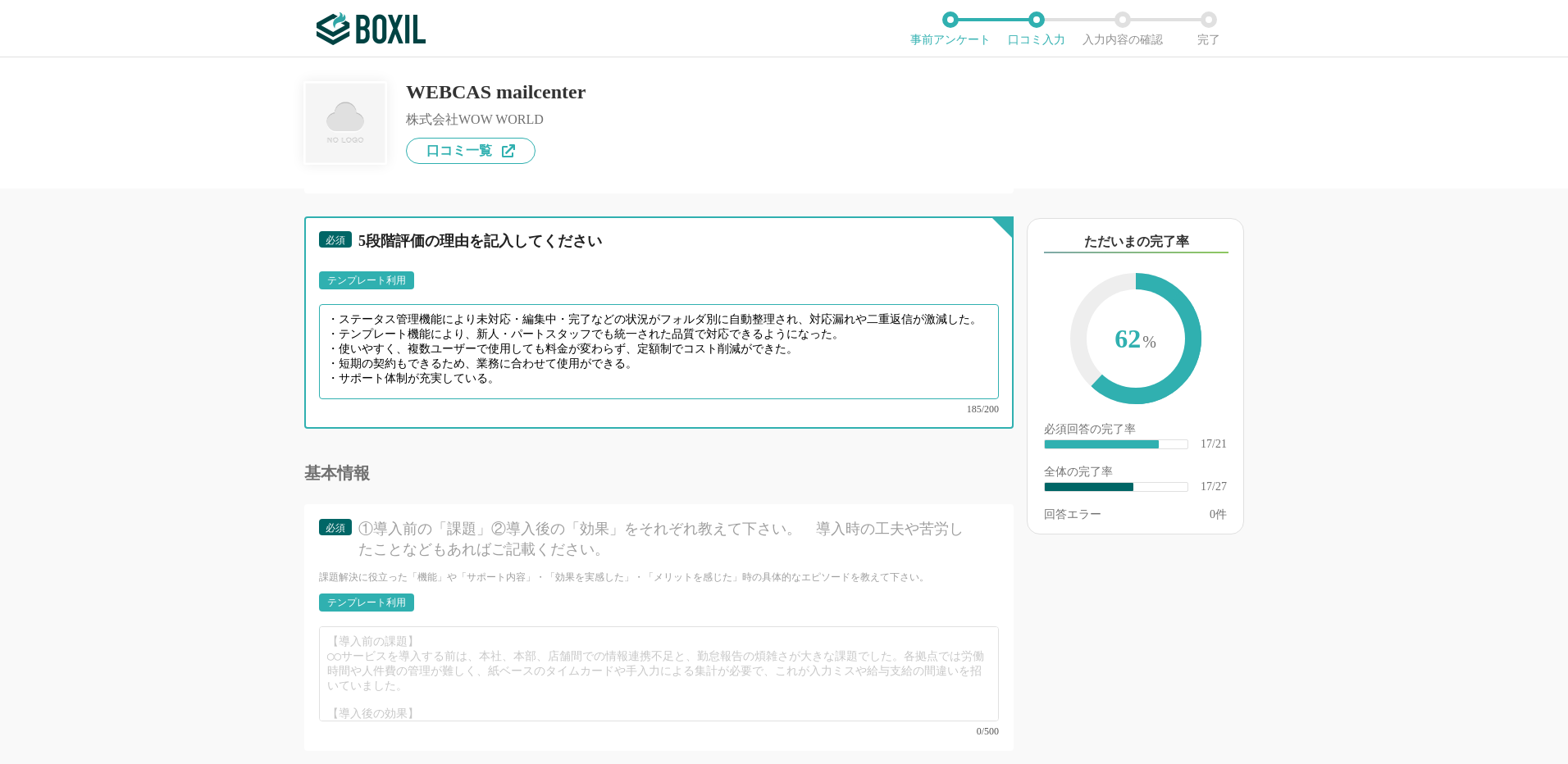
scroll to position [2952, 0]
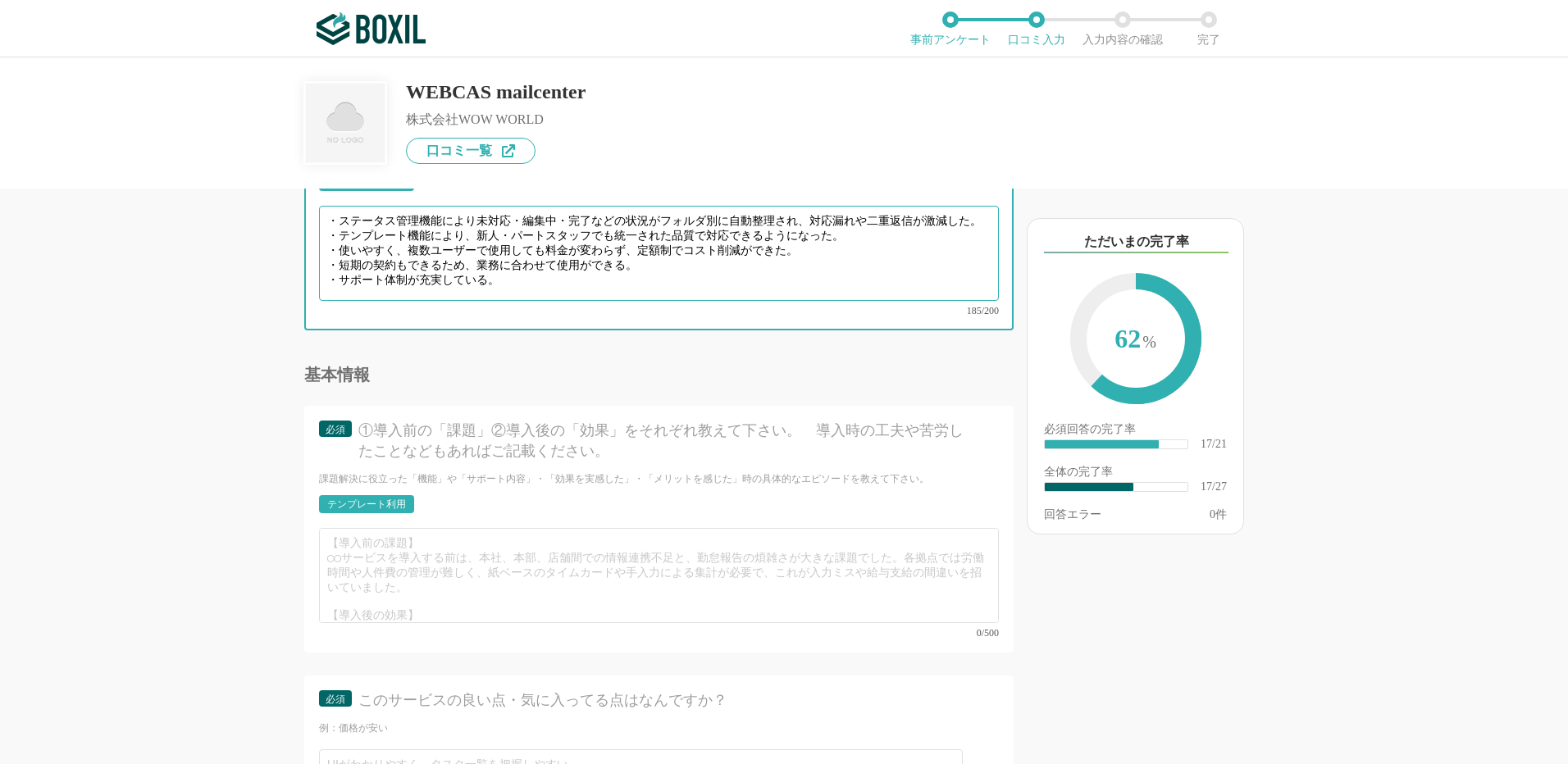
type textarea "・ステータス管理機能により未対応・編集中・完了などの状況がフォルダ別に自動整理され、対応漏れや二重返信が激減した。 ・テンプレート機能により、新人・パートスタ…"
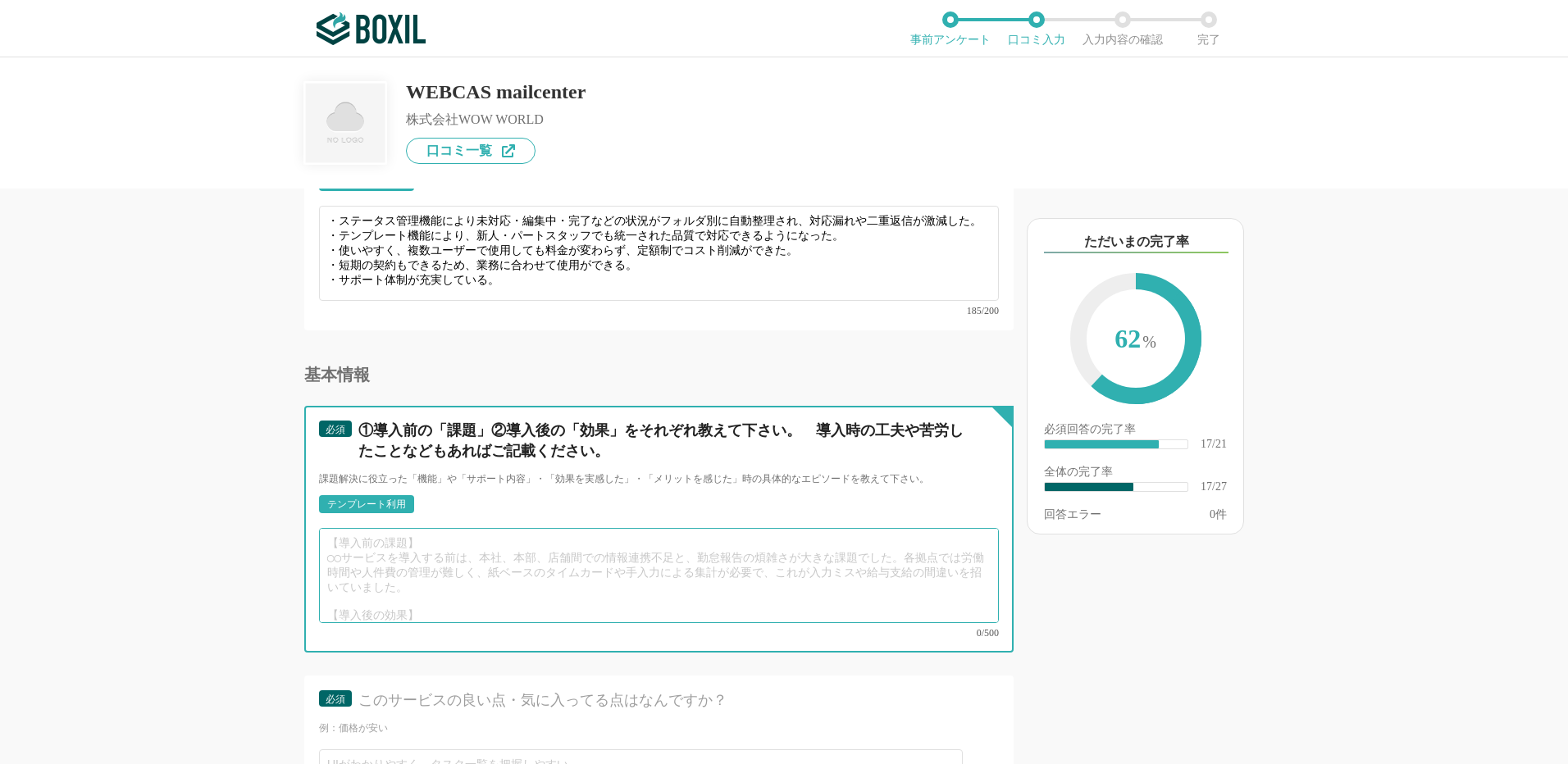
click at [486, 551] on textarea at bounding box center [659, 576] width 680 height 96
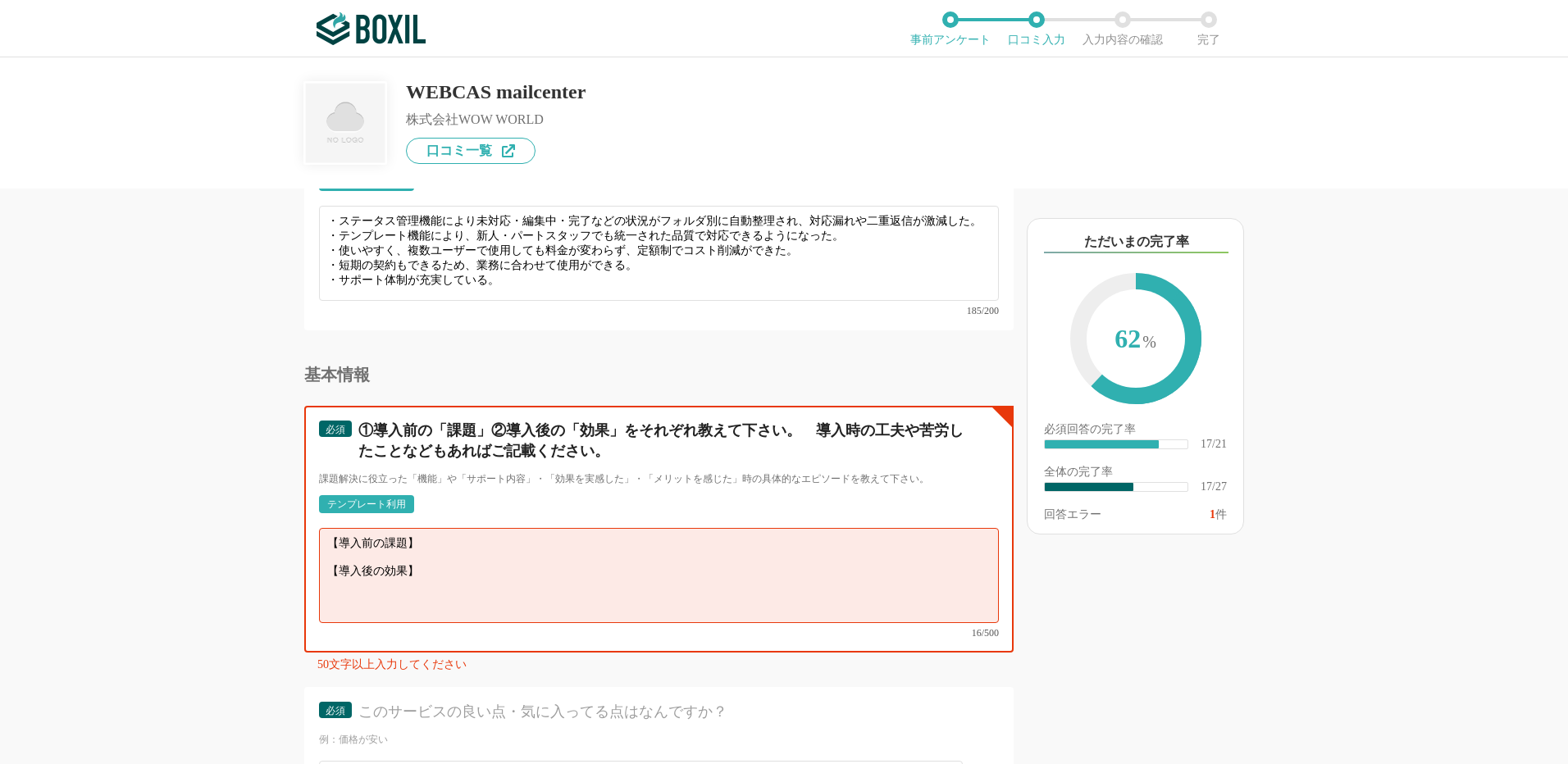
drag, startPoint x: 430, startPoint y: 561, endPoint x: 329, endPoint y: 528, distance: 106.3
click at [329, 528] on textarea "【導入前の課題】 【導入後の効果】" at bounding box center [659, 576] width 680 height 96
click at [433, 539] on textarea "【導入前の課題】 【導入後の効果】" at bounding box center [659, 576] width 680 height 96
click at [421, 538] on textarea "【導入前の課題】 【導入後の効果】" at bounding box center [659, 576] width 680 height 96
paste textarea "代表アドレス（info@やsupport@など）に届くメールを個人のOutlookで管理していたため、 誰が対応中なのか分からず二重対応や対応漏れが発生してい…"
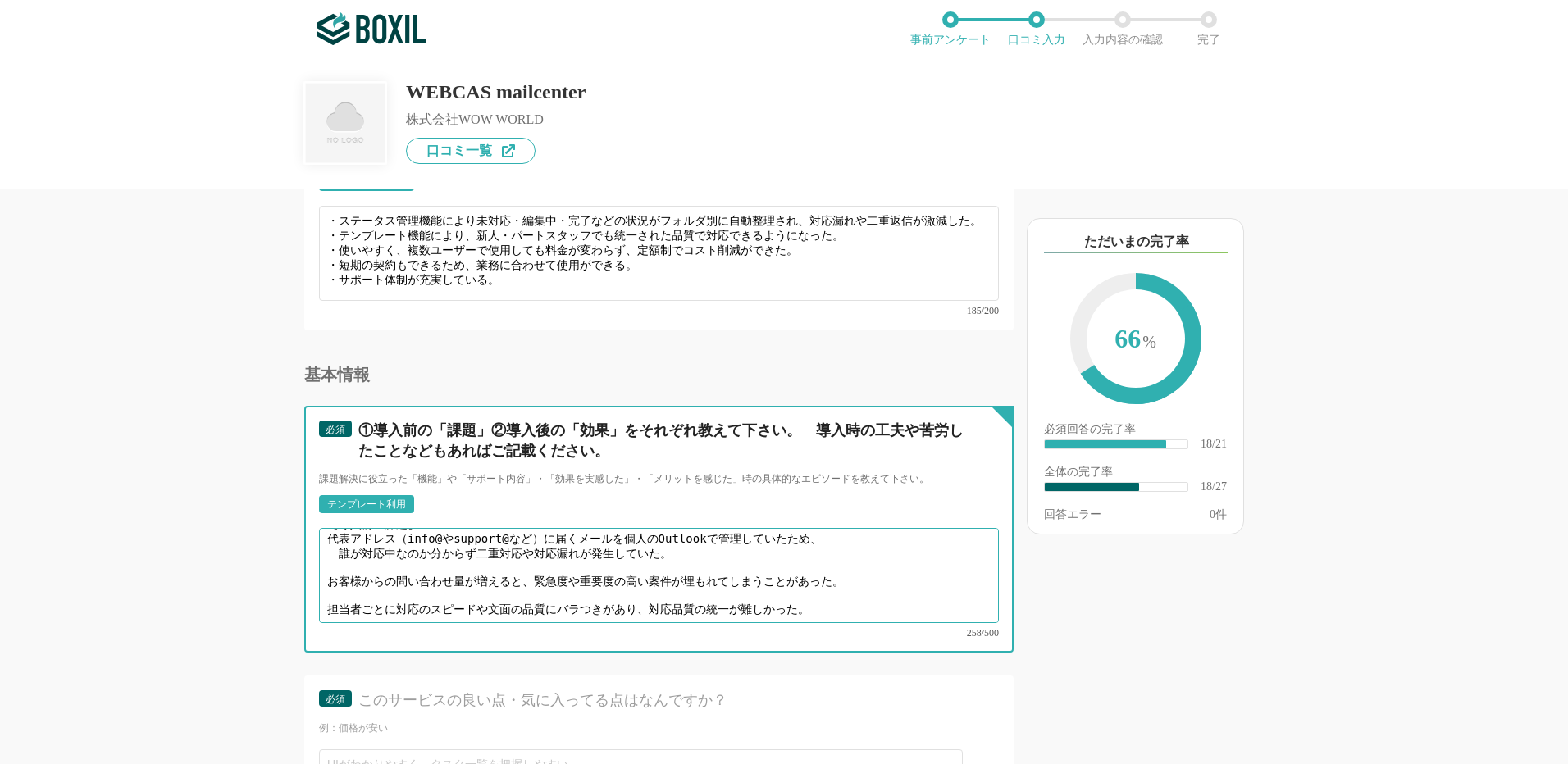
scroll to position [7, 0]
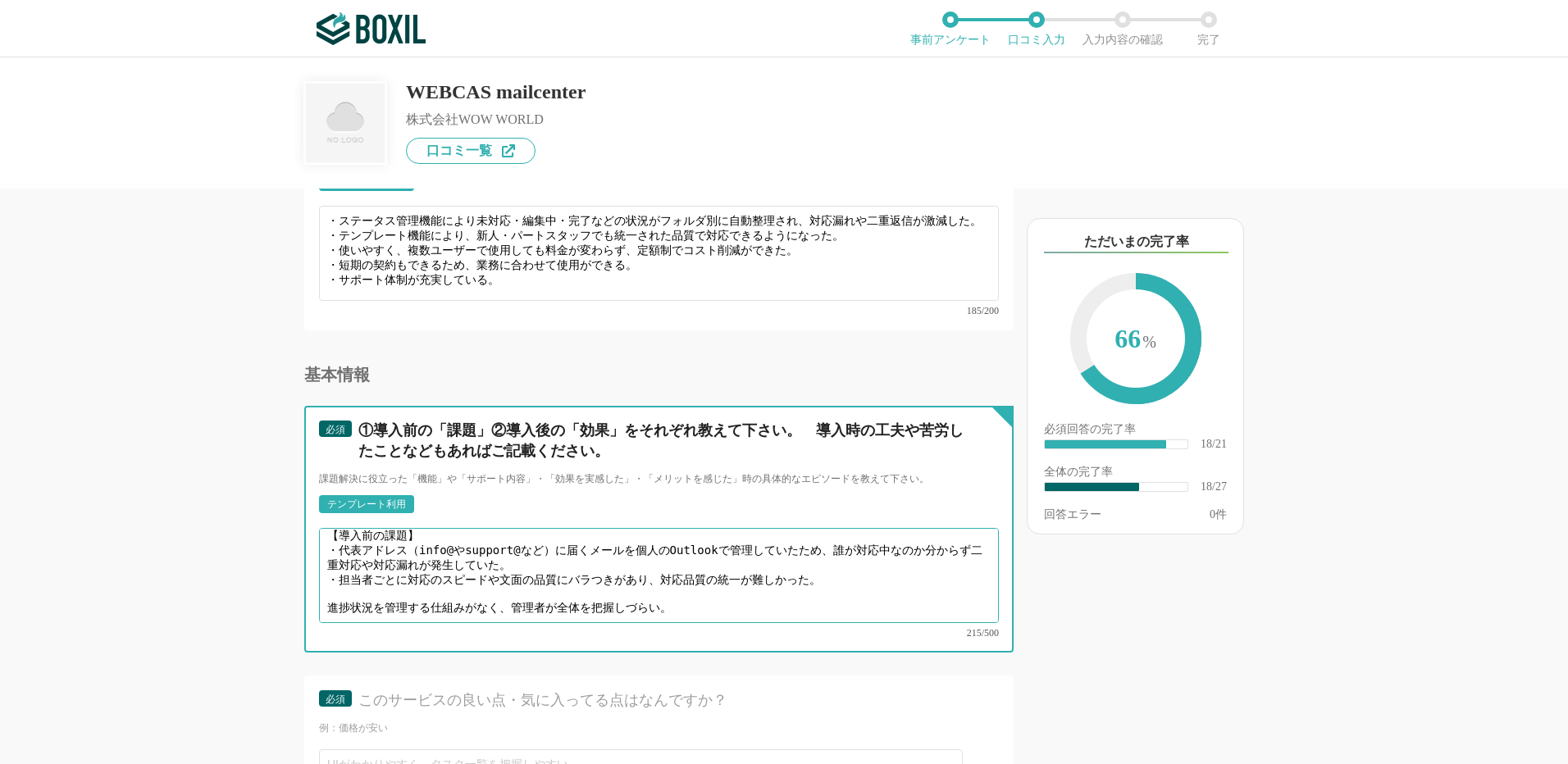
click at [327, 581] on textarea "【導入前の課題】 ・代表アドレス（info@やsupport@など）に届くメールを個人のOutlookで管理していたため、誰が対応中なのか分からず二重対応や対…" at bounding box center [659, 576] width 680 height 96
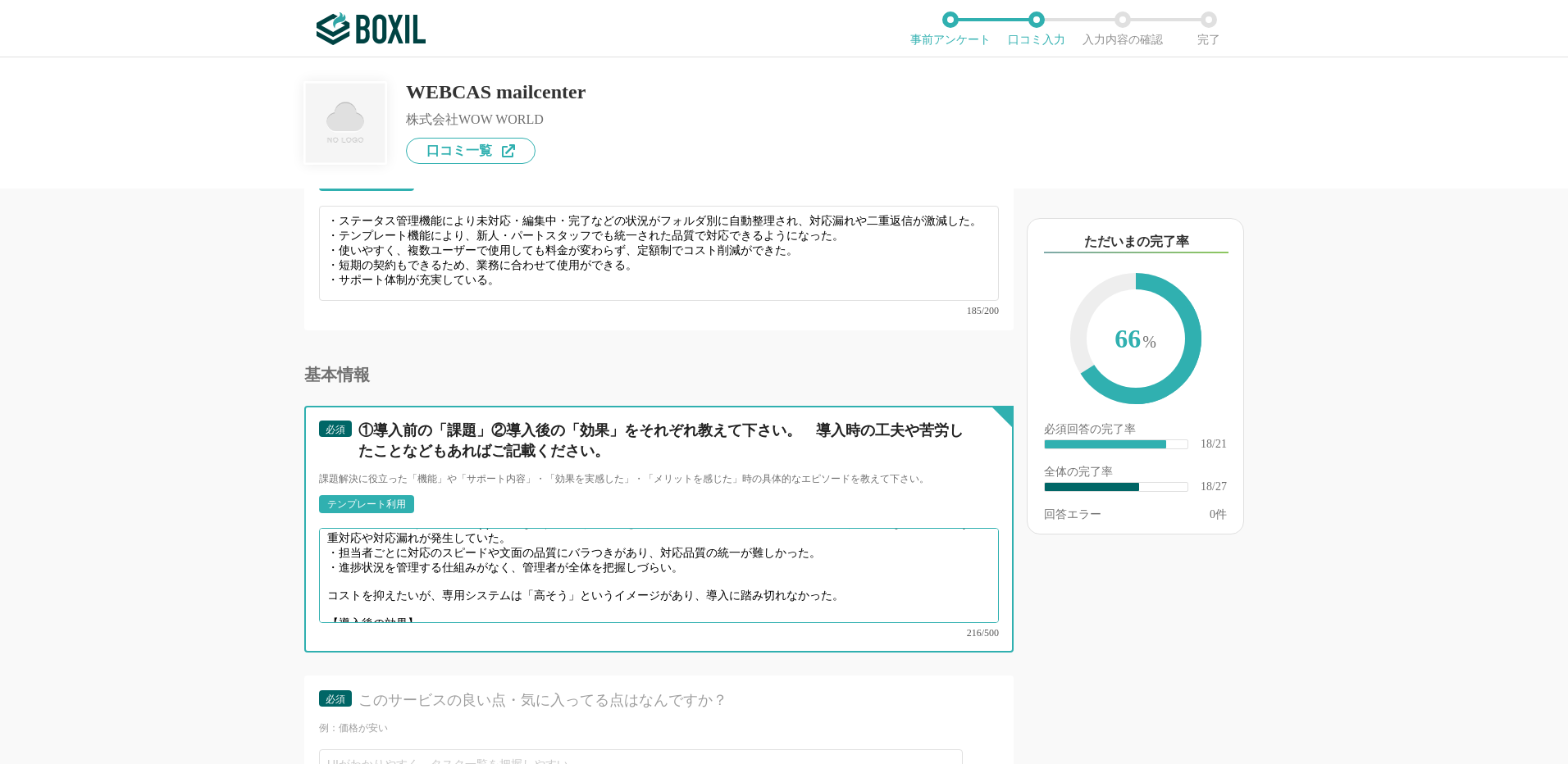
drag, startPoint x: 333, startPoint y: 584, endPoint x: 721, endPoint y: 620, distance: 389.7
click at [873, 573] on textarea "【導入前の課題】 ・代表アドレス（info@やsupport@など）に届くメールを個人のOutlookで管理していたため、誰が対応中なのか分からず二重対応や対…" at bounding box center [659, 576] width 680 height 96
click at [361, 569] on textarea "【導入前の課題】 ・代表アドレス（info@やsupport@など）に届くメールを個人のOutlookで管理していたため、誰が対応中なのか分からず二重対応や対…" at bounding box center [659, 576] width 680 height 96
drag, startPoint x: 328, startPoint y: 580, endPoint x: 317, endPoint y: 558, distance: 24.6
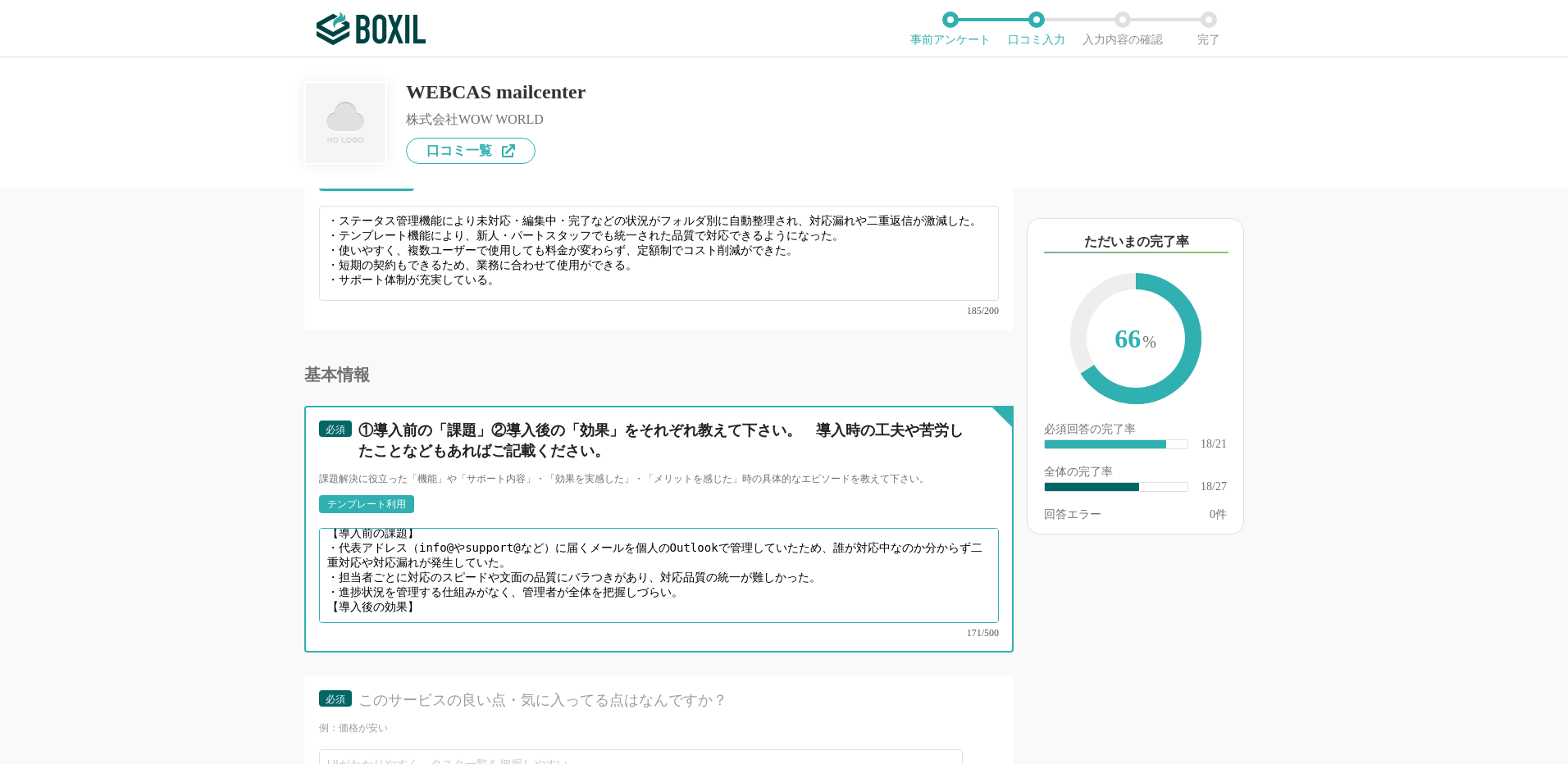
scroll to position [0, 0]
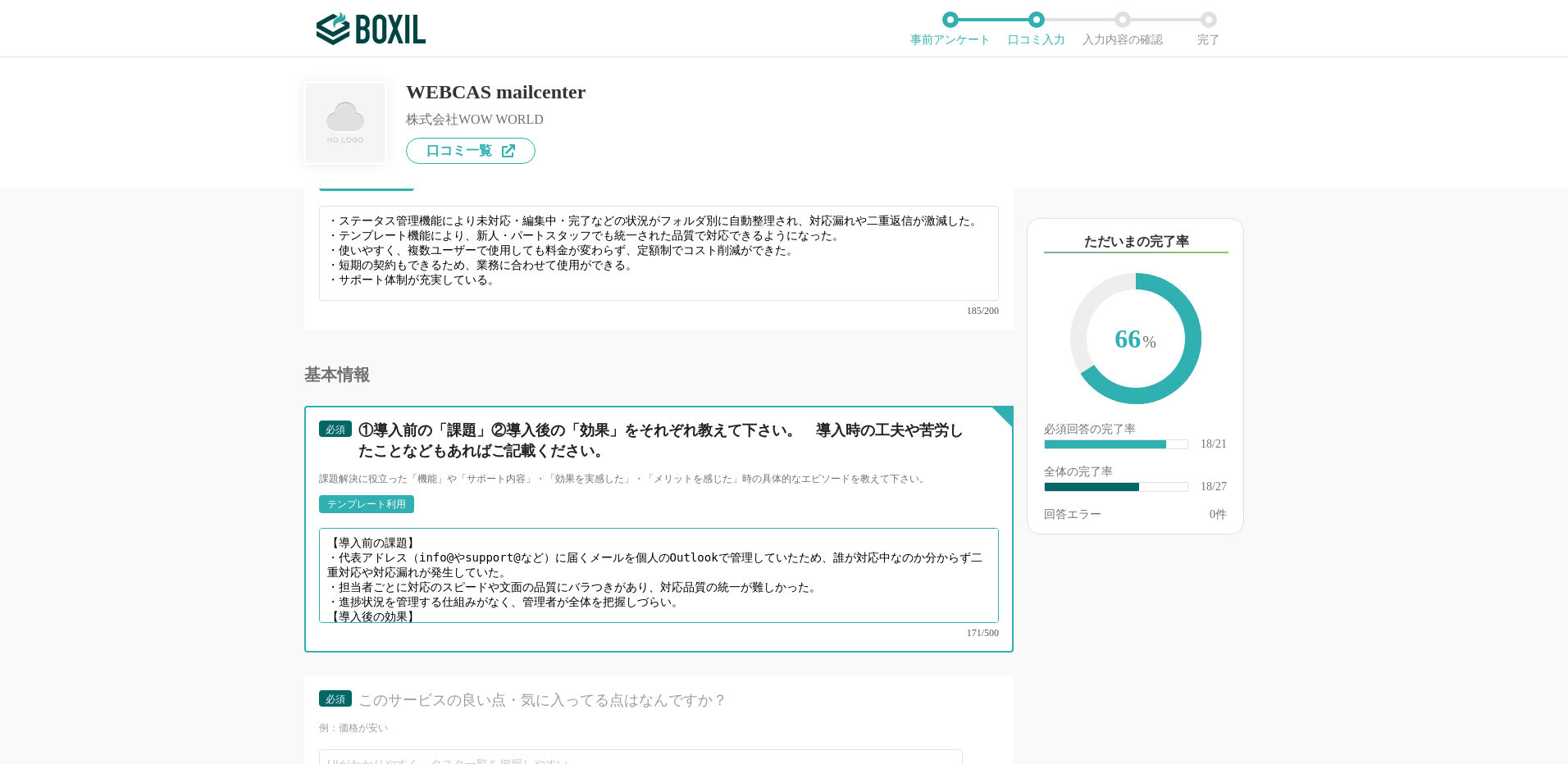
drag, startPoint x: 432, startPoint y: 591, endPoint x: 447, endPoint y: 591, distance: 15.0
click at [432, 590] on textarea "【導入前の課題】 ・代表アドレス（info@やsupport@など）に届くメールを個人のOutlookで管理していたため、誰が対応中なのか分からず二重対応や対…" at bounding box center [659, 576] width 680 height 96
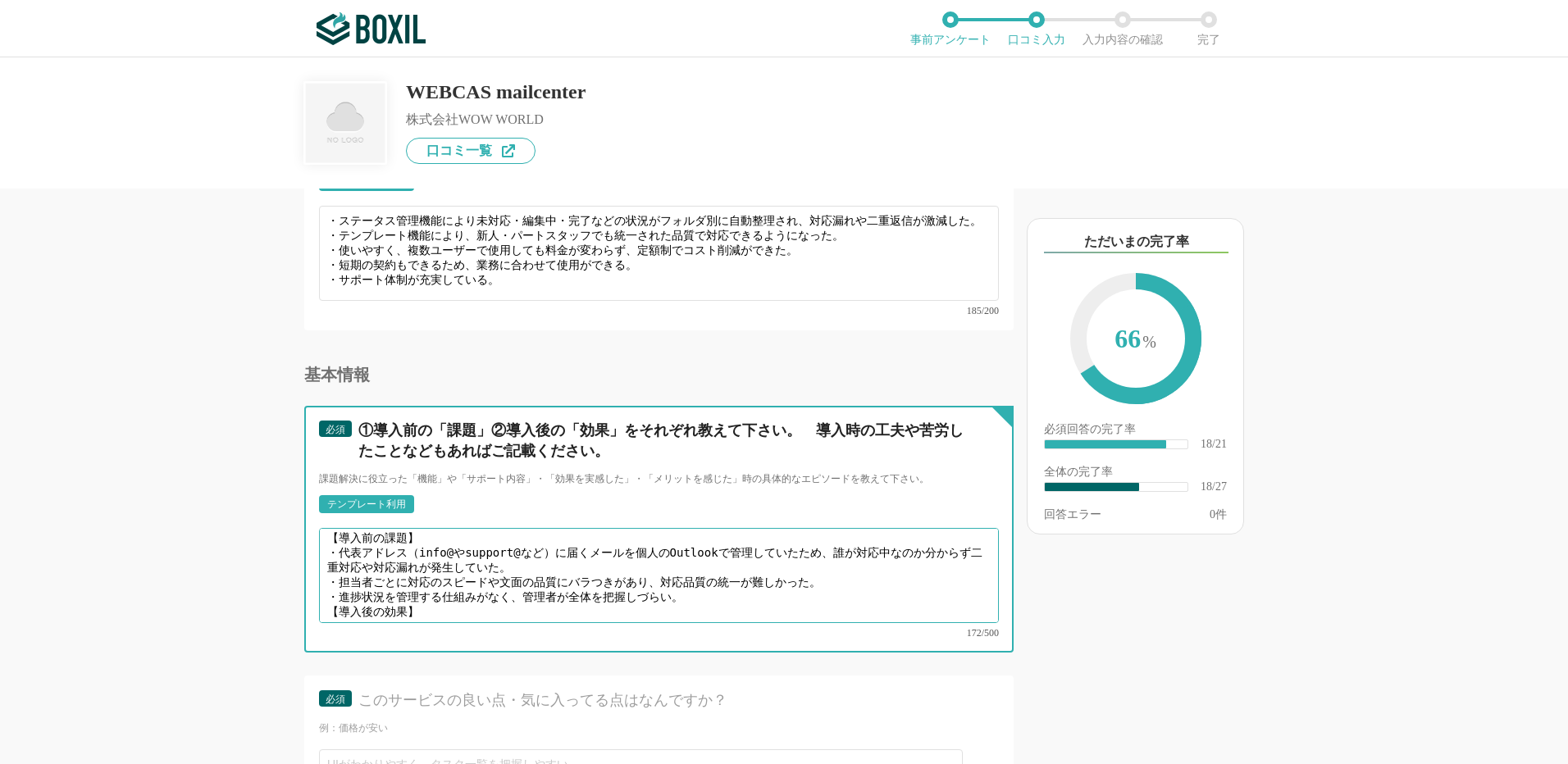
paste textarea "ステータス管理機能で「未対応／対応中／完了」がひと目で分かり、 対応漏れや二重対応が解消された。"
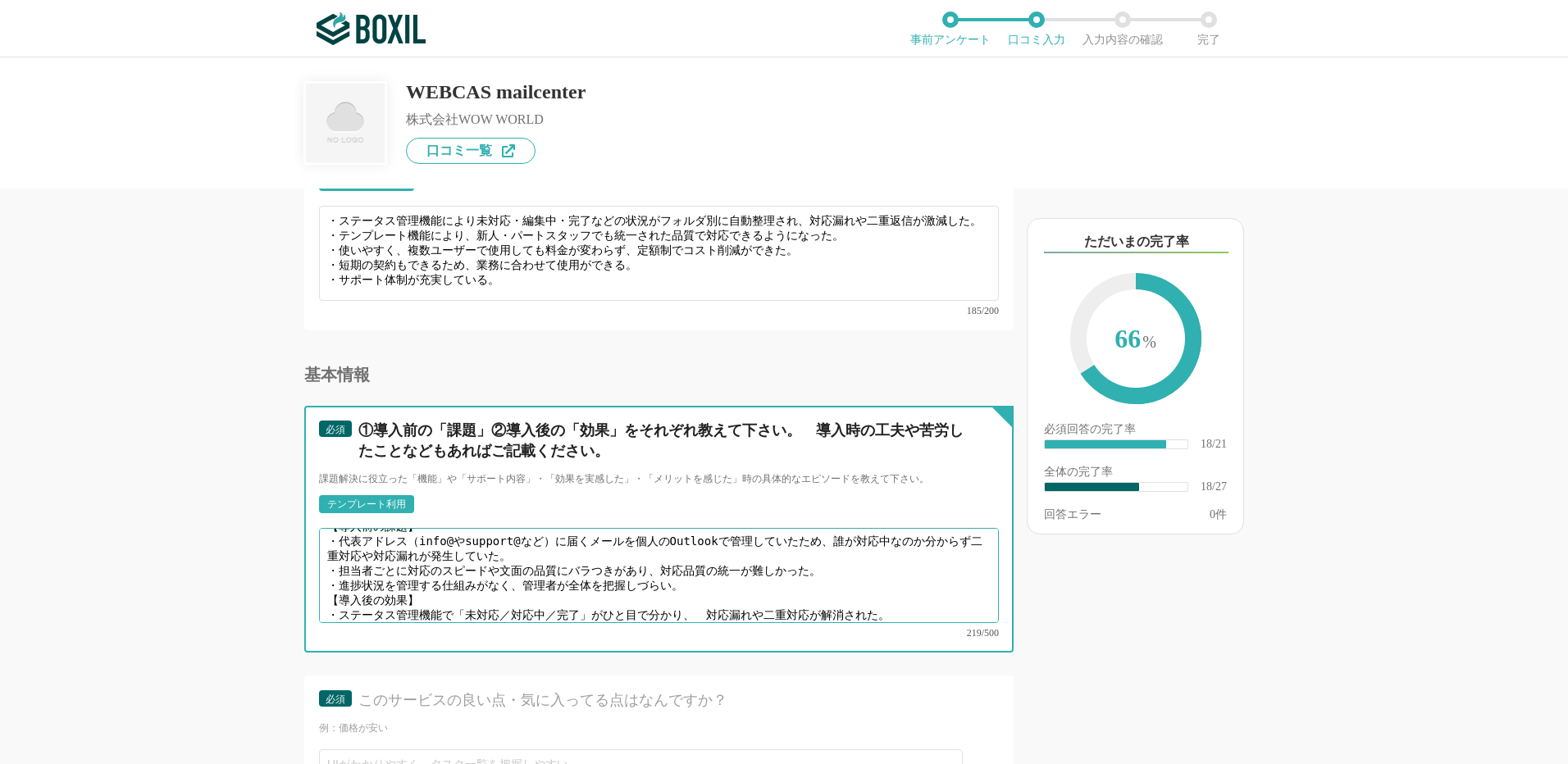
scroll to position [11, 0]
click at [884, 592] on textarea "【導入前の課題】 ・代表アドレス（info@やsupport@など）に届くメールを個人のOutlookで管理していたため、誰が対応中なのか分からず二重対応や対…" at bounding box center [659, 576] width 680 height 96
paste textarea "テンプレート機能のおかげで、新人でも一定の品質を保った対応が可能になり、教育コストが削減。 管理者はリアルタイムで進捗を把握でき、対応スピードと全体の可視化が…"
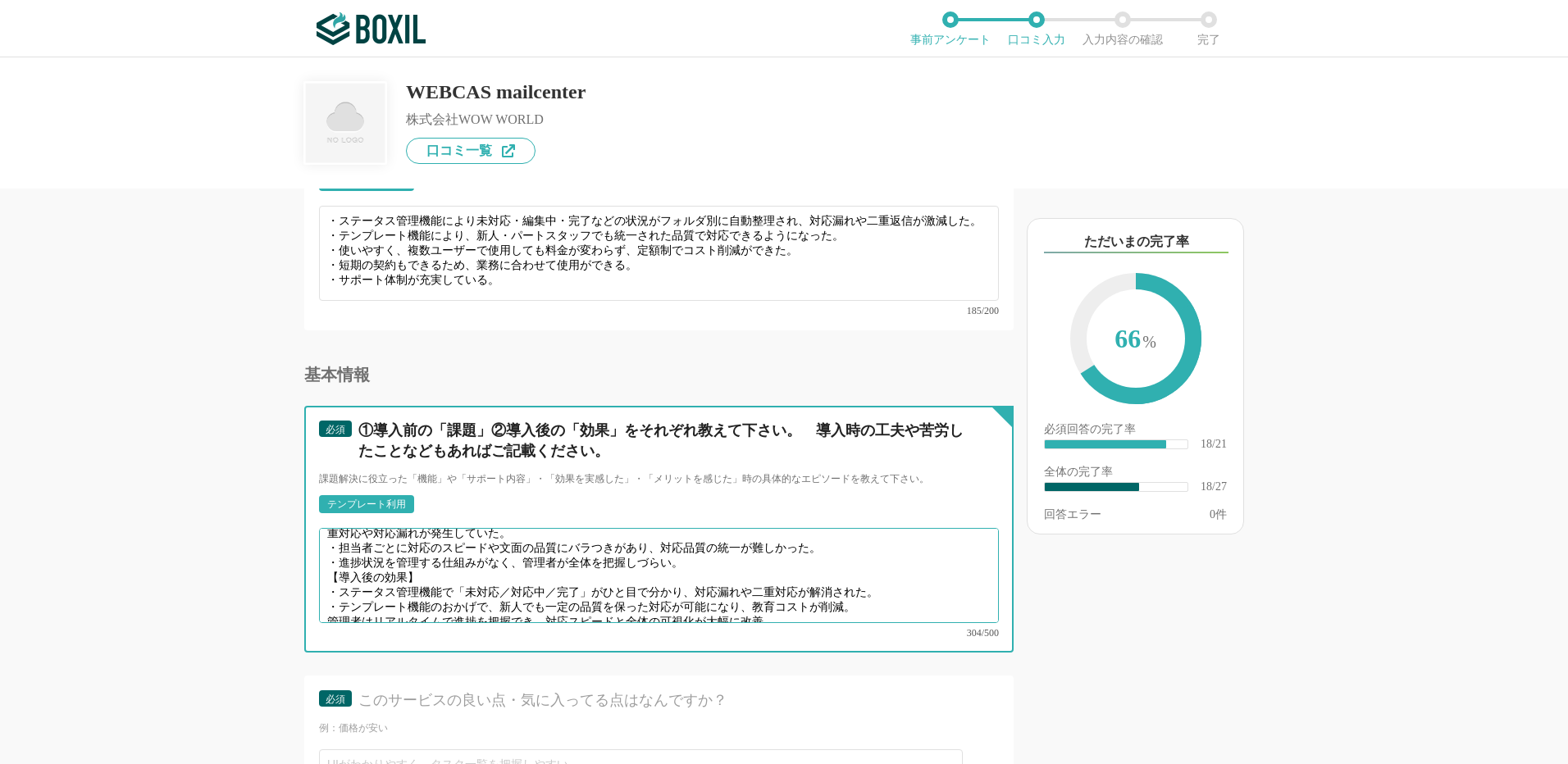
scroll to position [34, 0]
click at [330, 589] on textarea "【導入前の課題】 ・代表アドレス（info@やsupport@など）に届くメールを個人のOutlookで管理していたため、誰が対応中なのか分からず二重対応や対…" at bounding box center [659, 576] width 680 height 96
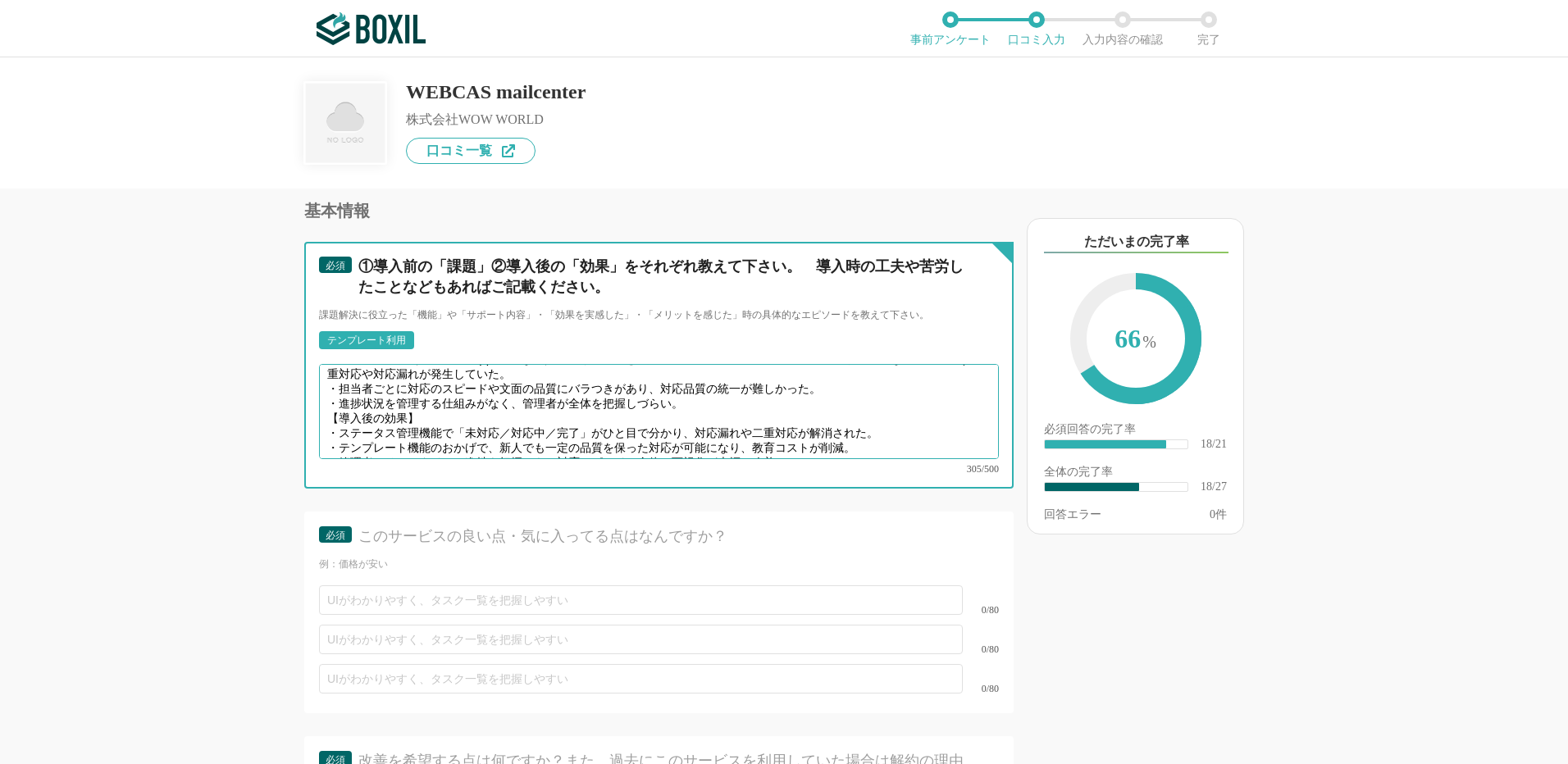
scroll to position [3197, 0]
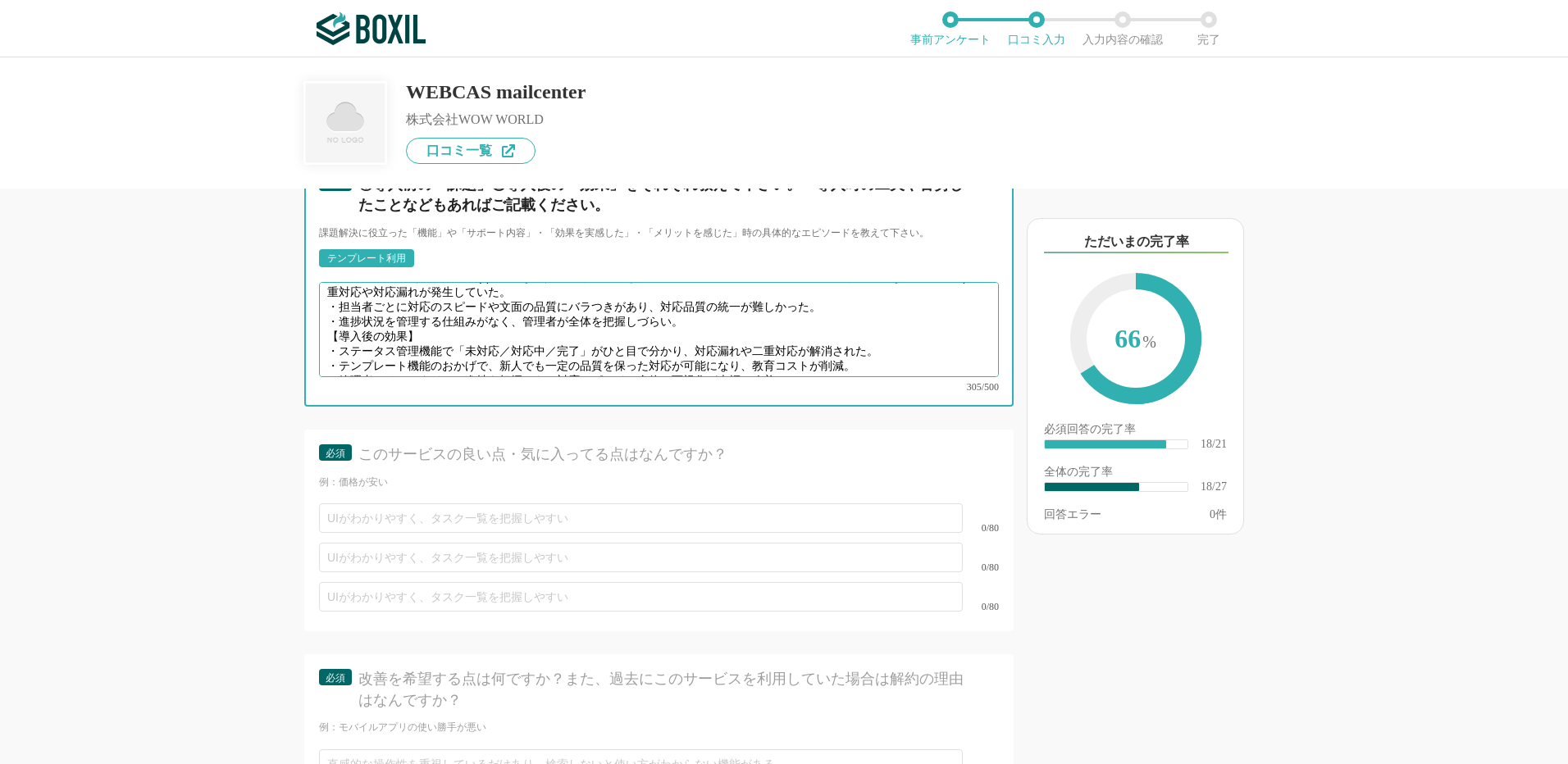
type textarea "【導入前の課題】 ・代表アドレス（info@やsupport@など）に届くメールを個人のOutlookで管理していたため、誰が対応中なのか分からず二重対応や対…"
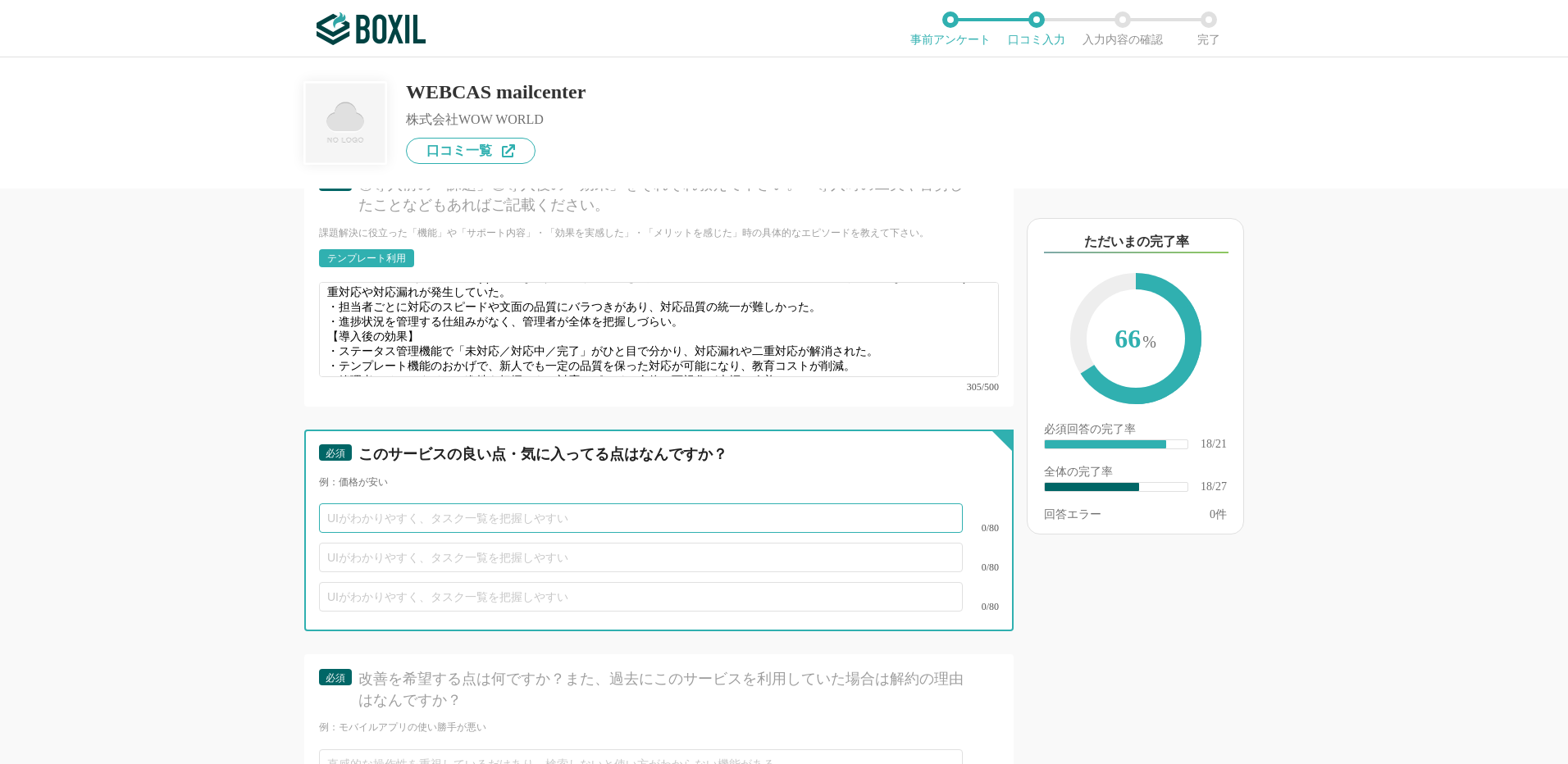
click at [563, 511] on input "text" at bounding box center [641, 517] width 644 height 29
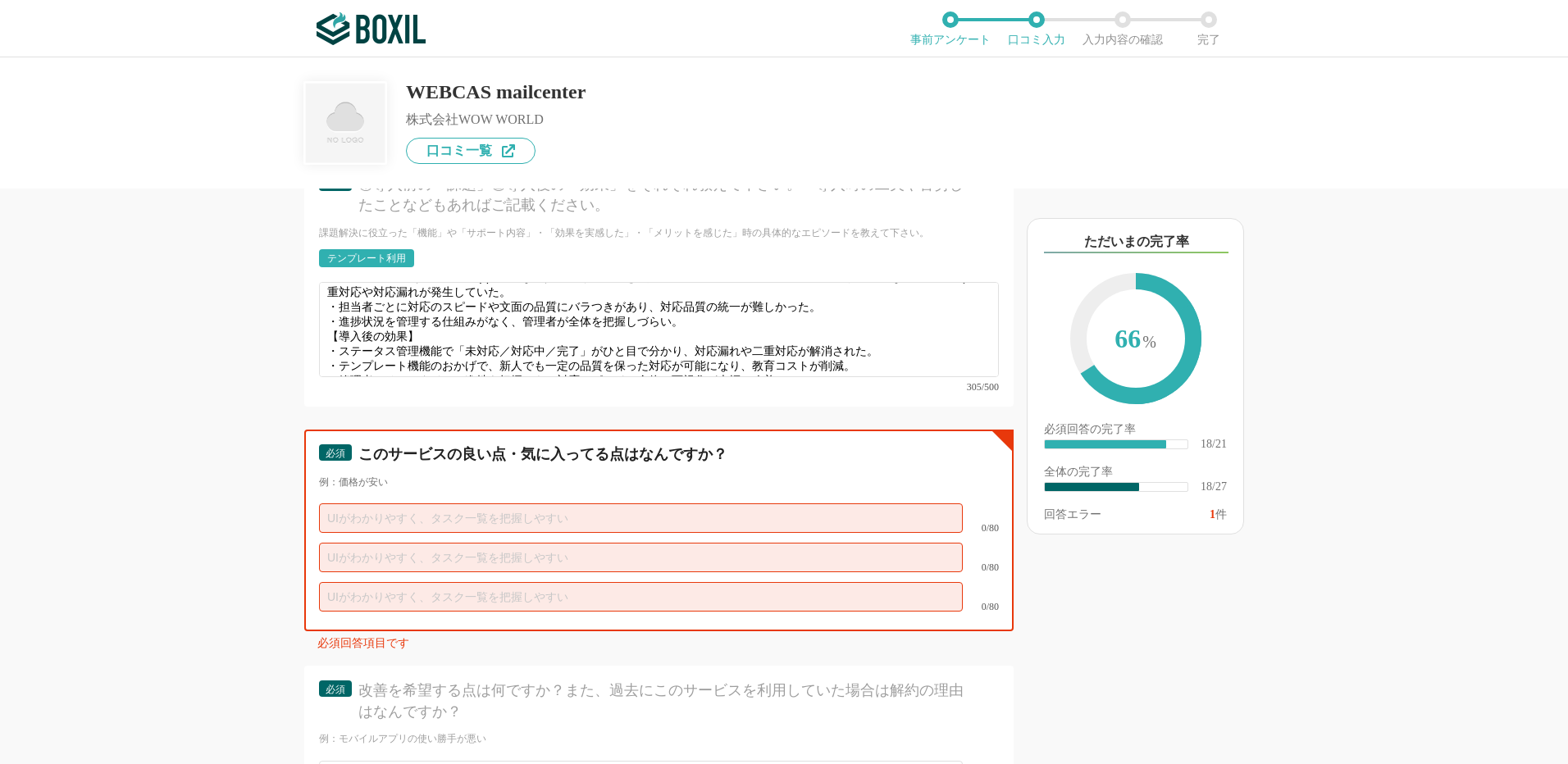
click at [408, 506] on input "text" at bounding box center [641, 517] width 644 height 29
paste input "定額制でコストを抑えつつ、チーム全員で利用できる"
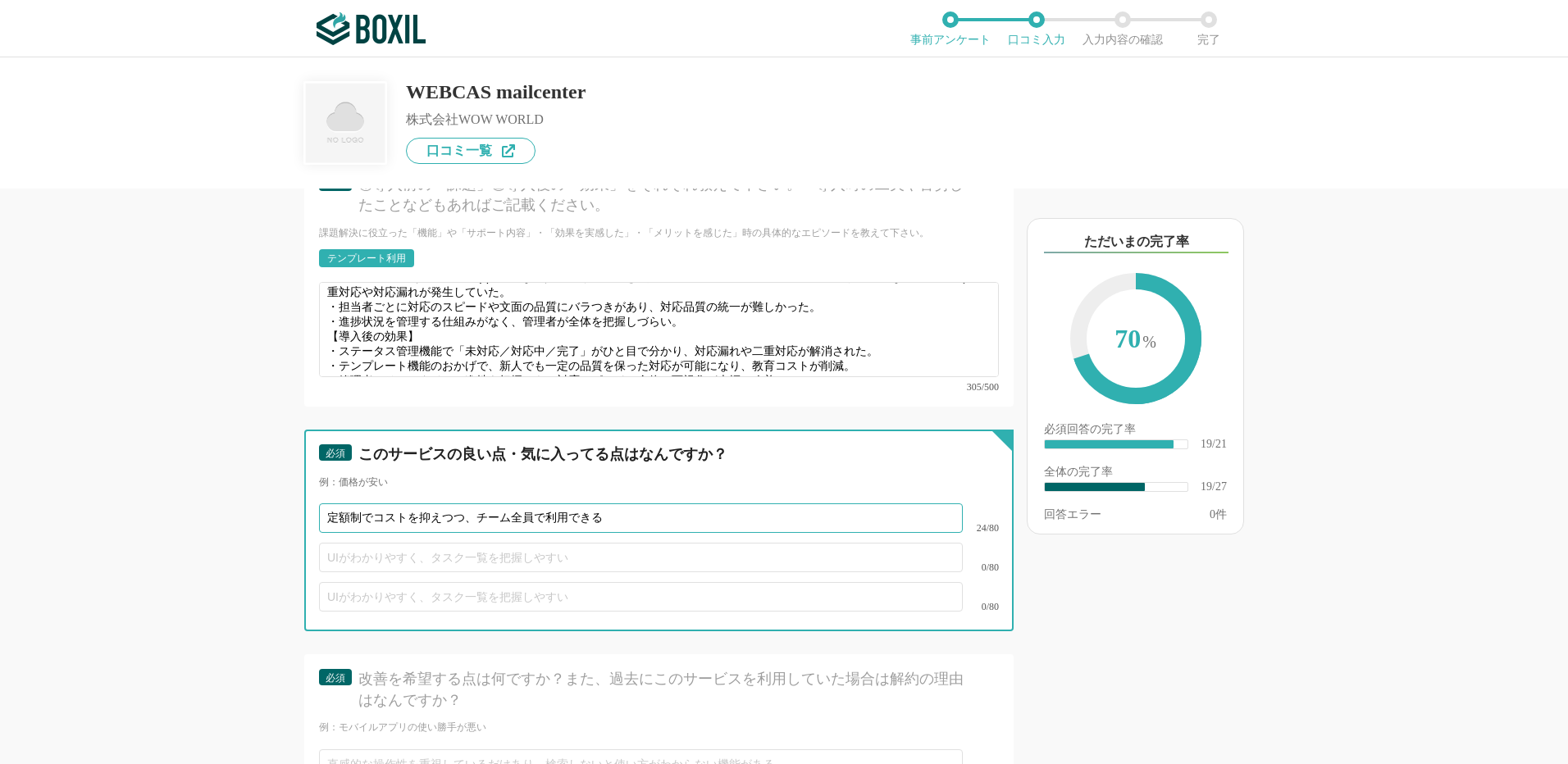
type input "定額制でコストを抑えつつ、チーム全員で利用できる"
click at [371, 543] on input "text" at bounding box center [641, 557] width 644 height 29
type input "ステータス管理機能がある"
click at [351, 590] on input "text" at bounding box center [641, 596] width 644 height 29
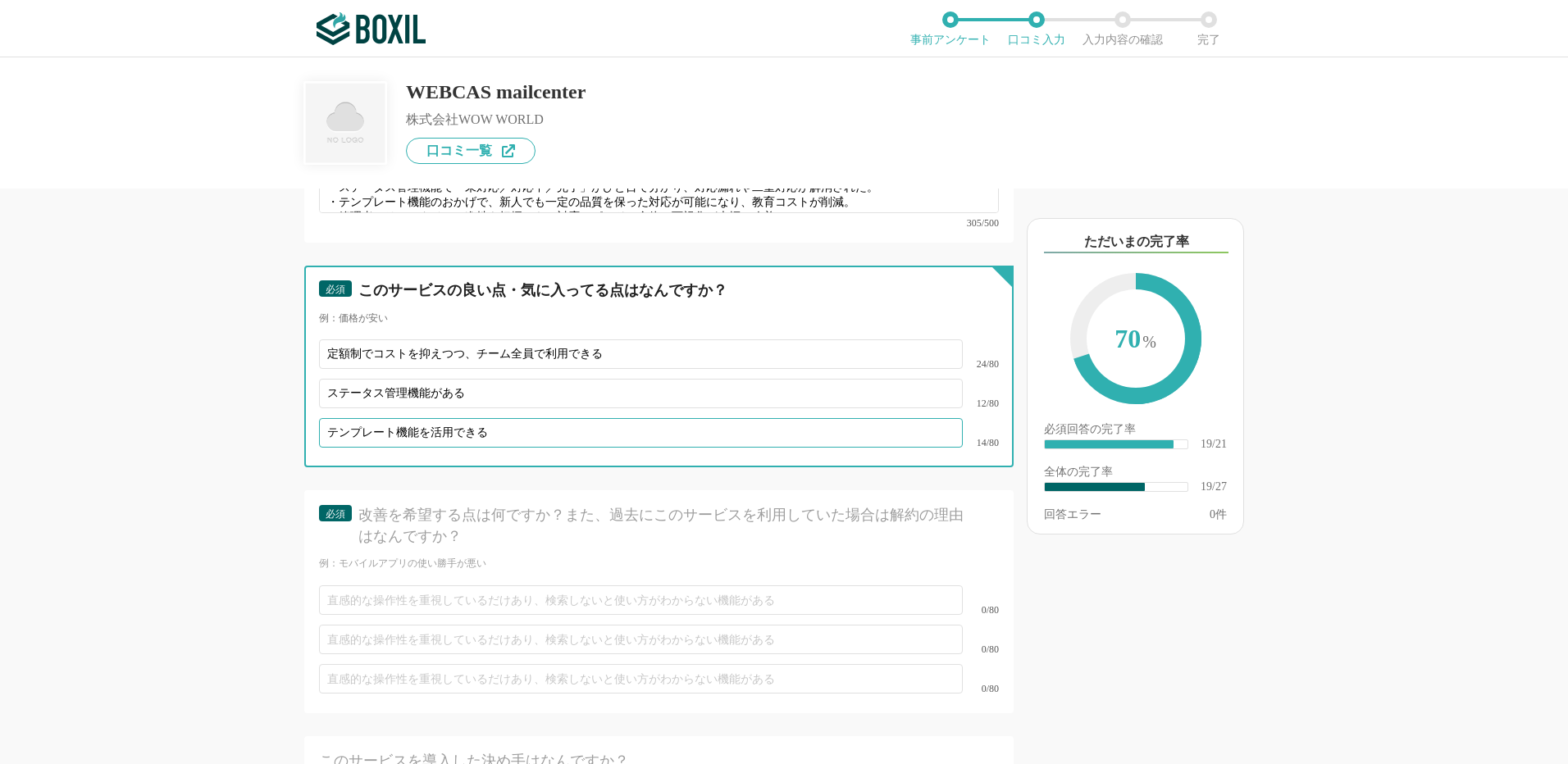
type input "テンプレート機能を活用できる"
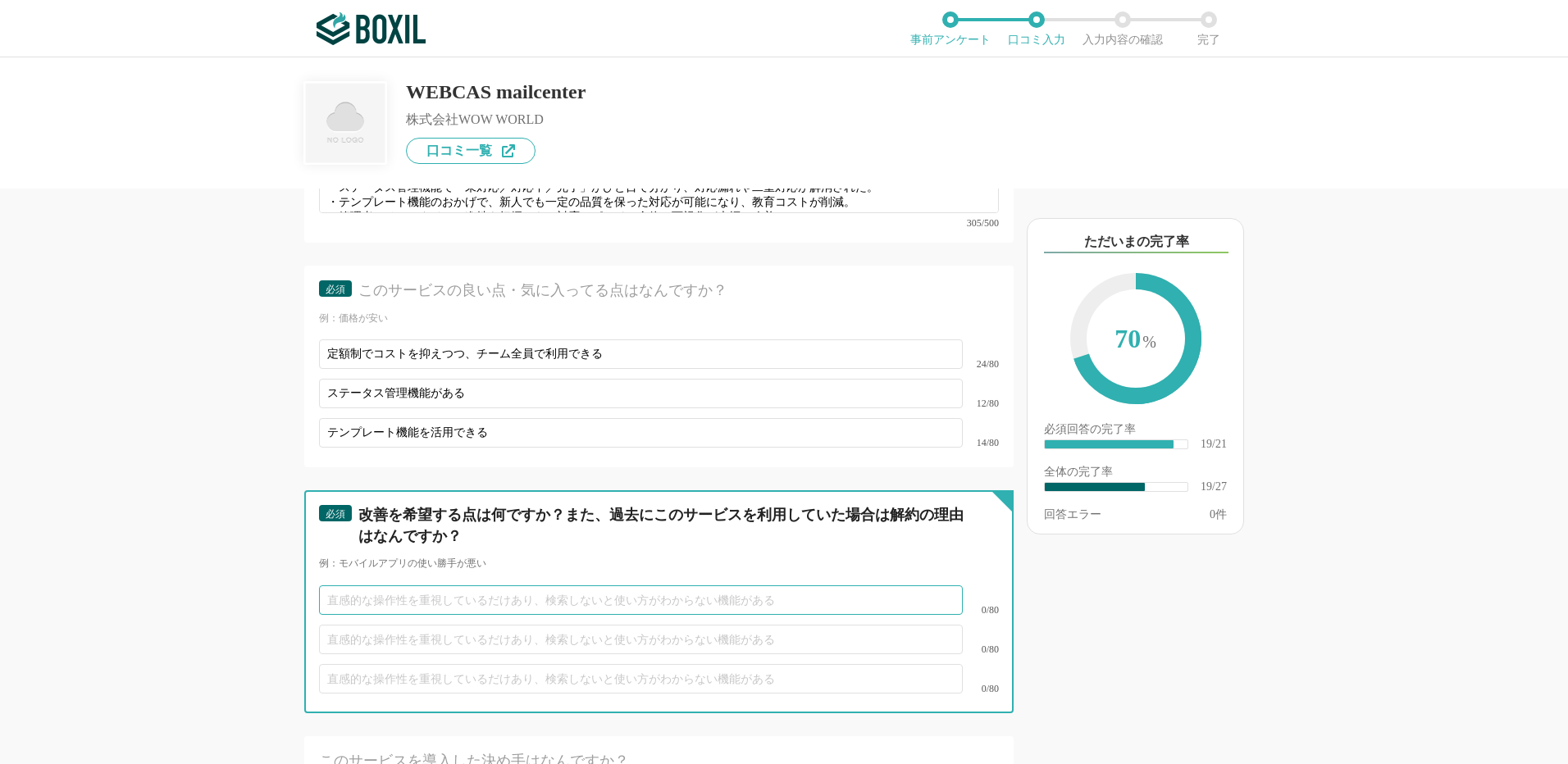
click at [360, 585] on input "text" at bounding box center [641, 600] width 644 height 29
type input "返信をする際に、送信者へ返信されない（新規作成する必要がある）"
click at [349, 625] on input "text" at bounding box center [641, 639] width 644 height 29
paste input "検索機能の強化"
type input "検索機能の強化"
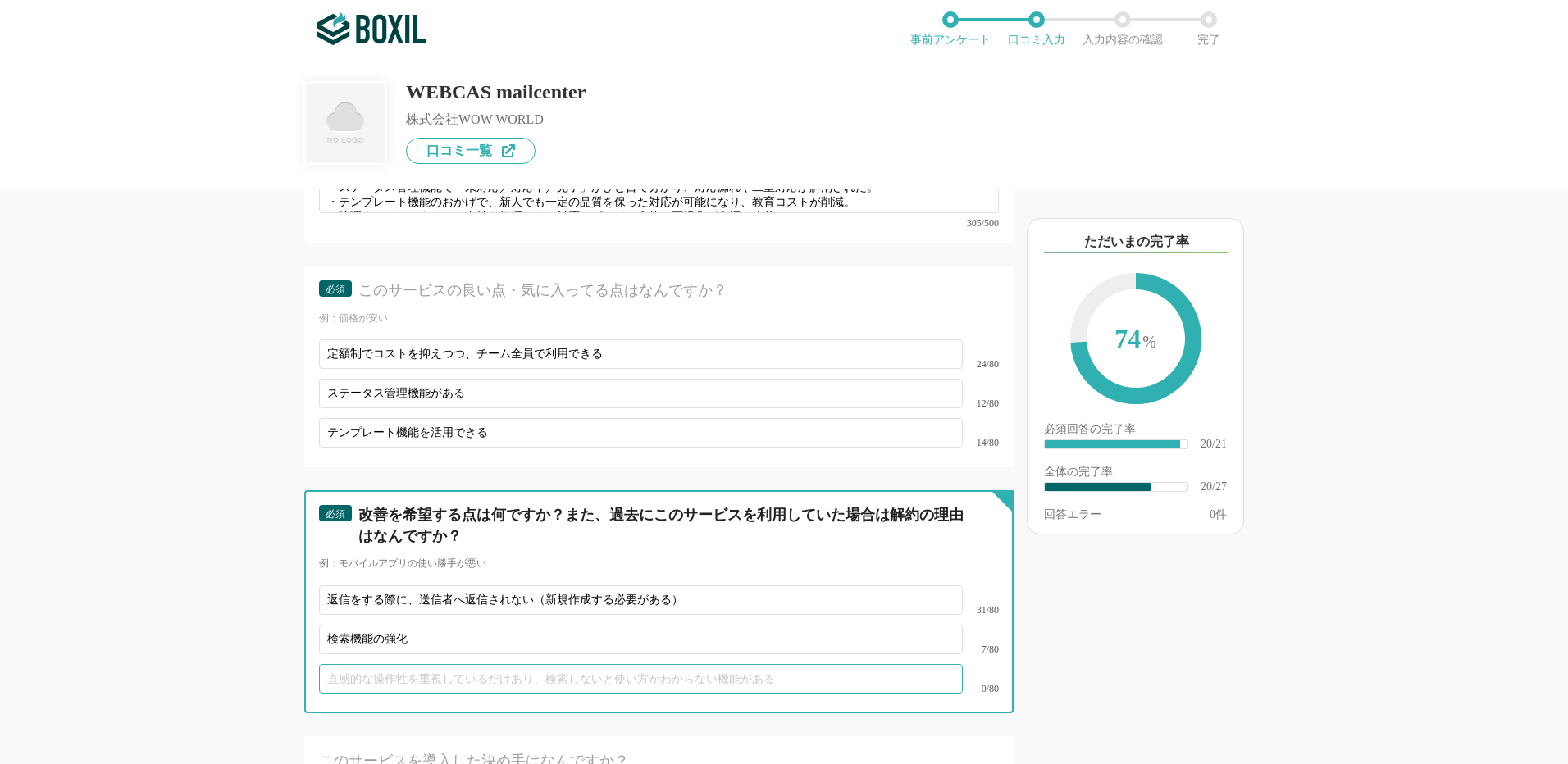
click at [359, 664] on input "text" at bounding box center [641, 678] width 644 height 29
paste input "外部ツールとの連携"
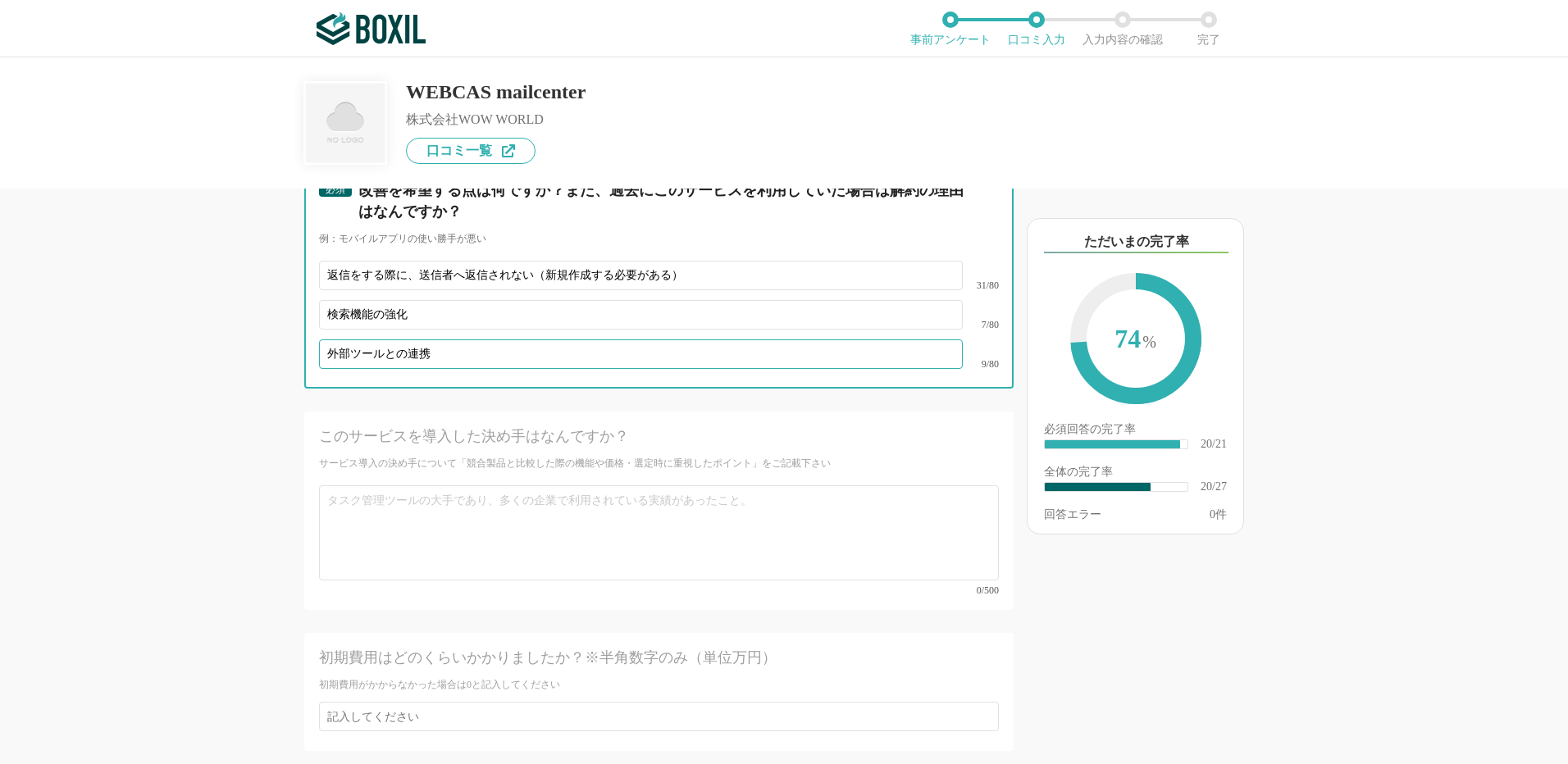
scroll to position [3771, 0]
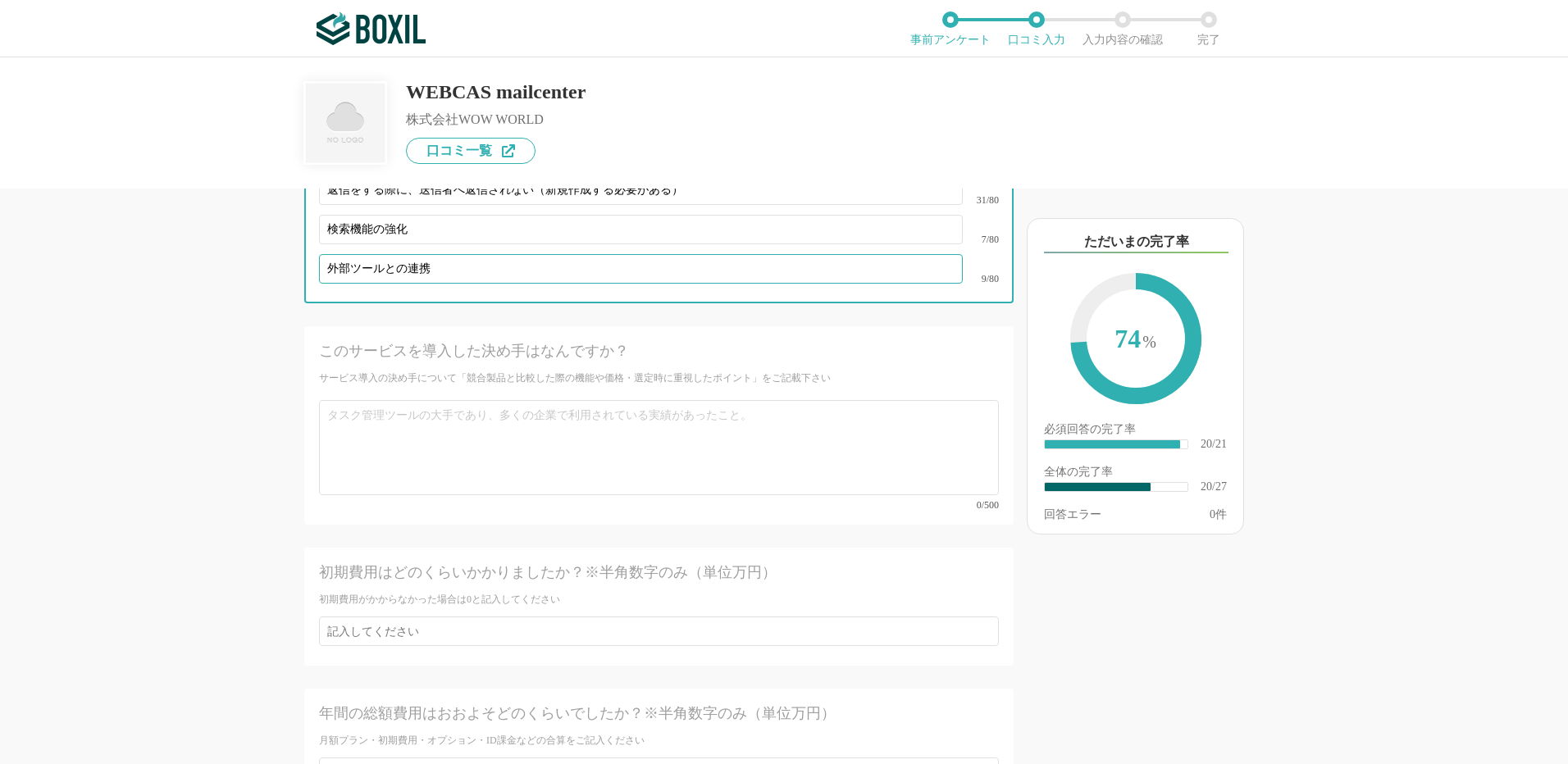
type input "外部ツールとの連携"
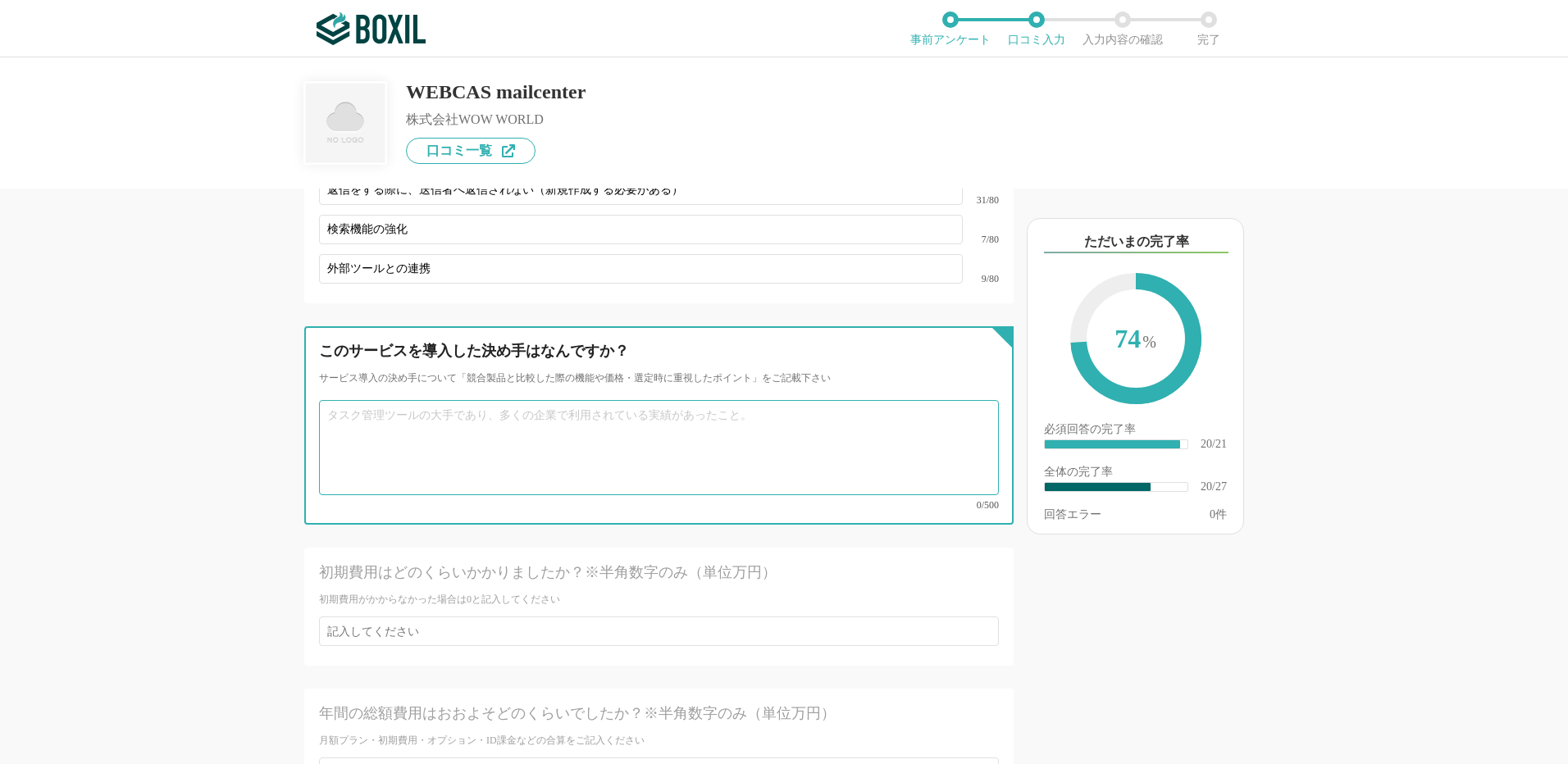
click at [405, 441] on textarea at bounding box center [659, 447] width 680 height 96
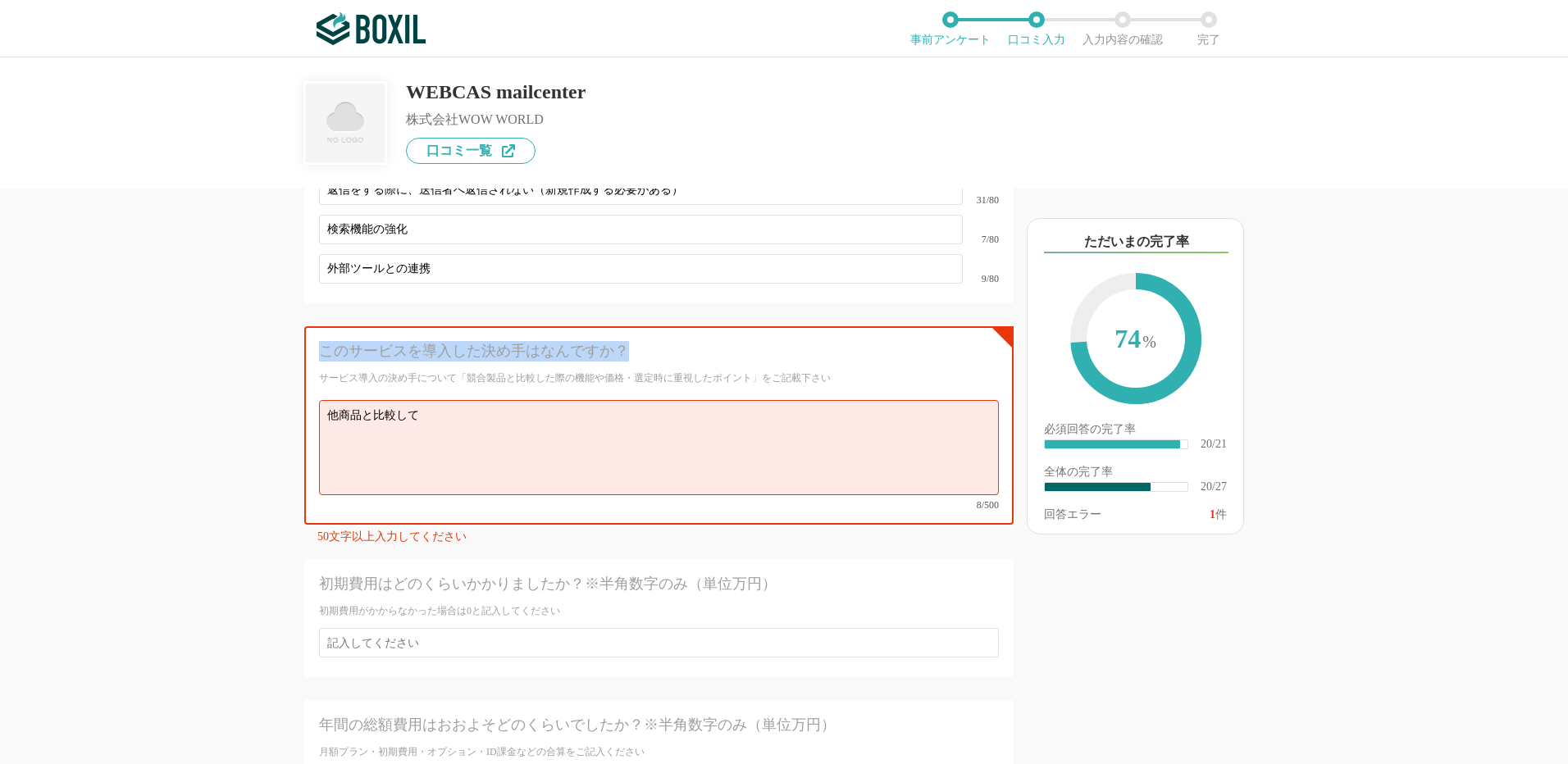
drag, startPoint x: 320, startPoint y: 333, endPoint x: 635, endPoint y: 337, distance: 315.0
click at [635, 341] on div "このサービスを導入した決め手はなんですか？" at bounding box center [625, 351] width 612 height 20
copy div "このサービスを導入した決め手はなんですか？"
click at [455, 407] on textarea "他商品と比較して" at bounding box center [659, 447] width 680 height 96
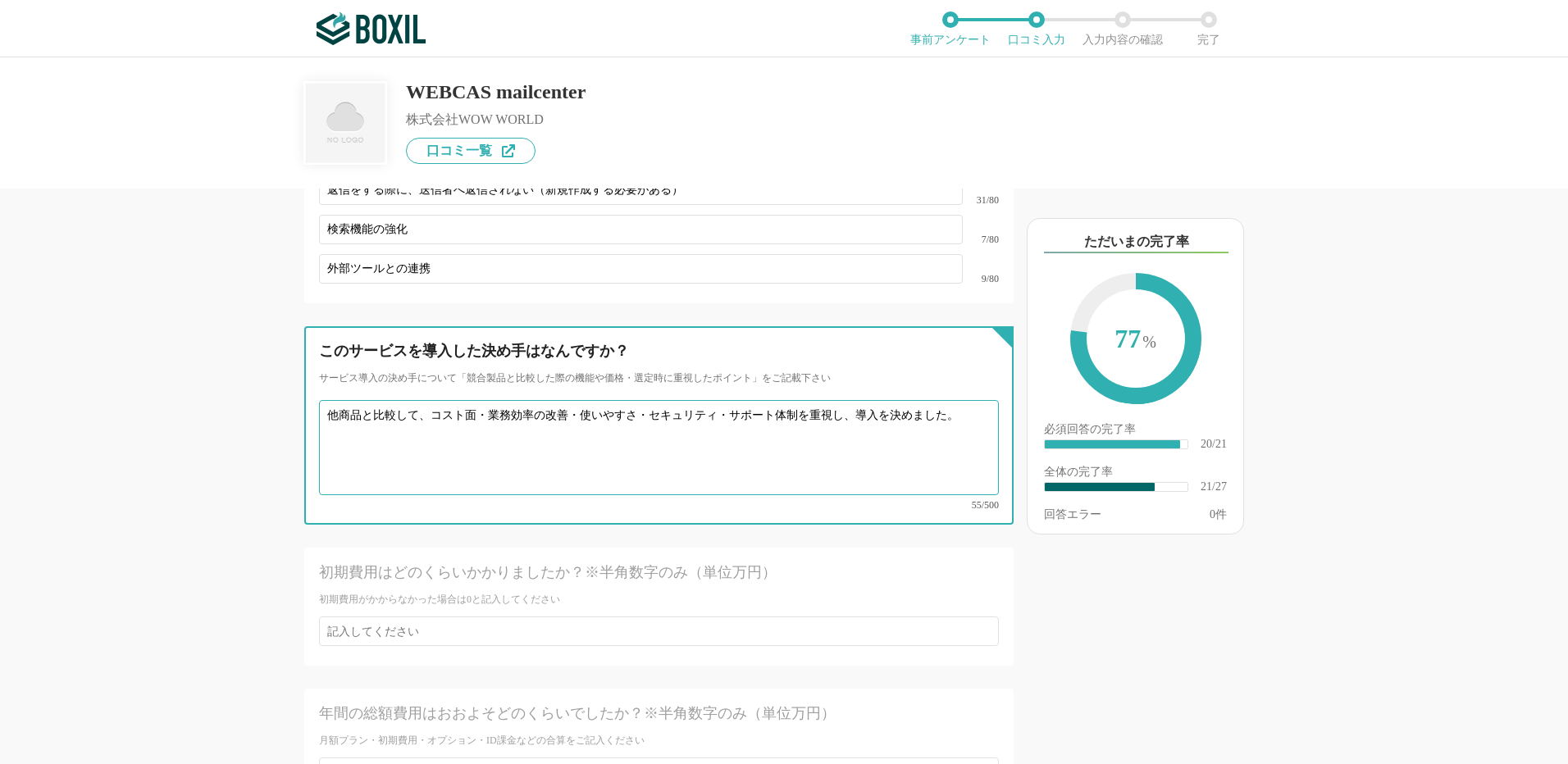
type textarea "他商品と比較して、コスト面・業務効率の改善・使いやすさ・セキュリティ・サポート体制を重視し、導入を決めました。"
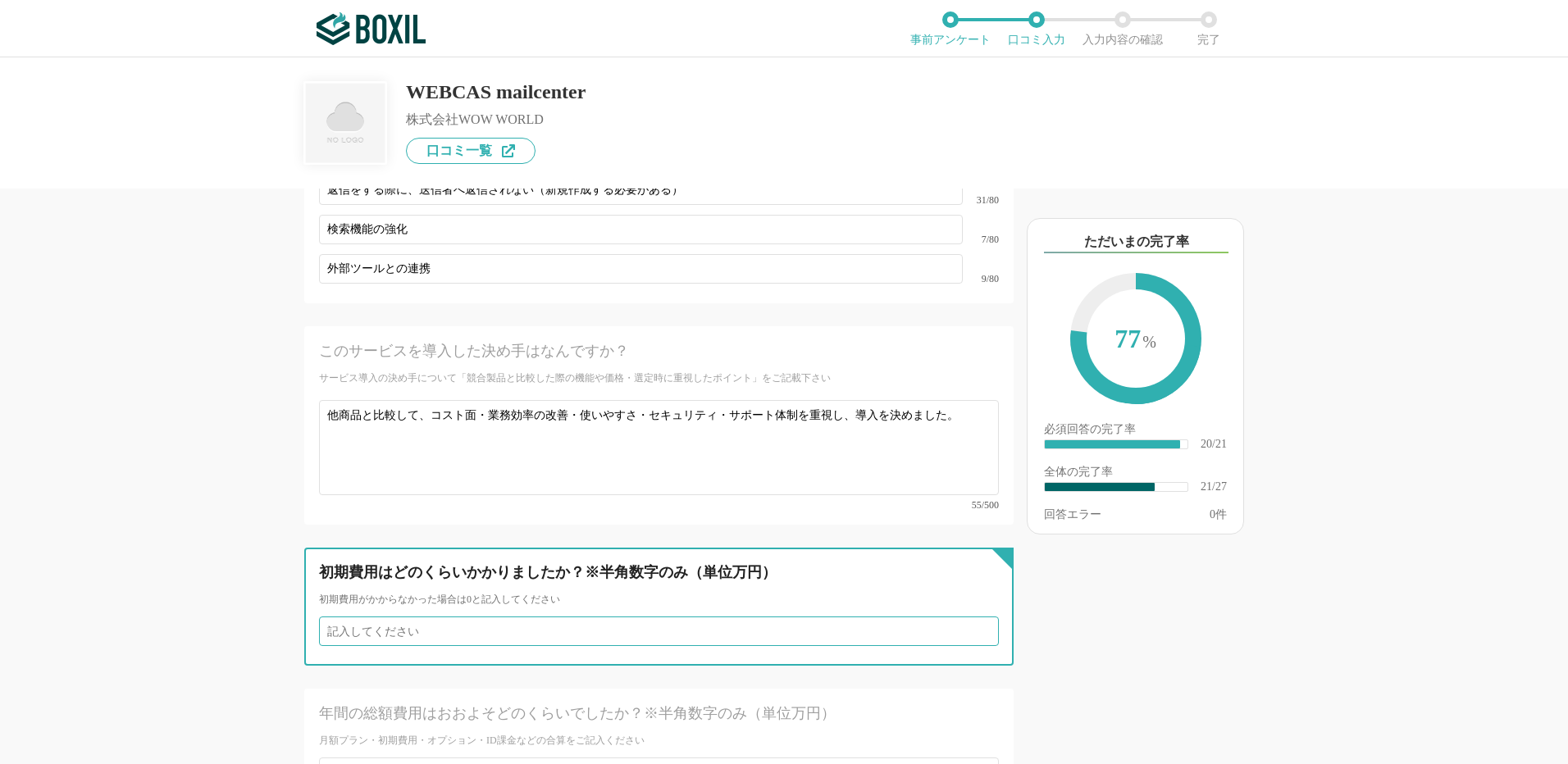
click at [583, 616] on input "number" at bounding box center [659, 630] width 680 height 29
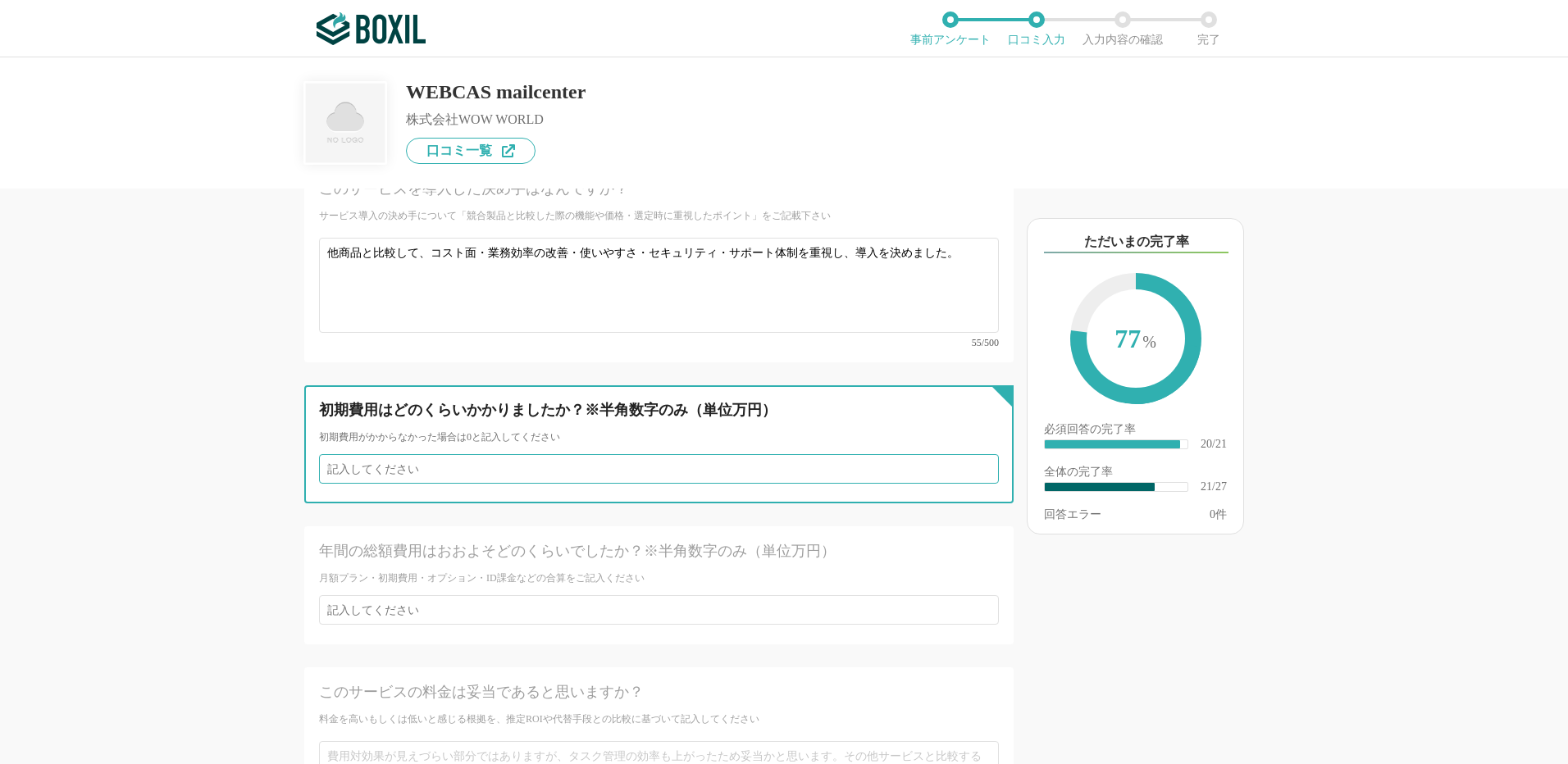
scroll to position [3936, 0]
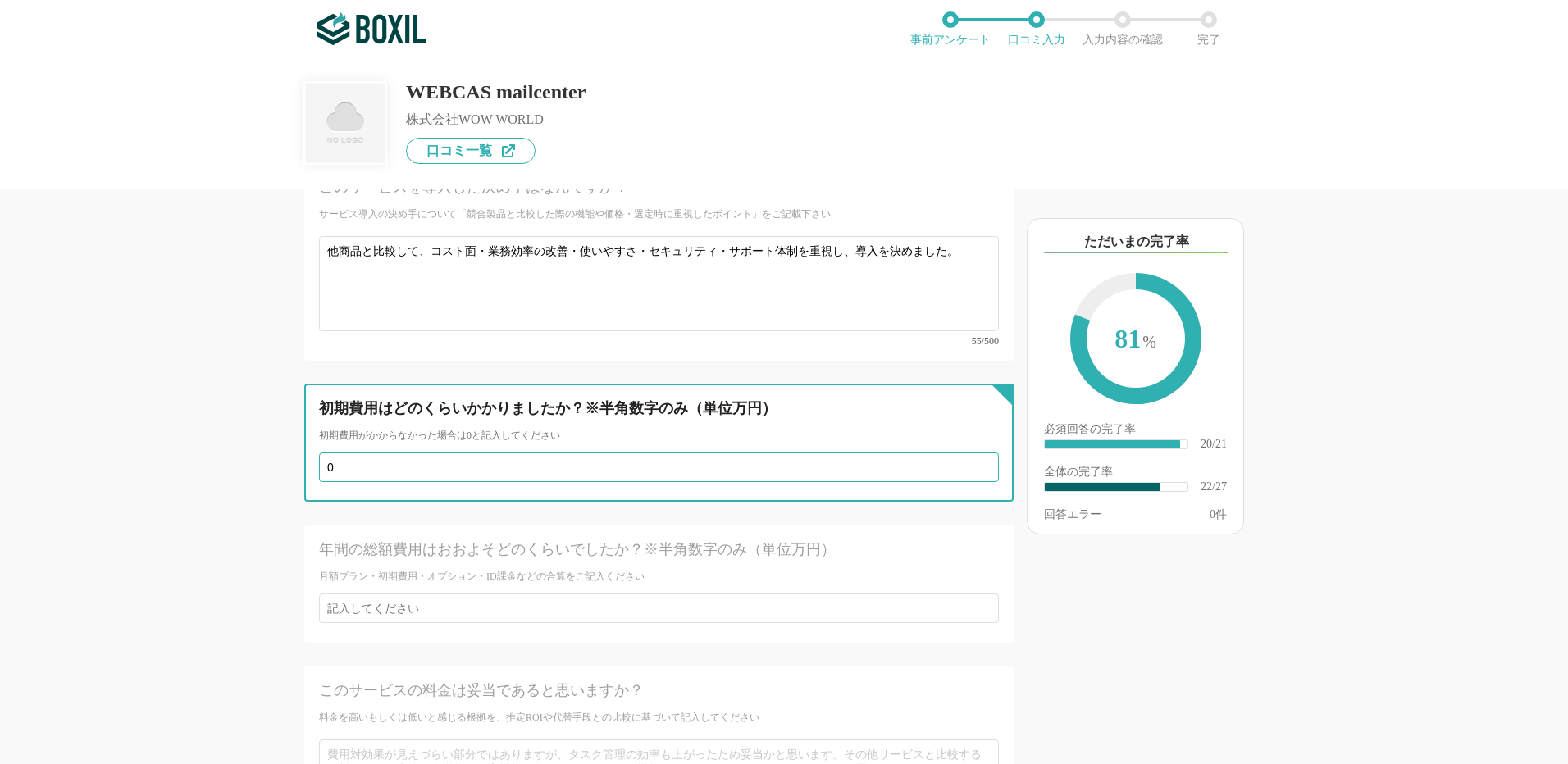
type input "0"
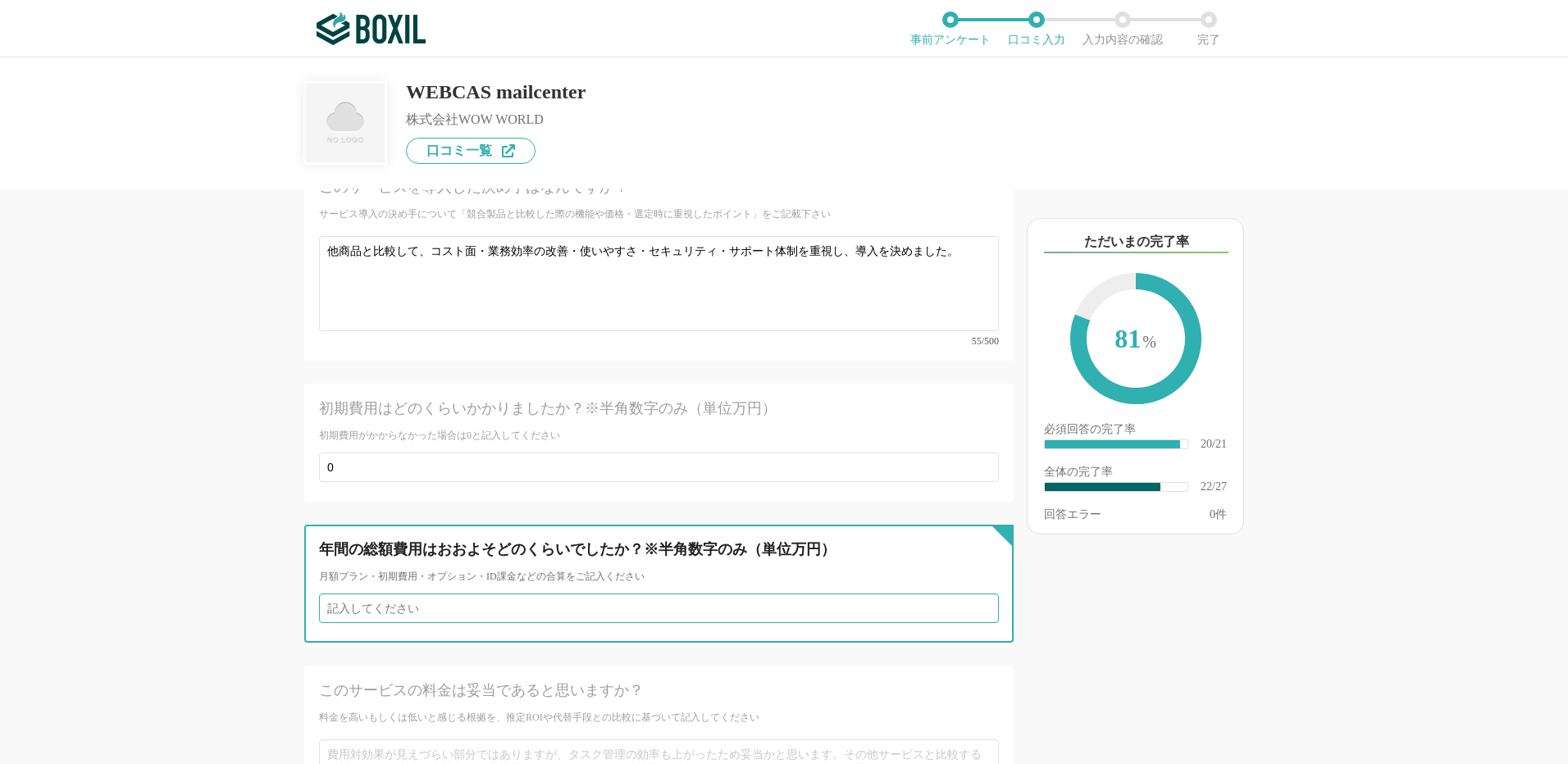
click at [417, 593] on input "number" at bounding box center [659, 607] width 680 height 29
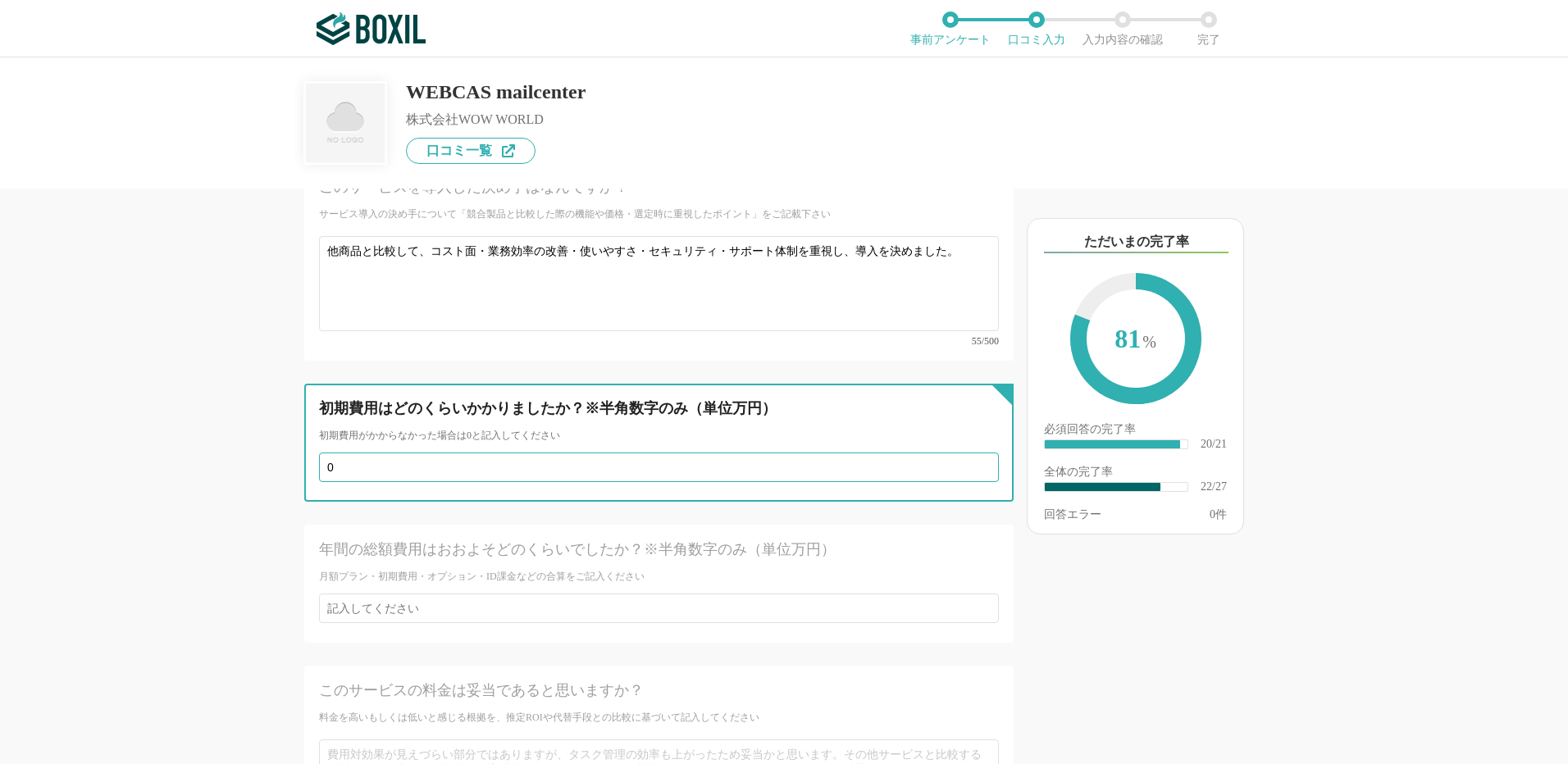
click at [349, 453] on input "0" at bounding box center [659, 467] width 680 height 29
type input "2"
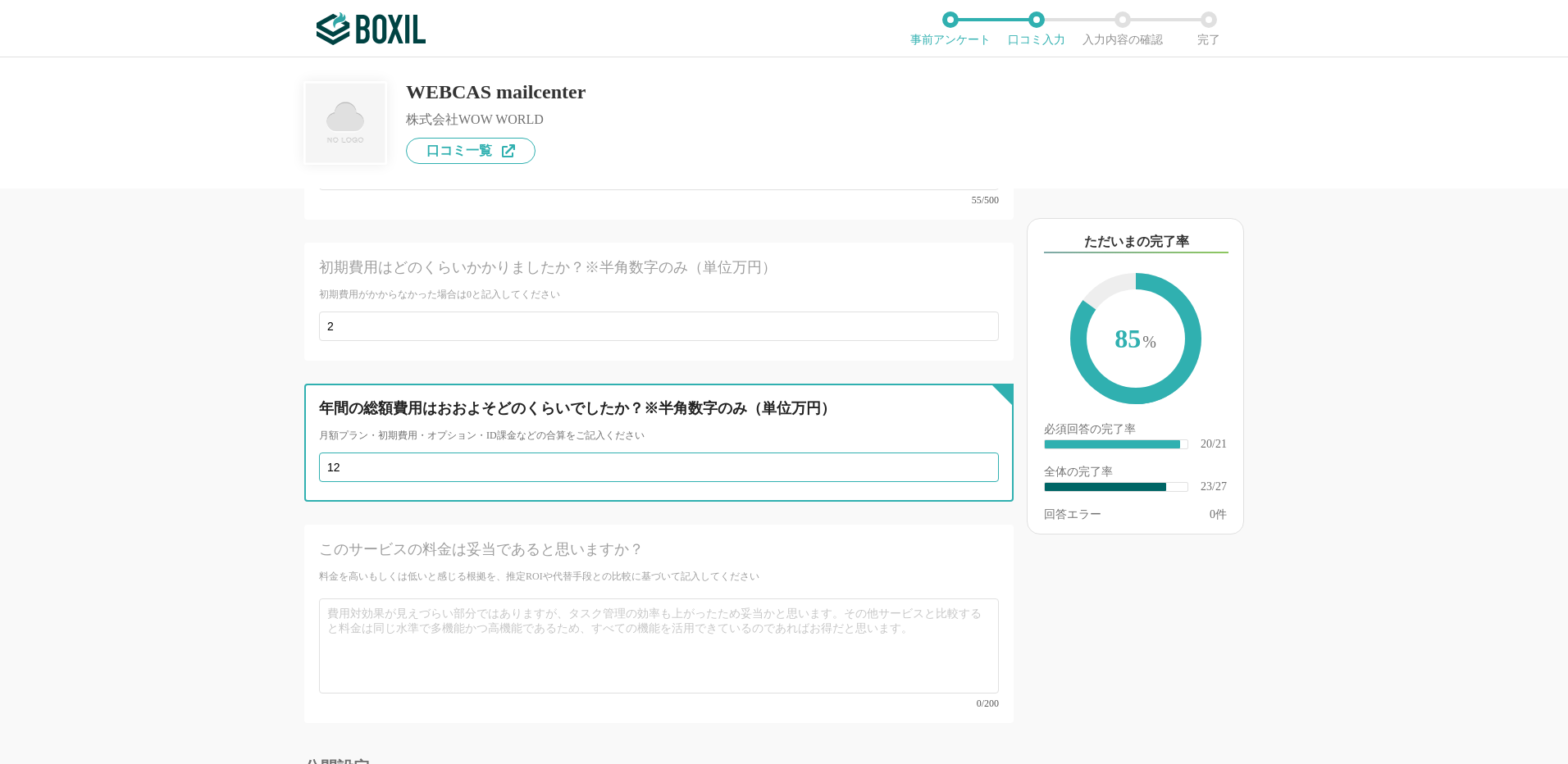
scroll to position [4182, 0]
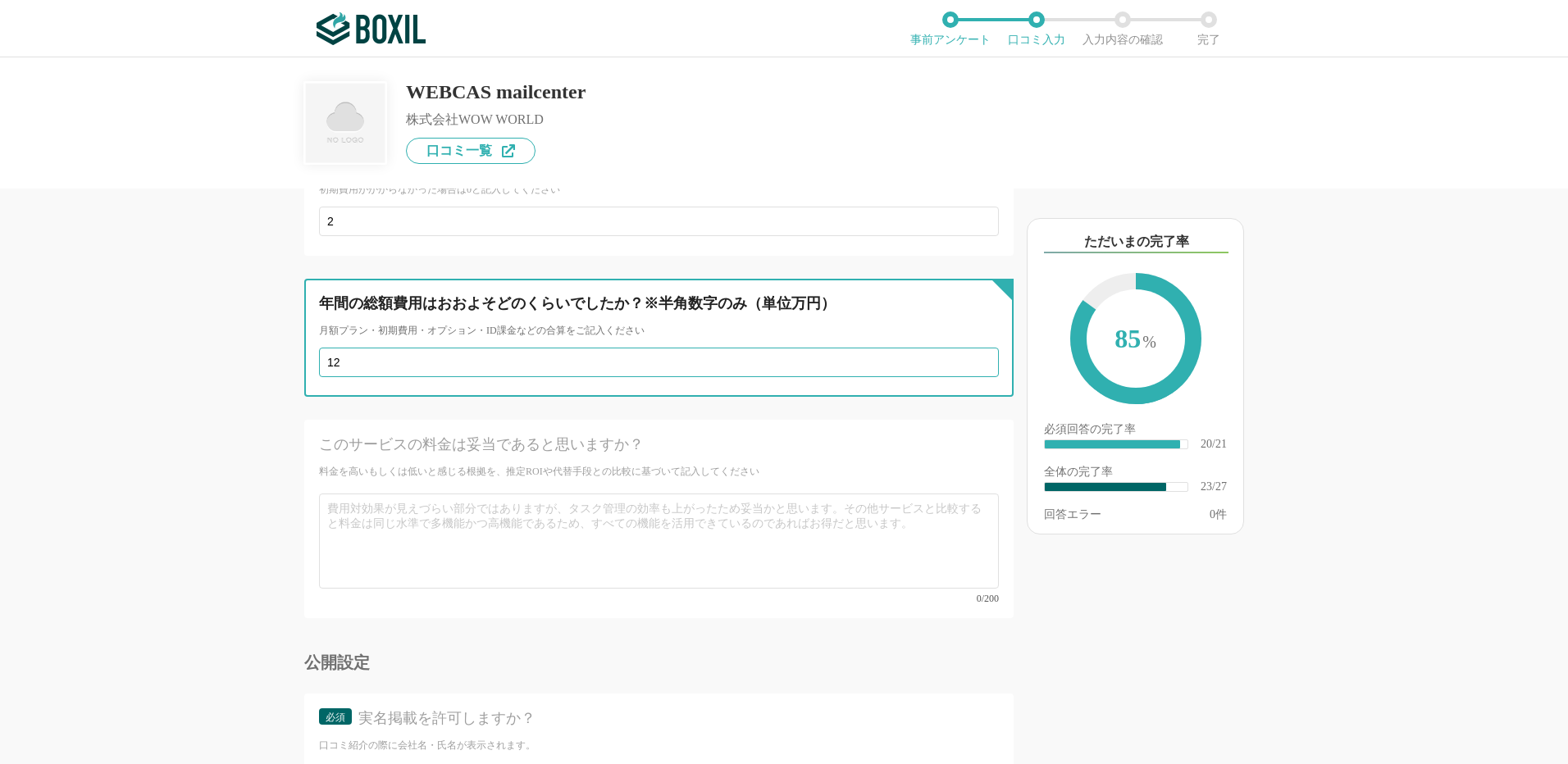
type input "12"
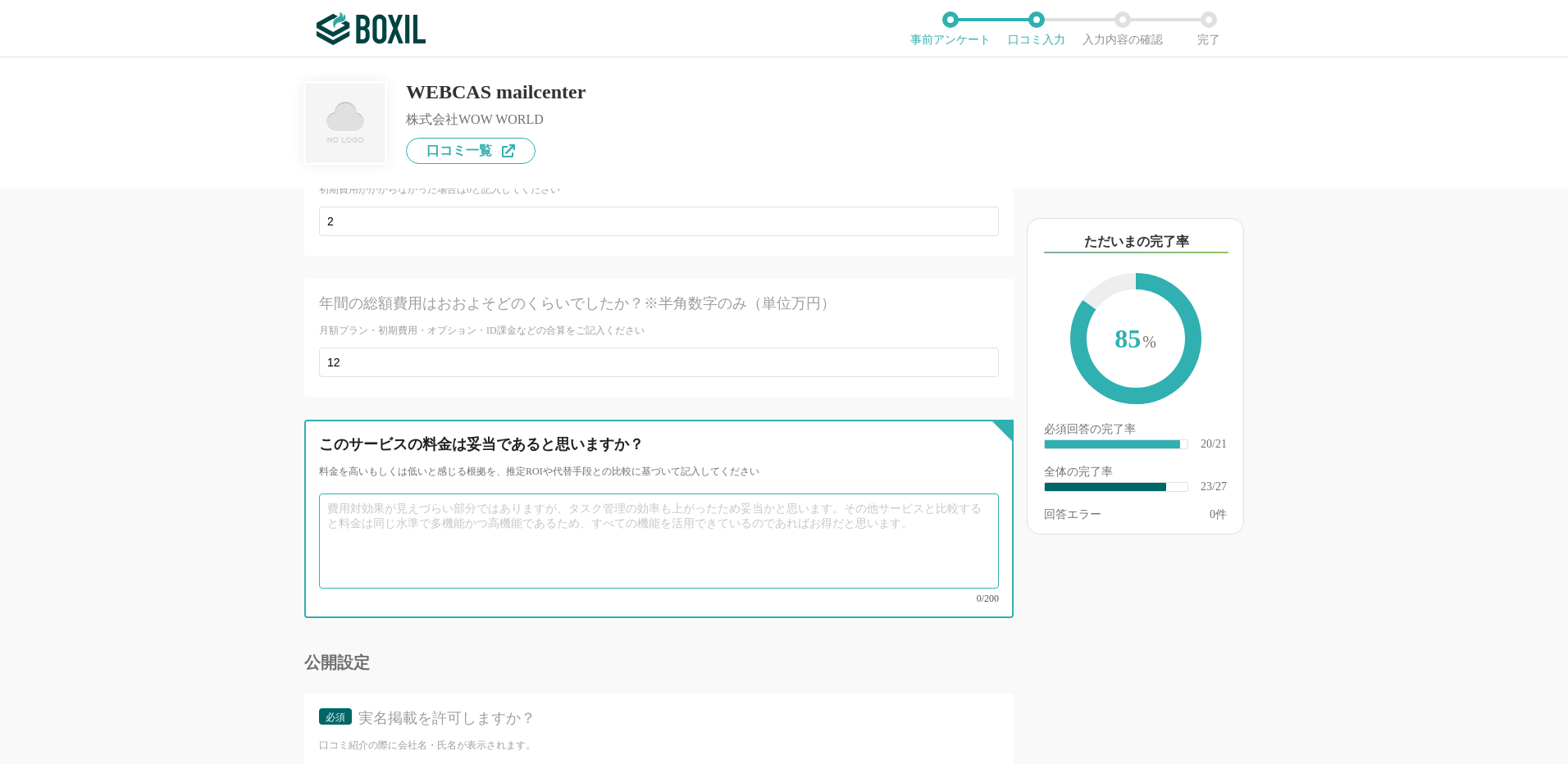
click at [348, 525] on textarea at bounding box center [659, 541] width 680 height 96
type textarea "d"
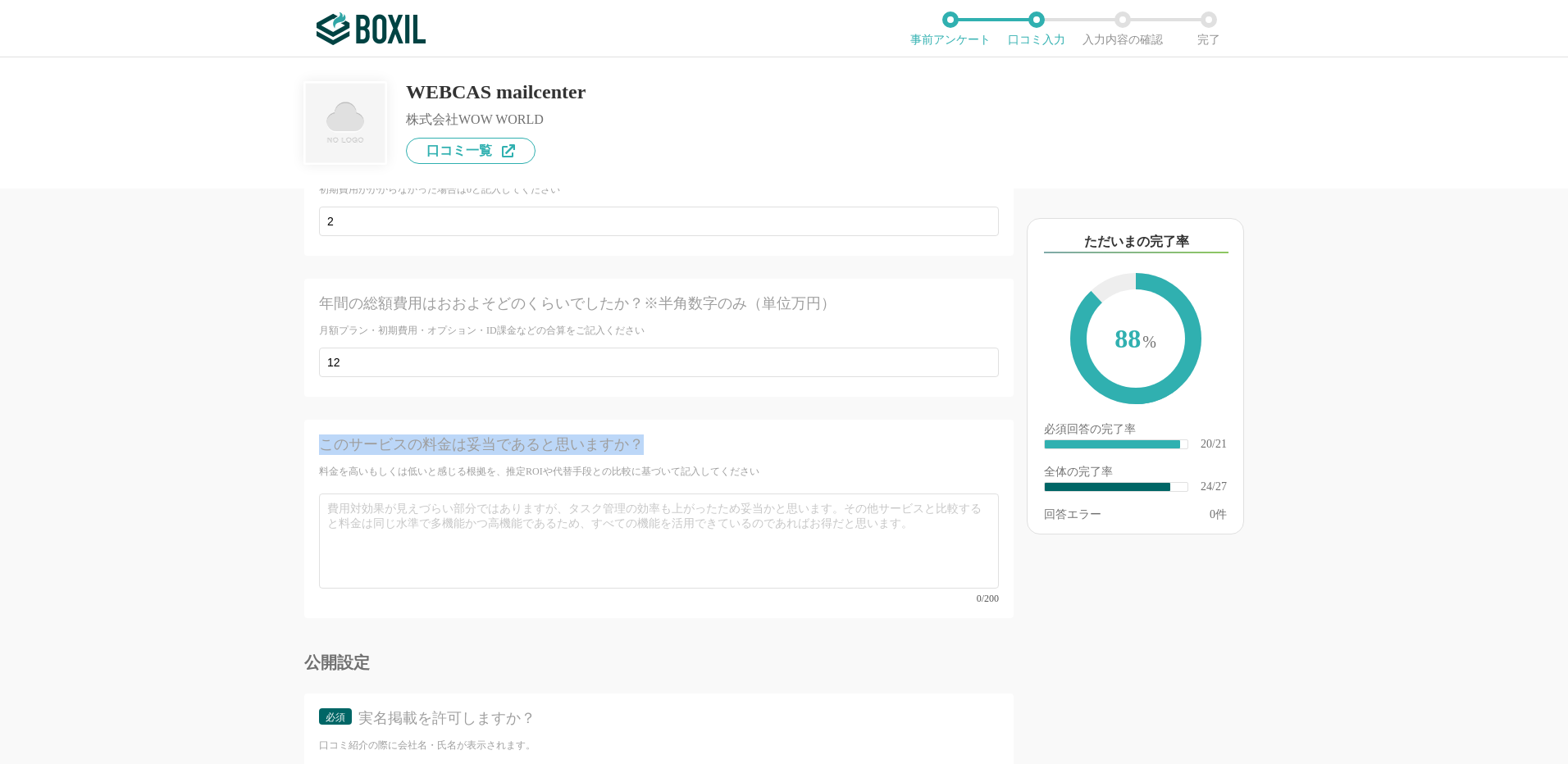
drag, startPoint x: 640, startPoint y: 416, endPoint x: 326, endPoint y: 412, distance: 314.0
click at [326, 434] on div "このサービスの料金は妥当であると思いますか？" at bounding box center [625, 444] width 612 height 20
copy div "このサービスの料金は妥当であると思いますか？"
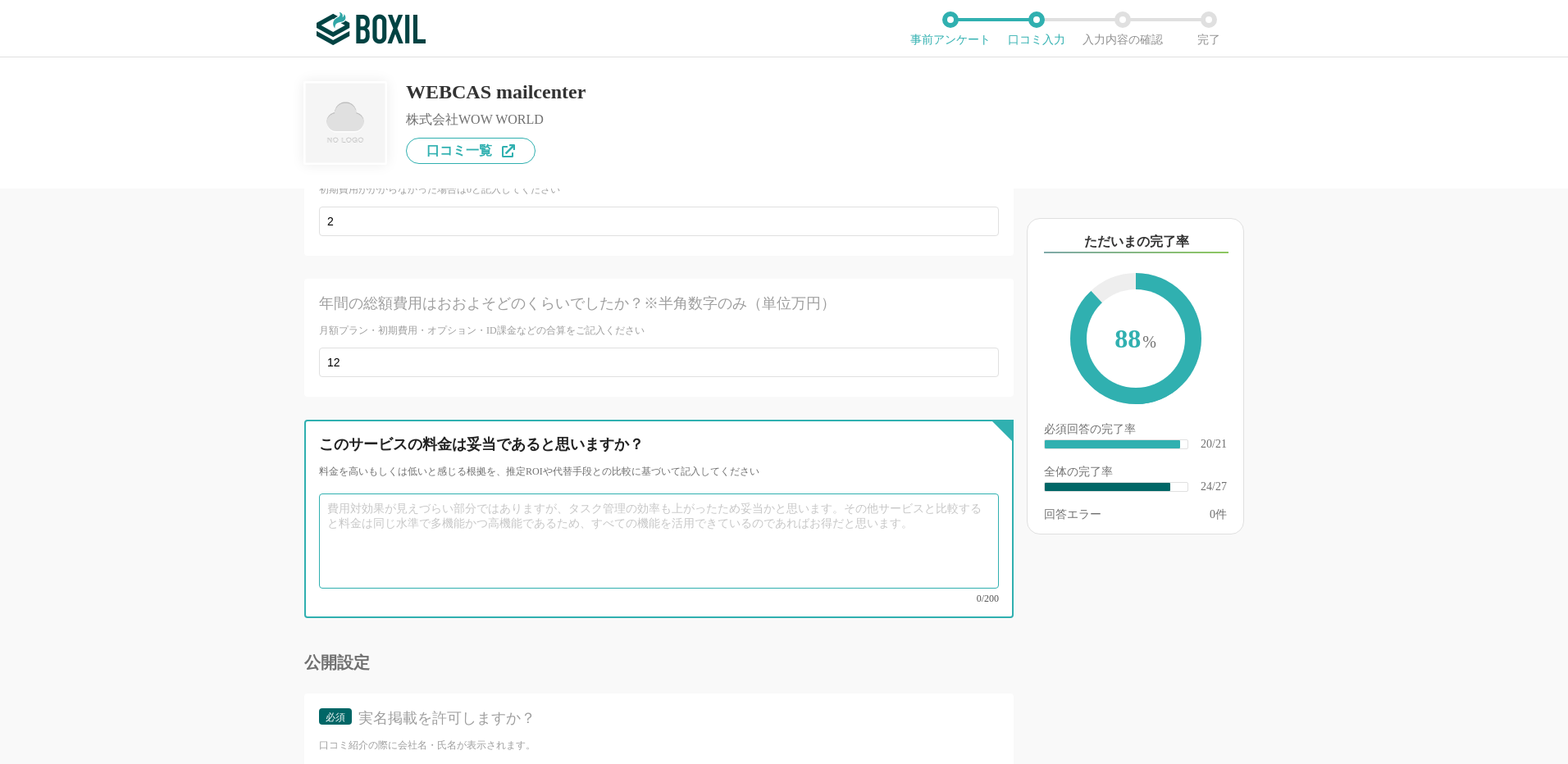
click at [357, 493] on textarea at bounding box center [659, 541] width 680 height 96
paste textarea "初期費用も抑えられており、サポート体制も込みでこの価格はコストパフォーマンスが高いと感じます。 小規模なチームでも導入しやすい価格帯で、費用対効果はかなり良い…"
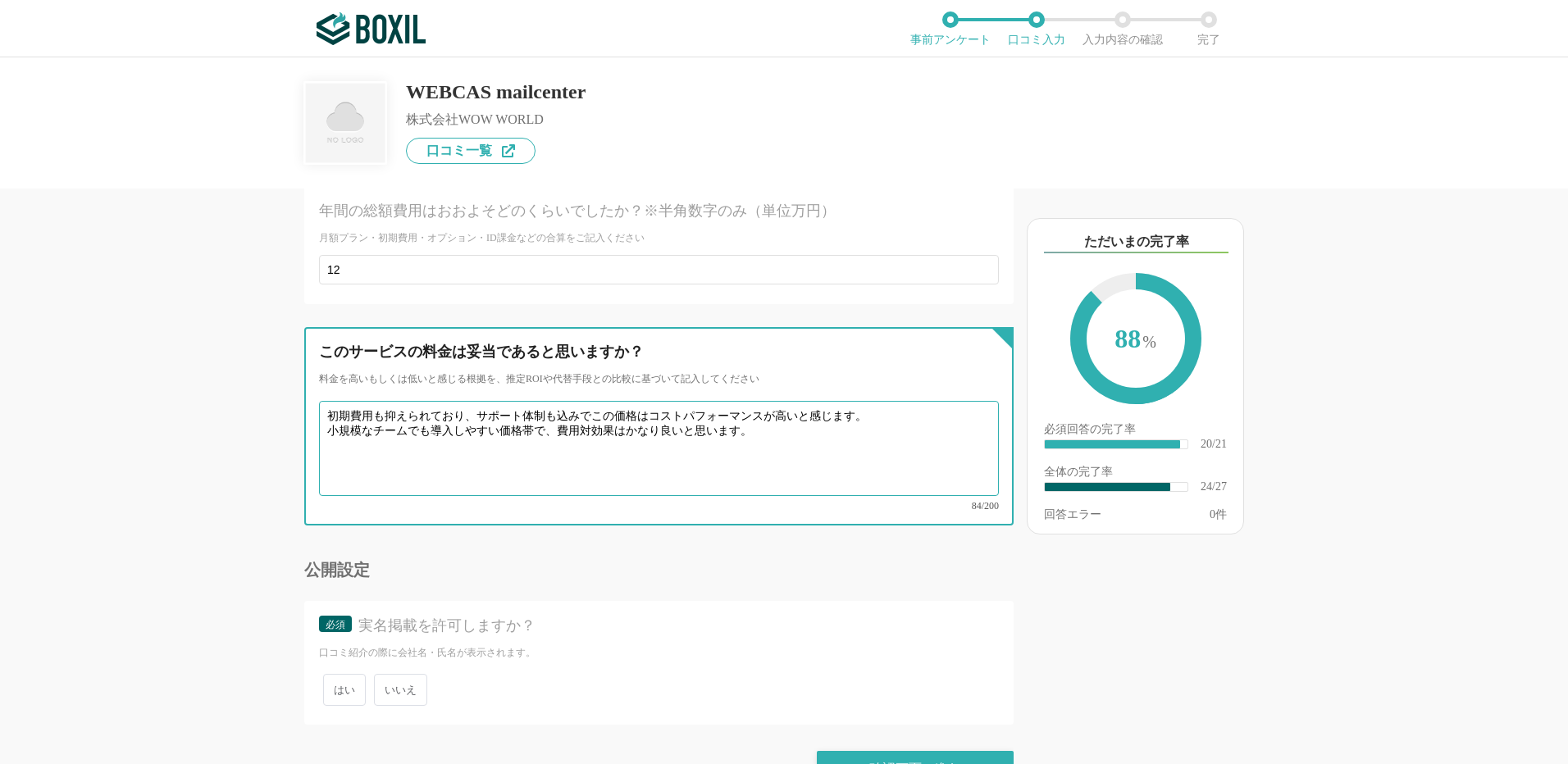
scroll to position [4282, 0]
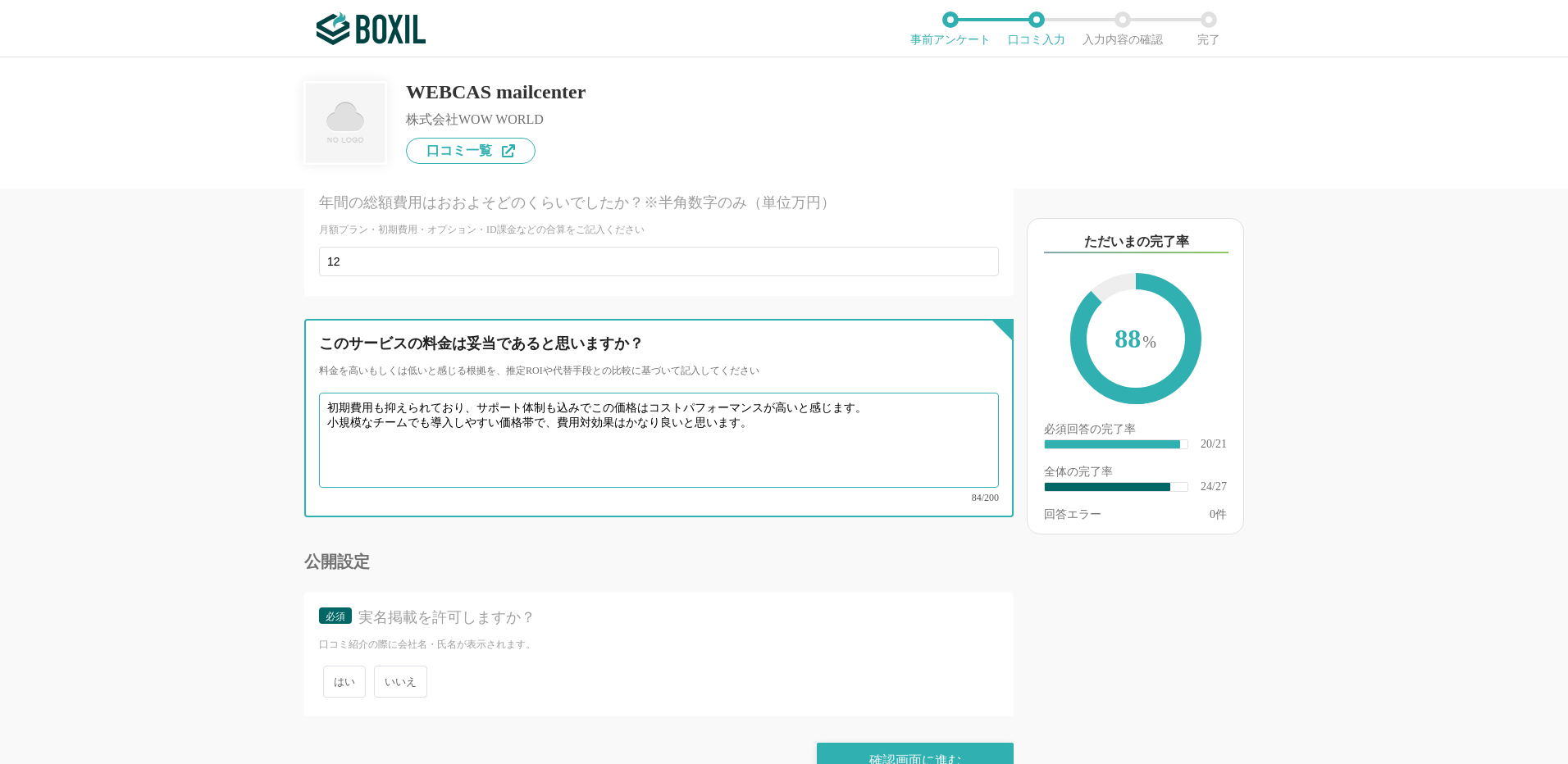
type textarea "初期費用も抑えられており、サポート体制も込みでこの価格はコストパフォーマンスが高いと感じます。 小規模なチームでも導入しやすい価格帯で、費用対効果はかなり良い…"
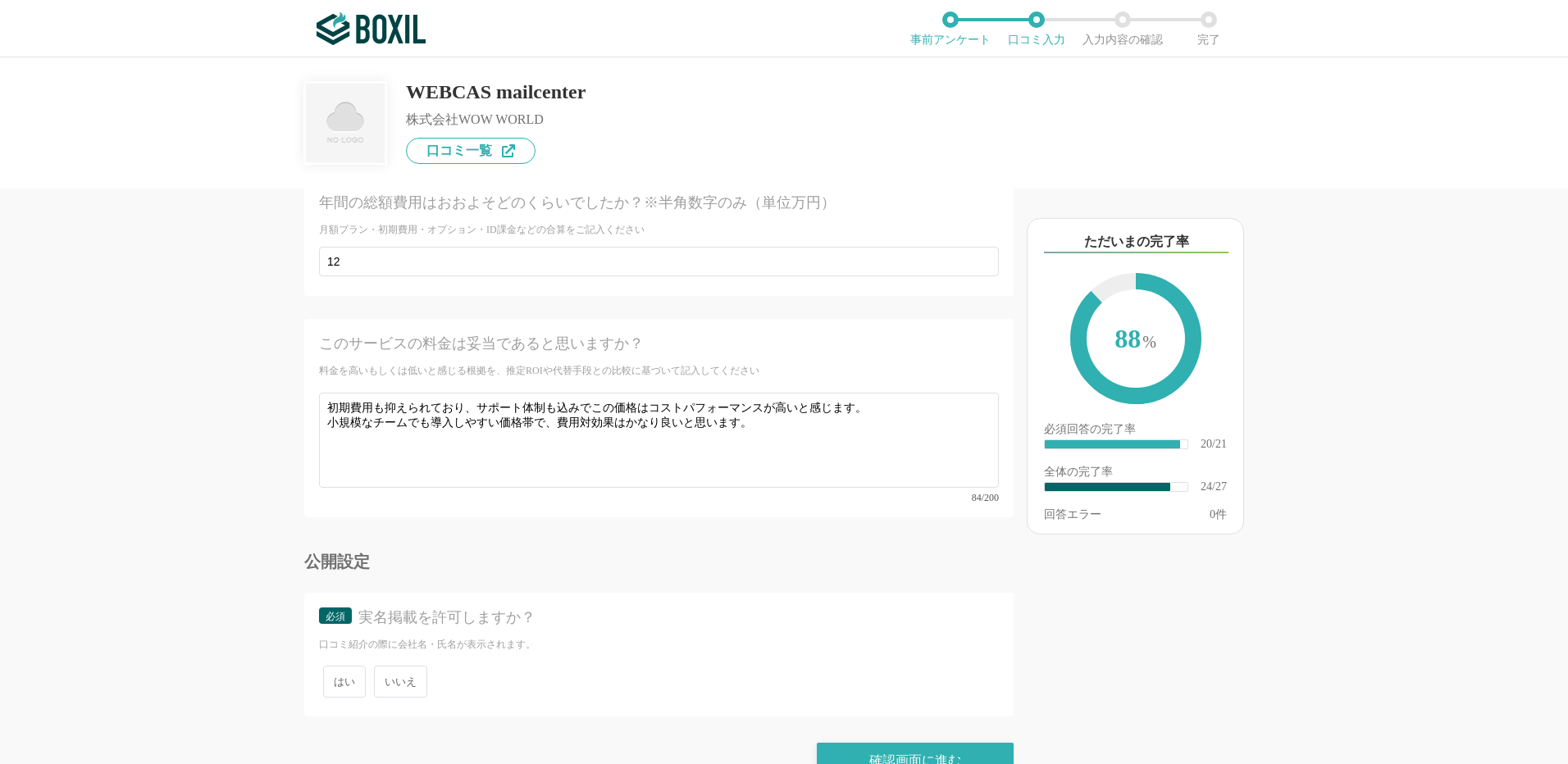
click at [394, 666] on span "いいえ" at bounding box center [401, 682] width 53 height 32
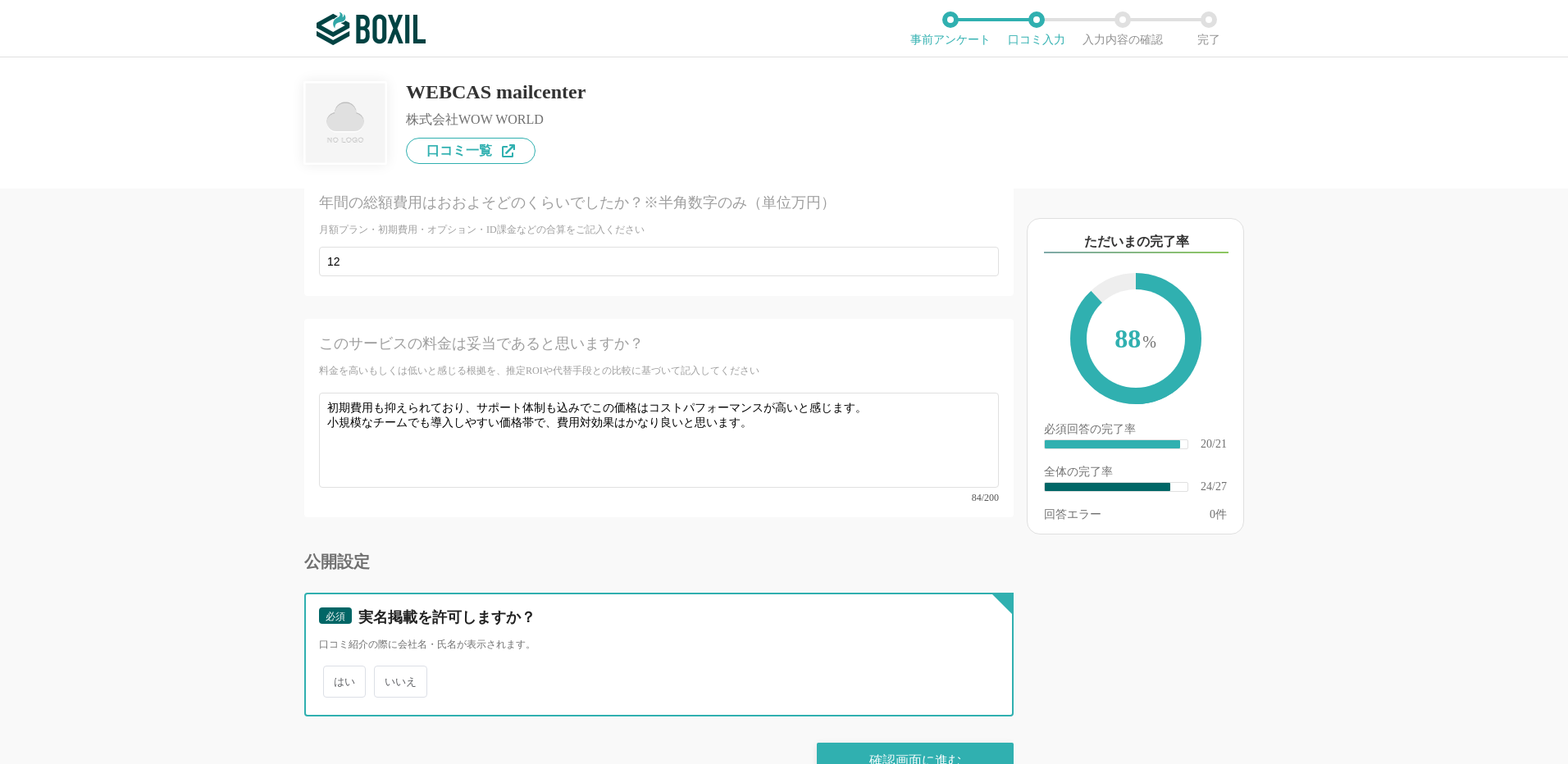
click at [389, 668] on input "いいえ" at bounding box center [383, 674] width 11 height 11
radio input "true"
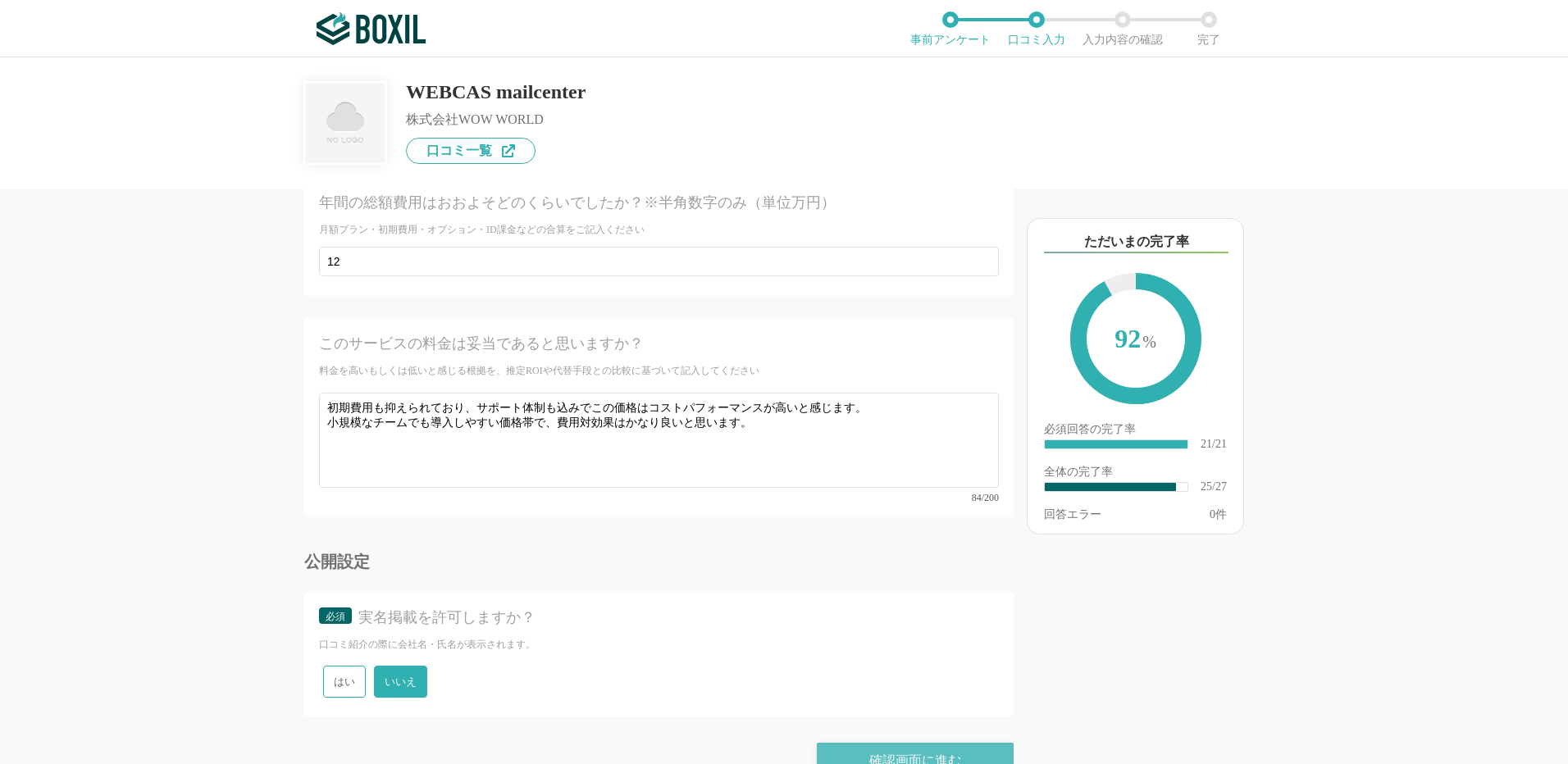
click at [906, 743] on div "確認画面に進む" at bounding box center [915, 760] width 197 height 36
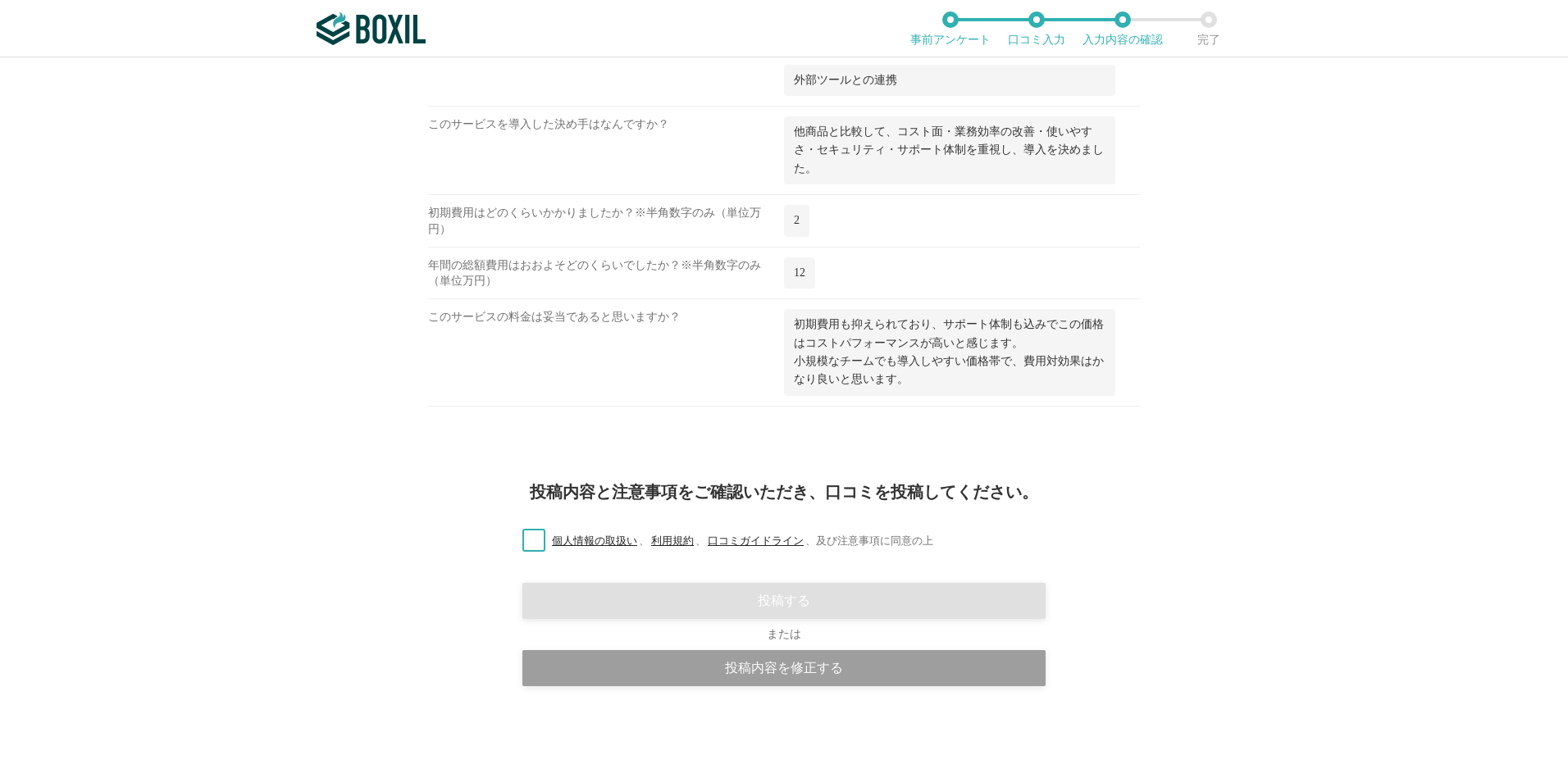
scroll to position [2121, 0]
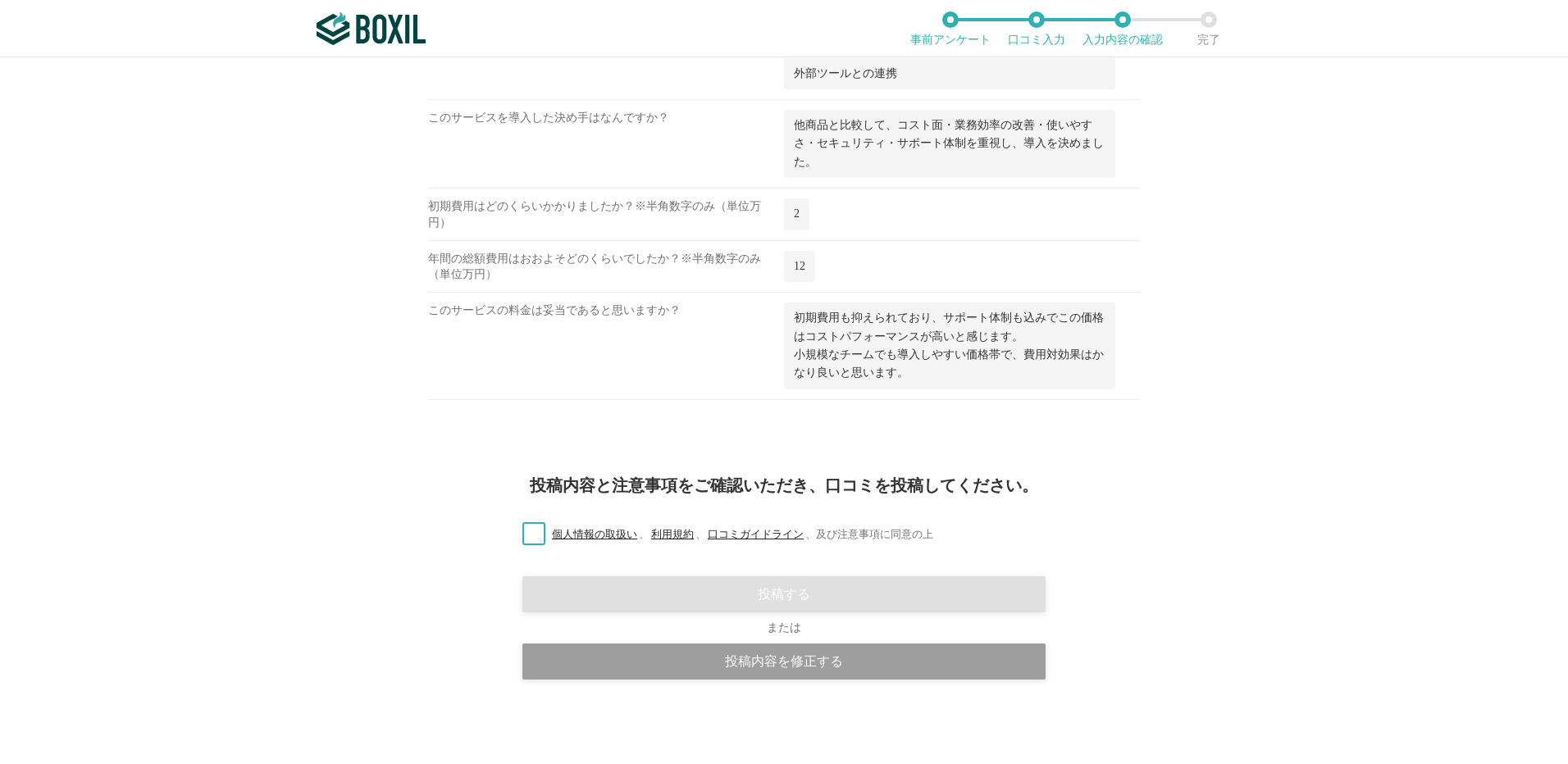
click at [536, 539] on label "個人情報の取扱い 、 利用規約 、 口コミガイドライン 、 及び注意事項に同意の上" at bounding box center [721, 534] width 424 height 17
click at [0, 0] on input "個人情報の取扱い 、 利用規約 、 口コミガイドライン 、 及び注意事項に同意の上" at bounding box center [0, 0] width 0 height 0
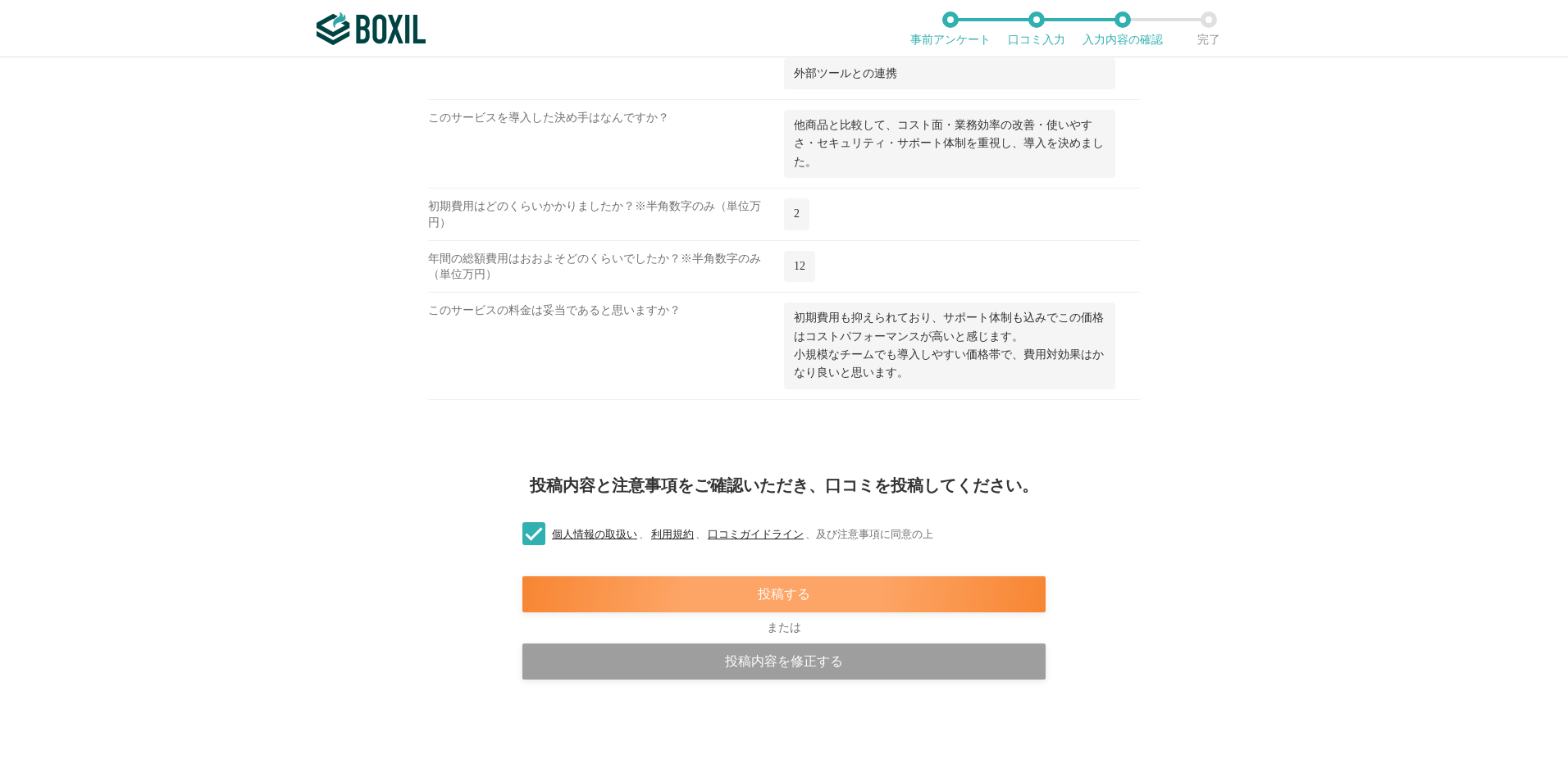
click at [776, 589] on div "投稿する" at bounding box center [784, 594] width 524 height 36
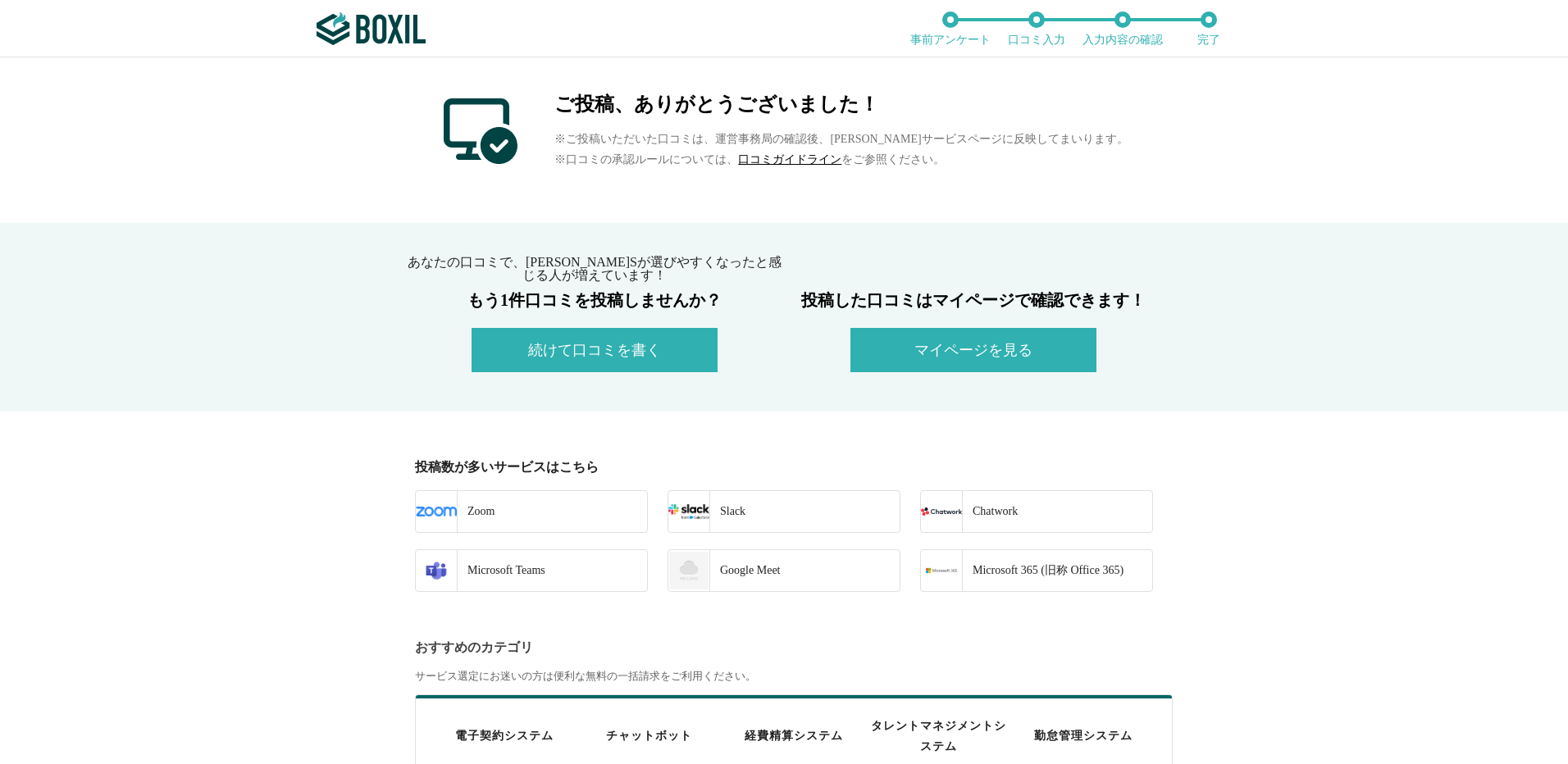
click at [397, 15] on img at bounding box center [371, 28] width 109 height 33
